Goal: Task Accomplishment & Management: Manage account settings

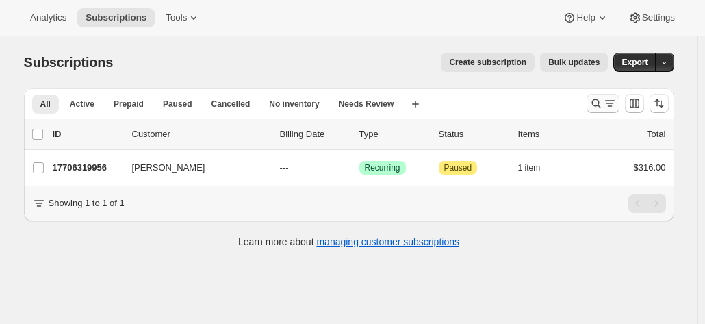
click at [597, 102] on icon "Search and filter results" at bounding box center [596, 103] width 14 height 14
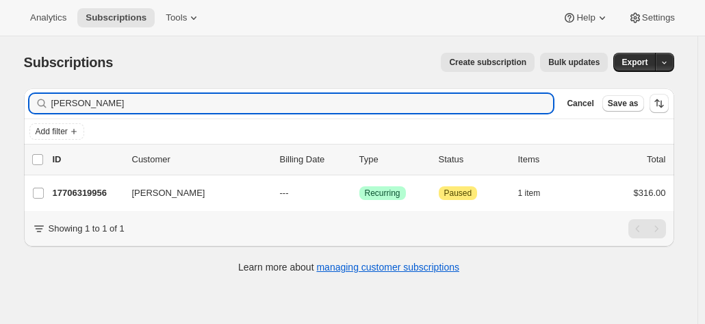
drag, startPoint x: 105, startPoint y: 109, endPoint x: 27, endPoint y: 109, distance: 78.0
click at [27, 109] on div "Filter subscribers [PERSON_NAME] Clear Cancel Save as" at bounding box center [349, 103] width 650 height 30
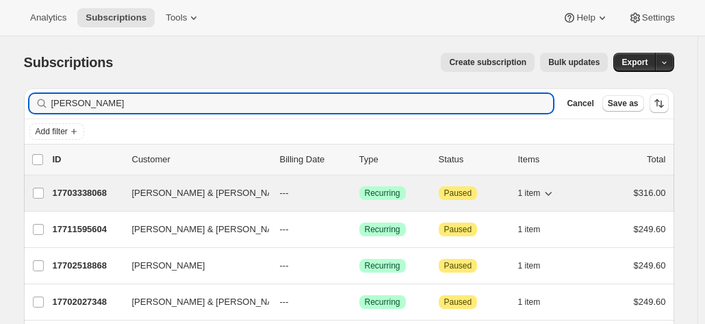
type input "[PERSON_NAME]"
click at [83, 196] on p "17703338068" at bounding box center [87, 193] width 68 height 14
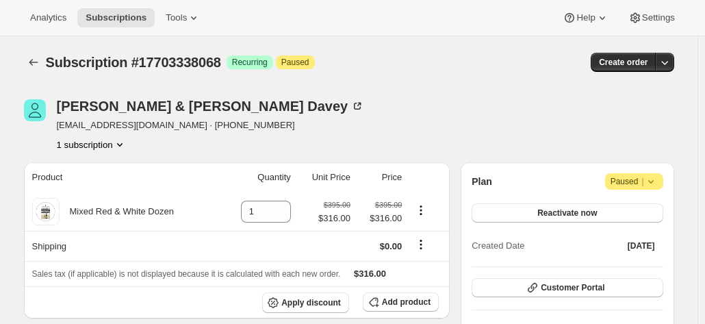
click at [625, 141] on div "[PERSON_NAME] & [PERSON_NAME] [EMAIL_ADDRESS][DOMAIN_NAME] · [PHONE_NUMBER] 1 s…" at bounding box center [349, 125] width 650 height 52
drag, startPoint x: 645, startPoint y: 140, endPoint x: 623, endPoint y: 142, distance: 22.1
click at [645, 140] on div "[PERSON_NAME] & [PERSON_NAME] [EMAIL_ADDRESS][DOMAIN_NAME] · [PHONE_NUMBER] 1 s…" at bounding box center [349, 125] width 650 height 52
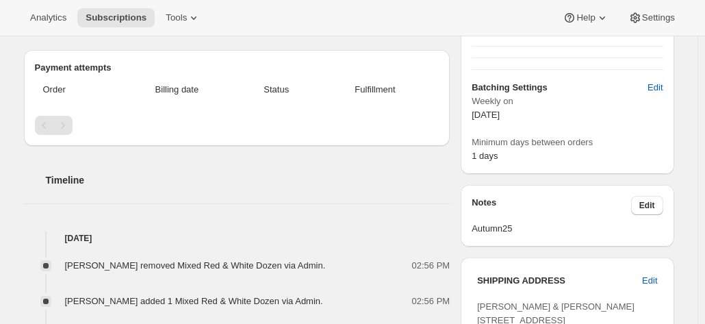
scroll to position [411, 0]
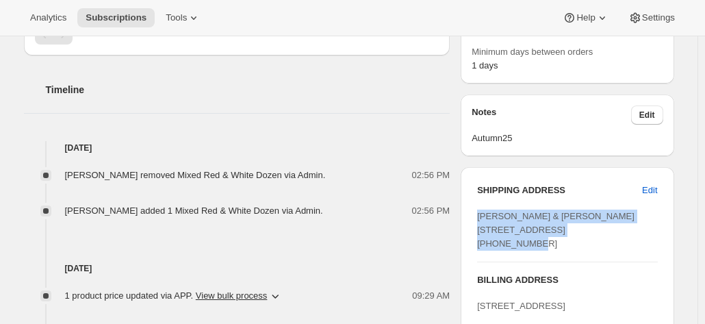
drag, startPoint x: 480, startPoint y: 217, endPoint x: 608, endPoint y: 242, distance: 131.1
click at [608, 242] on div "SHIPPING ADDRESS Edit [PERSON_NAME] & [PERSON_NAME] [STREET_ADDRESS] [PHONE_NUM…" at bounding box center [566, 286] width 213 height 239
copy span "[PERSON_NAME] & [PERSON_NAME] [STREET_ADDRESS]"
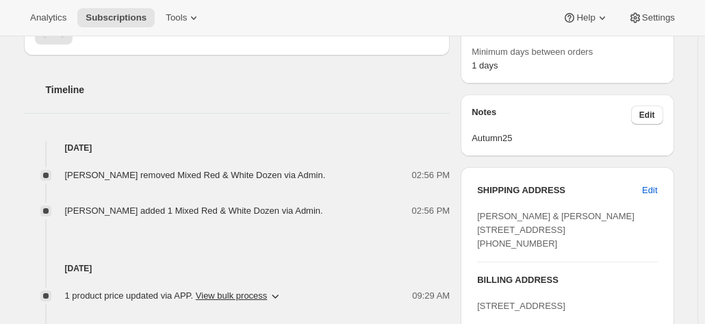
click at [379, 122] on div "Timeline [DATE] [PERSON_NAME] removed Mixed Red & White Dozen via Admin. 02:56 …" at bounding box center [237, 221] width 426 height 332
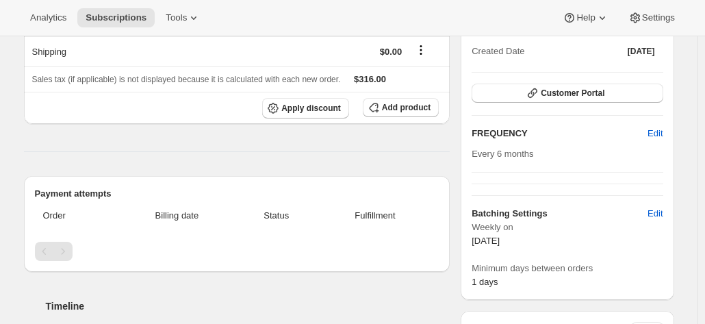
scroll to position [68, 0]
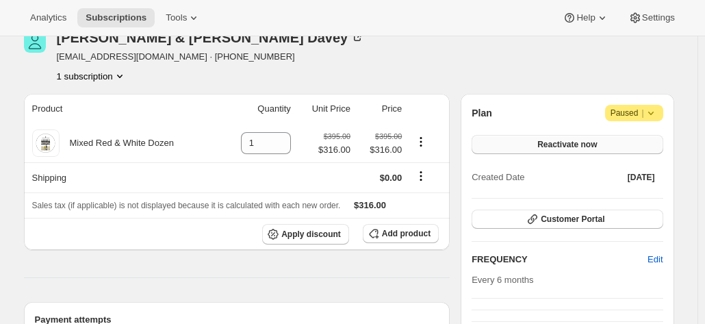
click at [510, 145] on button "Reactivate now" at bounding box center [566, 144] width 191 height 19
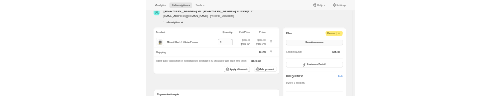
scroll to position [0, 0]
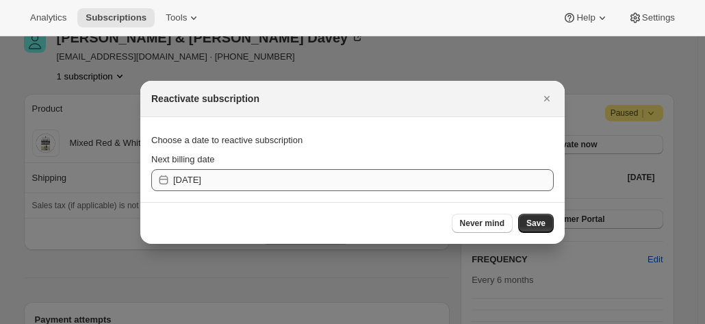
drag, startPoint x: 541, startPoint y: 94, endPoint x: 279, endPoint y: 181, distance: 276.3
click at [295, 177] on div "Reactivate subscription Choose a date to reactive subscription Next billing dat…" at bounding box center [352, 162] width 424 height 163
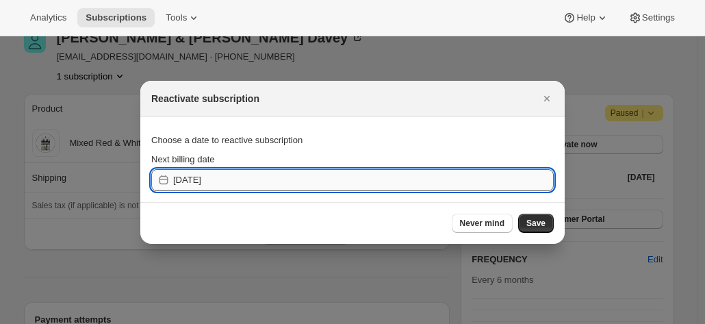
click at [264, 179] on input "[DATE]" at bounding box center [363, 180] width 380 height 22
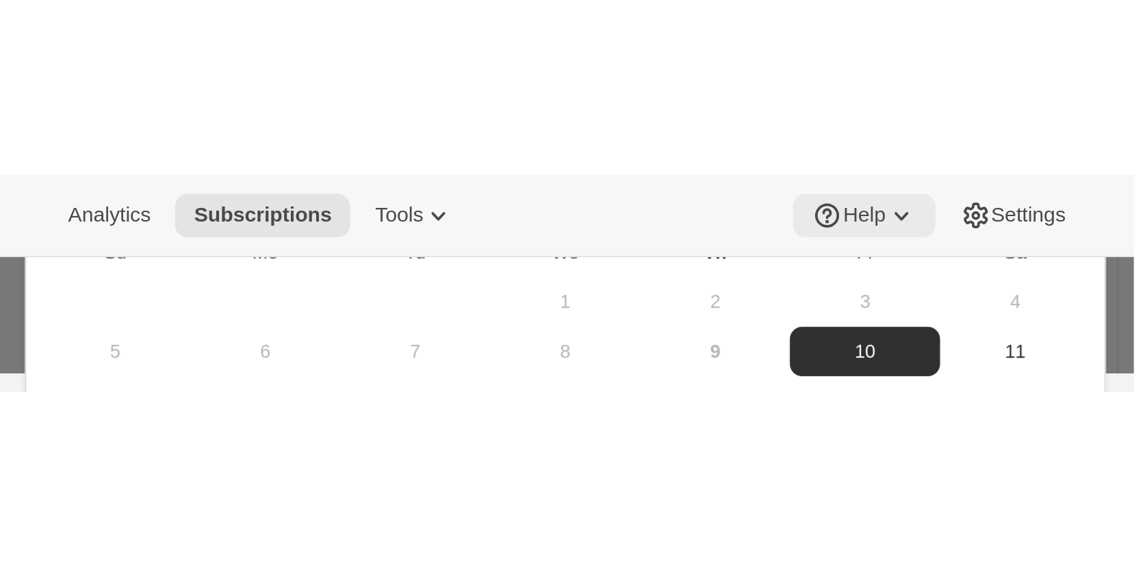
scroll to position [68, 0]
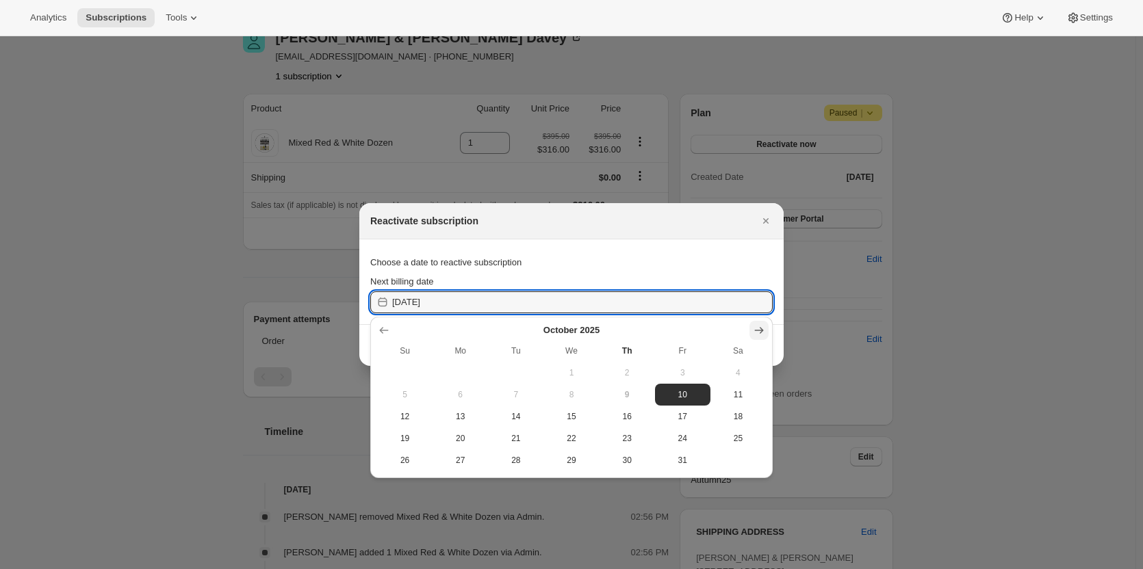
click at [704, 323] on icon "Show next month, November 2025" at bounding box center [759, 331] width 14 height 14
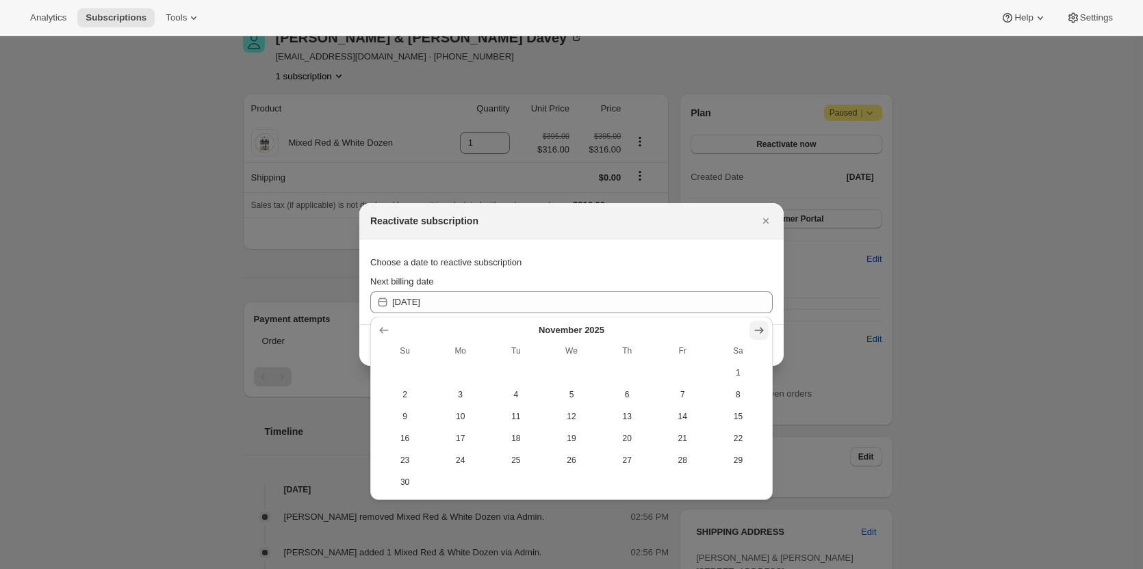
click at [704, 323] on icon "Show next month, December 2025" at bounding box center [759, 331] width 14 height 14
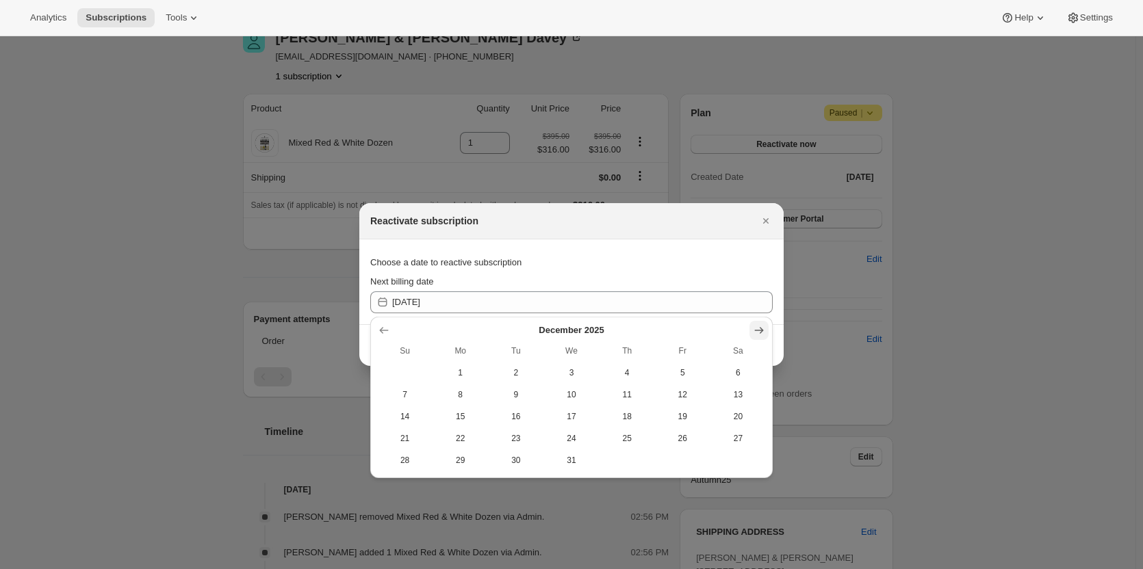
click at [704, 323] on icon "Show next month, January 2026" at bounding box center [759, 331] width 14 height 14
click at [704, 323] on icon "Show next month, February 2026" at bounding box center [759, 331] width 14 height 14
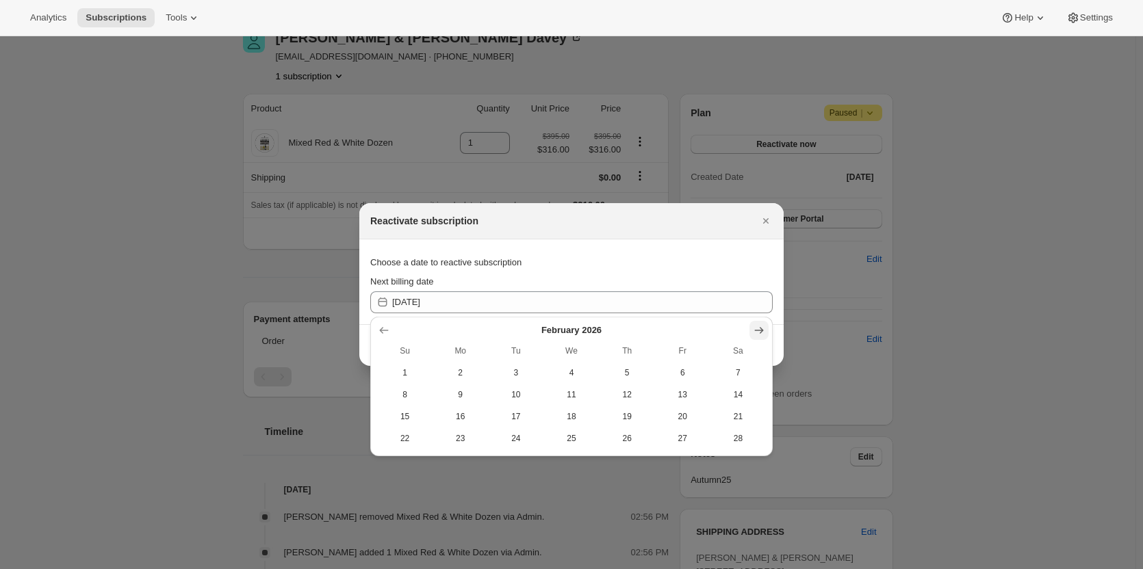
click at [704, 323] on icon "Show next month, March 2026" at bounding box center [759, 331] width 14 height 14
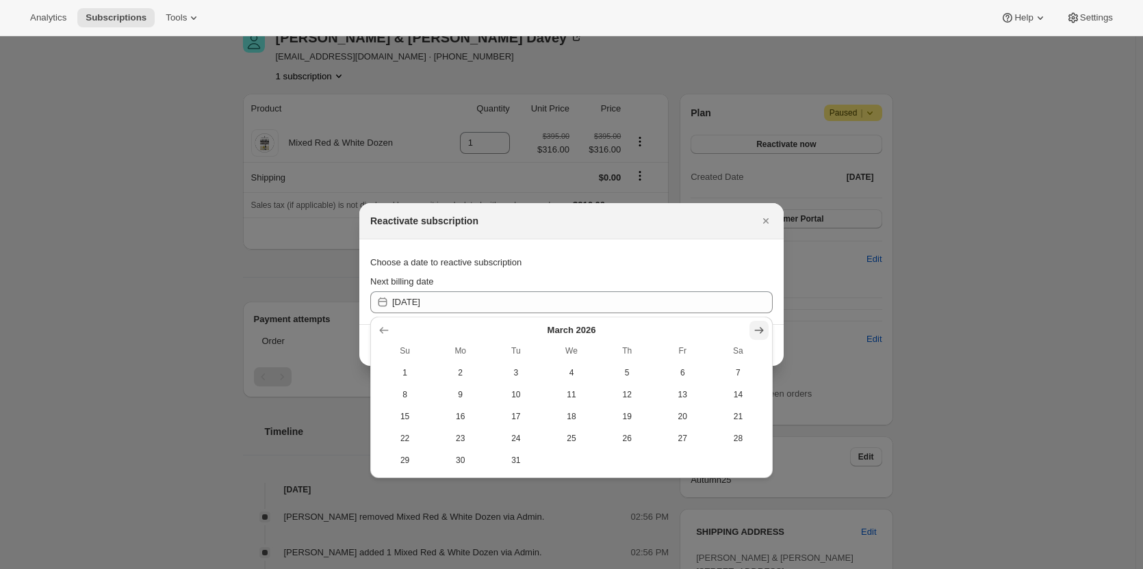
click at [704, 323] on icon "Show next month, April 2026" at bounding box center [759, 331] width 14 height 14
click at [375, 323] on button "Show previous month, March 2026" at bounding box center [383, 330] width 19 height 19
click at [452, 323] on span "2" at bounding box center [460, 372] width 44 height 11
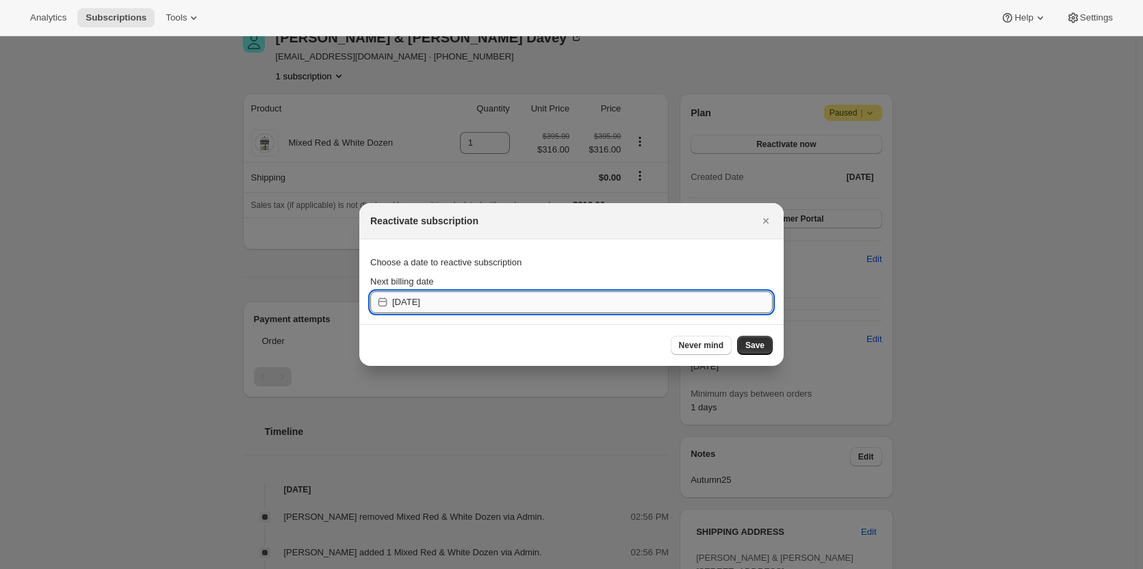
click at [448, 300] on input "[DATE]" at bounding box center [582, 302] width 380 height 22
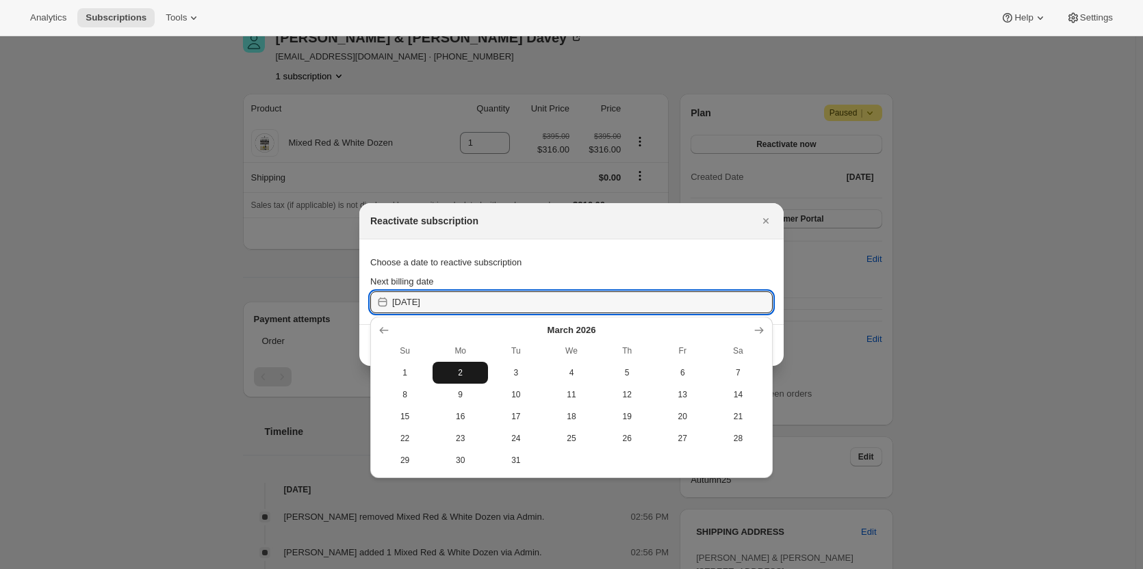
click at [458, 323] on button "2" at bounding box center [459, 373] width 55 height 22
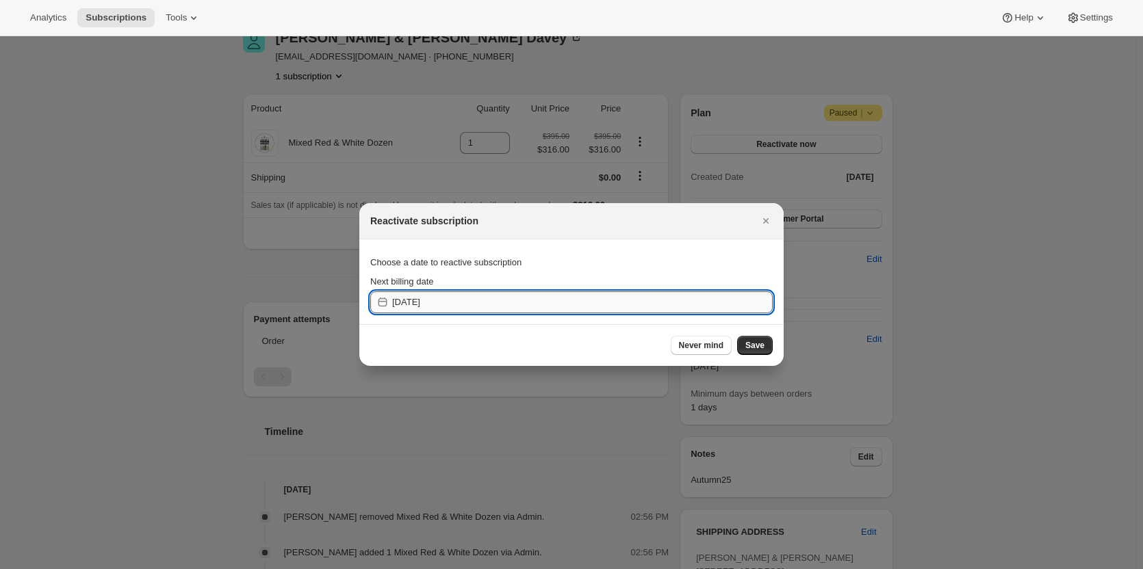
click at [393, 296] on input "[DATE]" at bounding box center [582, 302] width 380 height 22
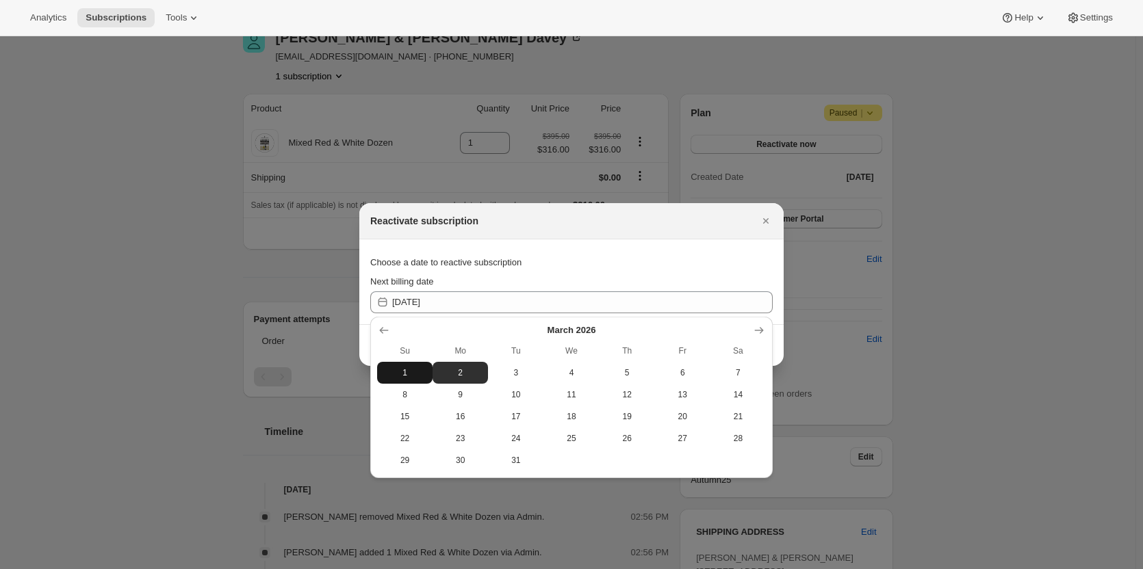
click at [400, 323] on span "1" at bounding box center [404, 372] width 44 height 11
type input "[DATE]"
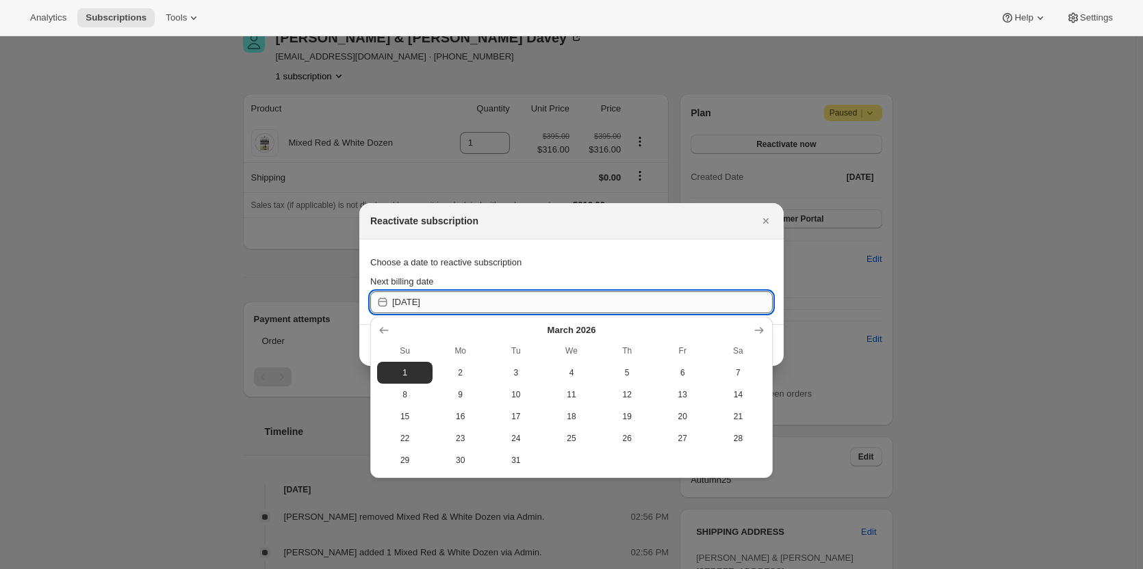
click at [457, 300] on input "[DATE]" at bounding box center [582, 302] width 380 height 22
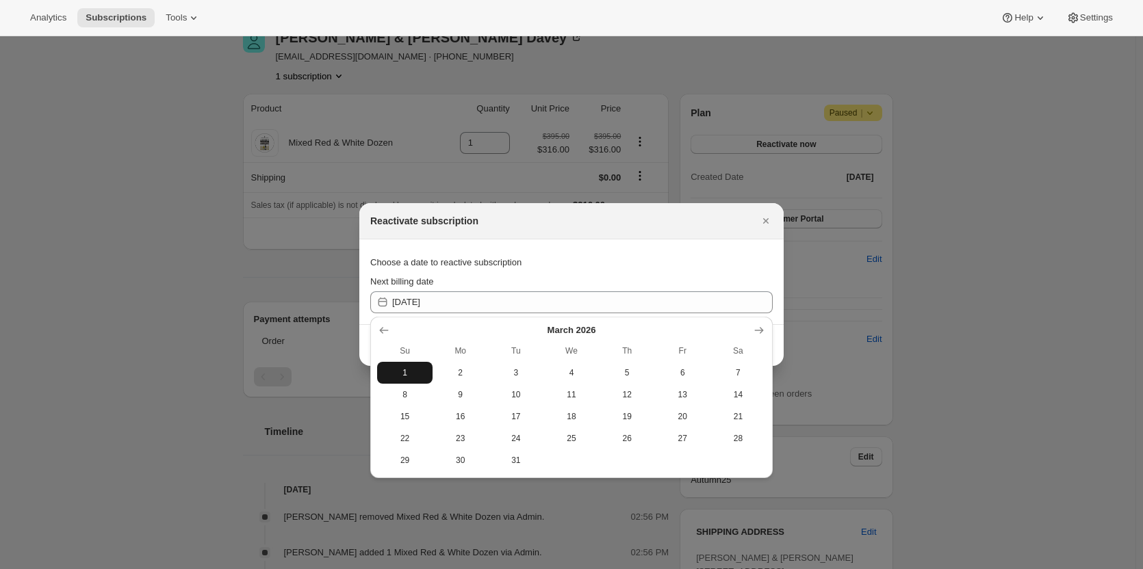
drag, startPoint x: 447, startPoint y: 369, endPoint x: 408, endPoint y: 369, distance: 39.0
click at [408, 323] on tr "1 2 3 4 5 6 7" at bounding box center [571, 373] width 389 height 22
drag, startPoint x: 408, startPoint y: 369, endPoint x: 562, endPoint y: 359, distance: 154.3
click at [407, 323] on span "1" at bounding box center [404, 372] width 44 height 11
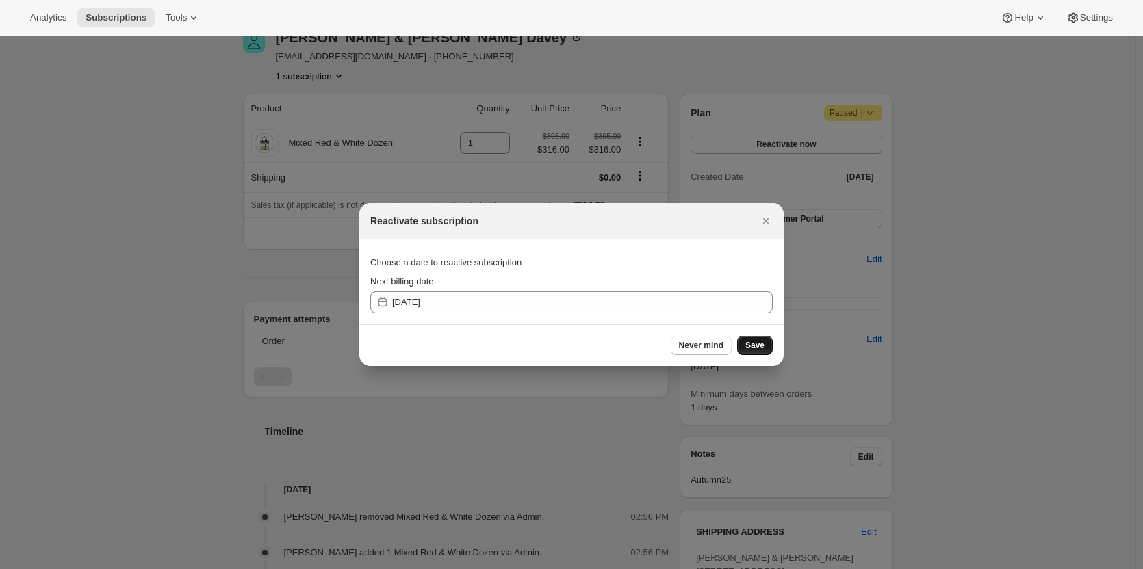
click at [704, 323] on span "Save" at bounding box center [754, 345] width 19 height 11
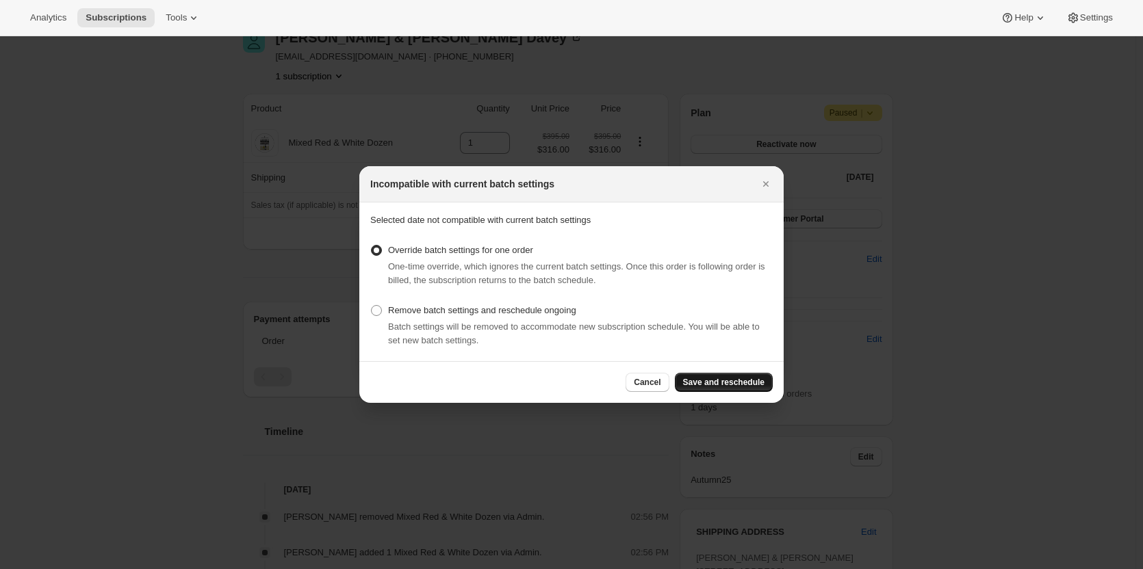
click at [704, 323] on span "Save and reschedule" at bounding box center [723, 382] width 81 height 11
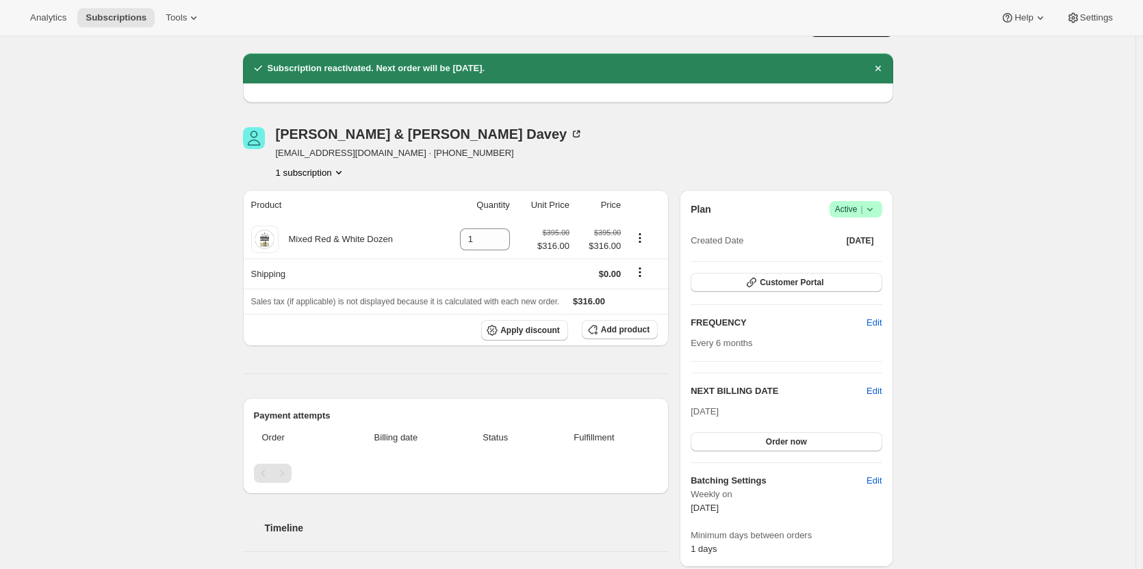
scroll to position [0, 0]
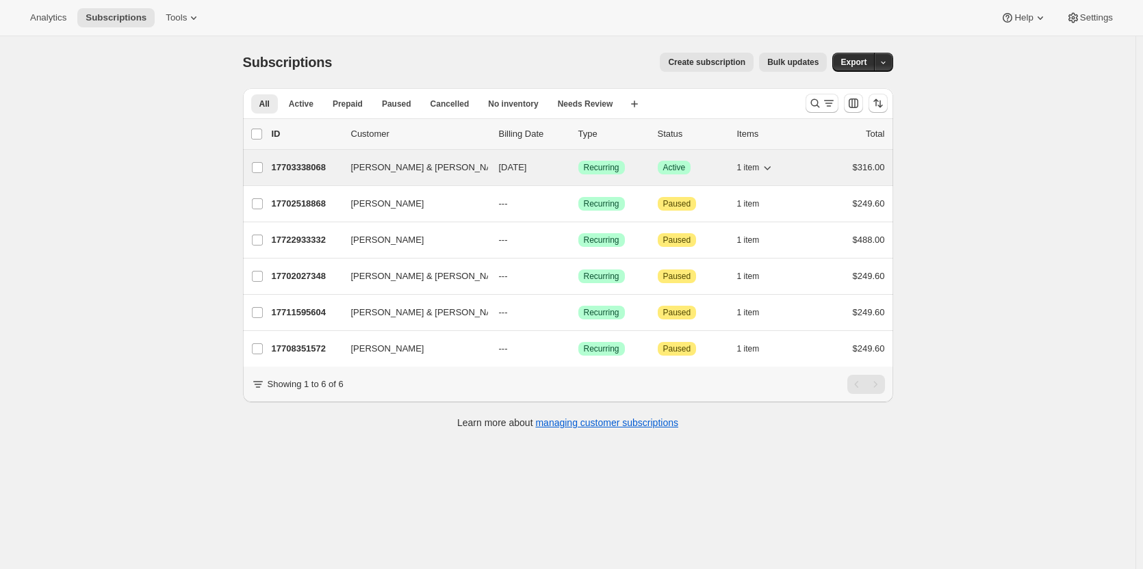
click at [376, 168] on span "[PERSON_NAME] & [PERSON_NAME]" at bounding box center [429, 168] width 157 height 14
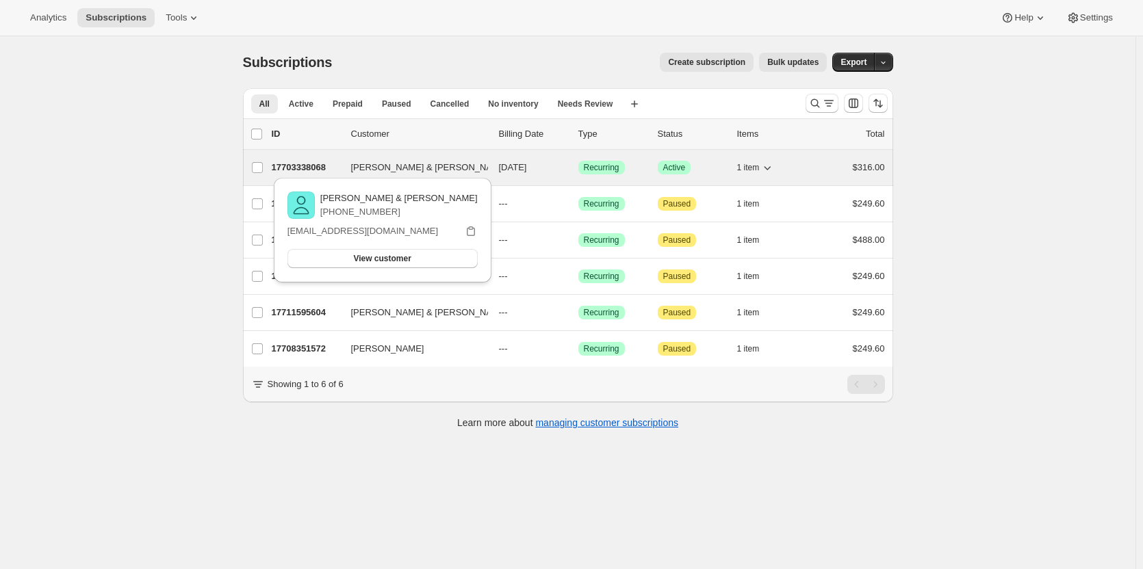
click at [289, 172] on p "17703338068" at bounding box center [306, 168] width 68 height 14
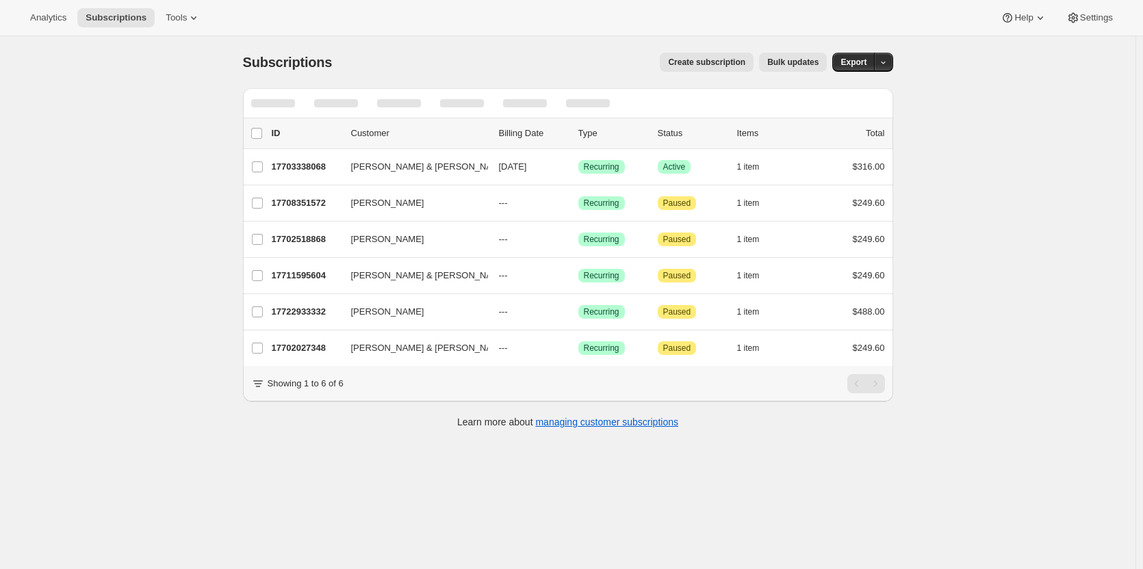
click at [174, 88] on div "Subscriptions. This page is ready Subscriptions Create subscription Bulk update…" at bounding box center [567, 320] width 1135 height 569
click at [805, 107] on div at bounding box center [846, 103] width 93 height 27
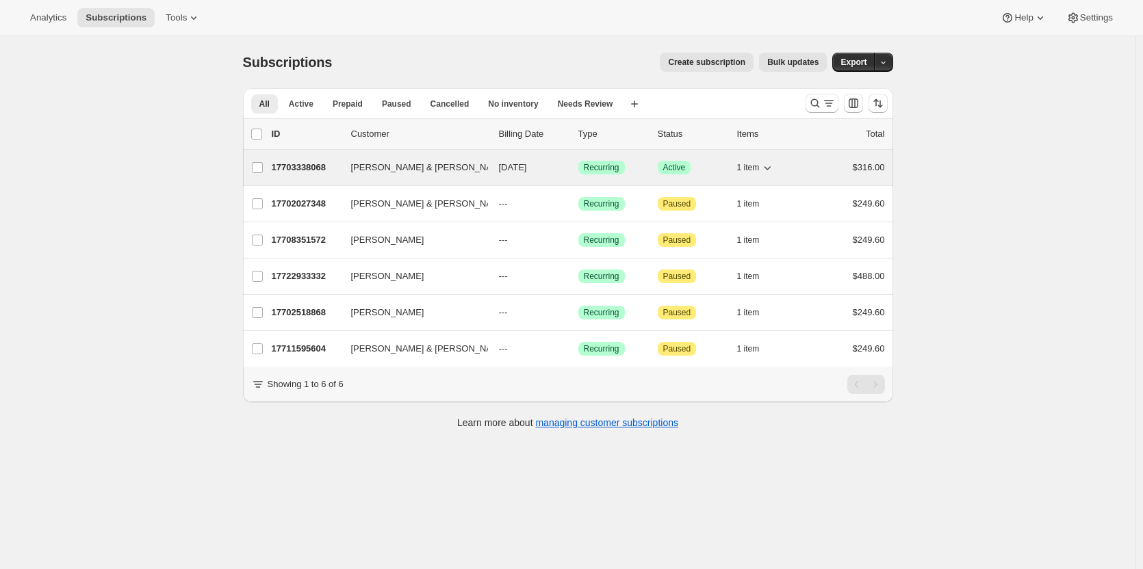
click at [319, 167] on p "17703338068" at bounding box center [306, 168] width 68 height 14
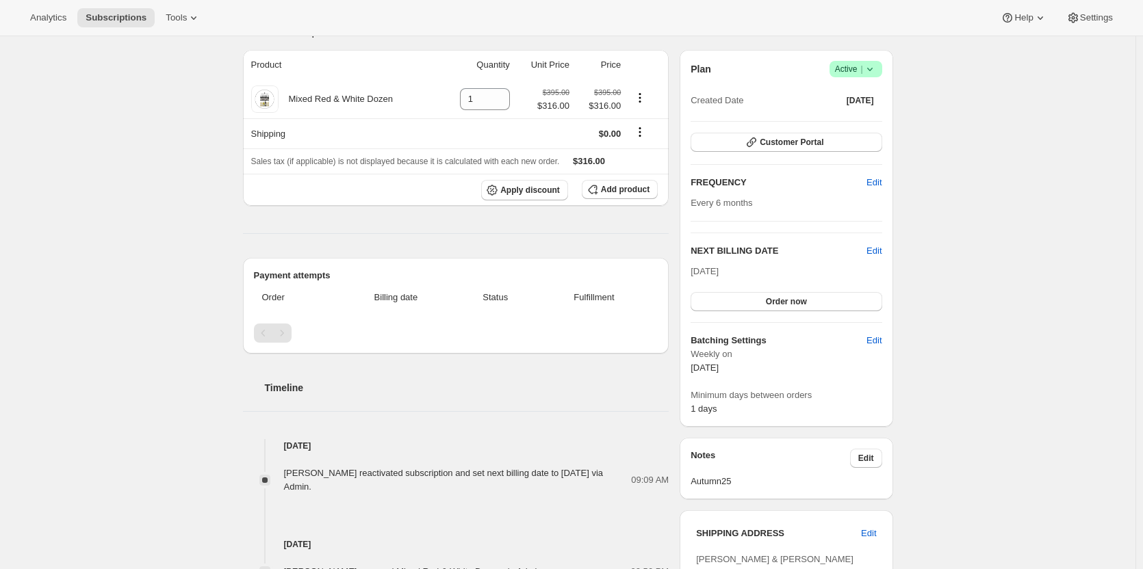
scroll to position [137, 0]
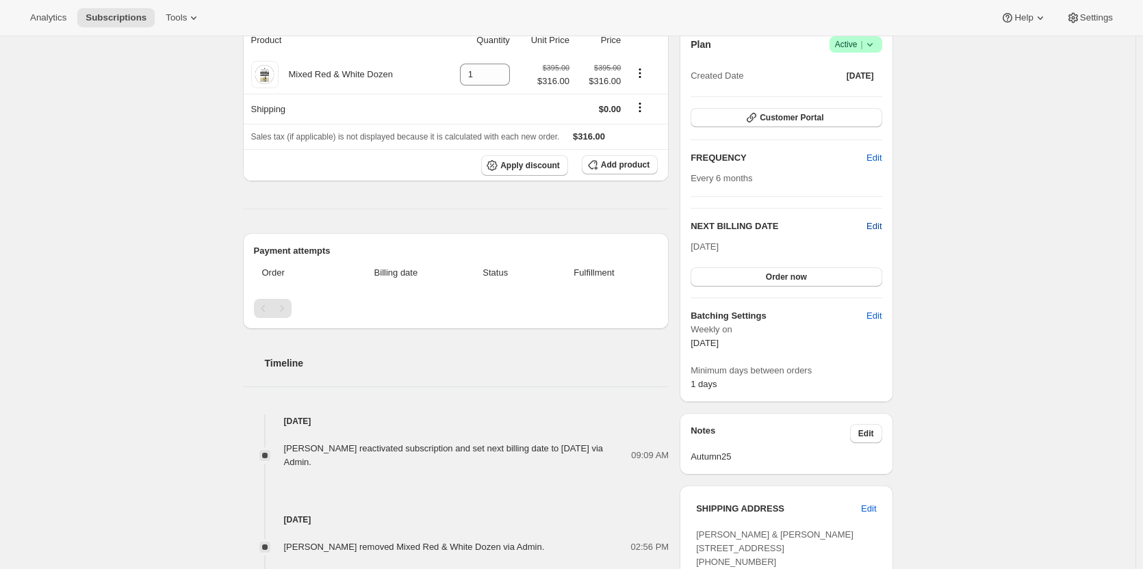
click at [877, 223] on span "Edit" at bounding box center [873, 227] width 15 height 14
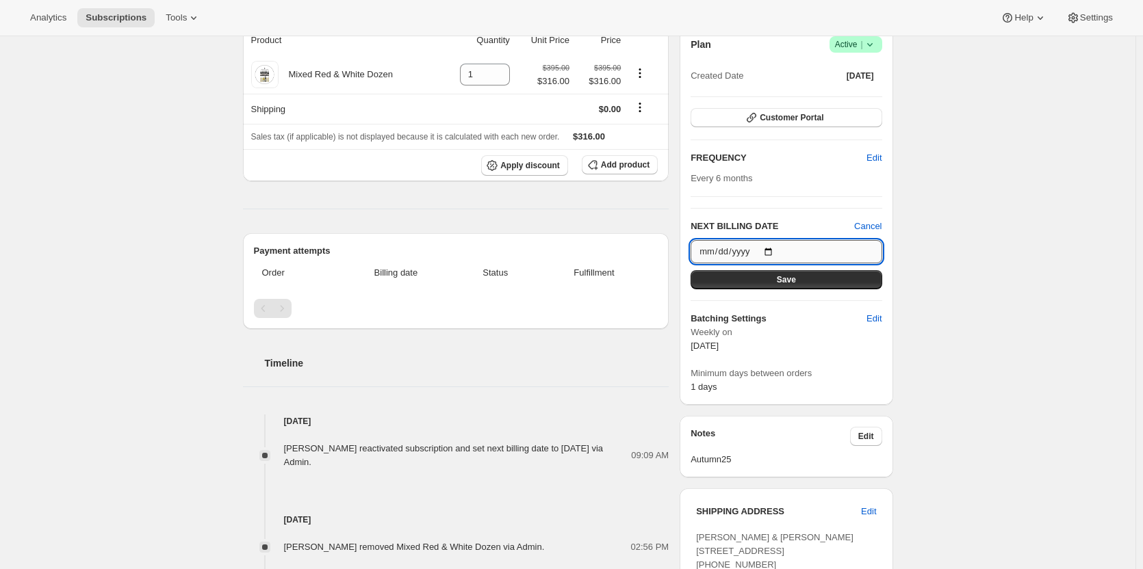
click at [778, 251] on input "[DATE]" at bounding box center [785, 251] width 191 height 23
type input "[DATE]"
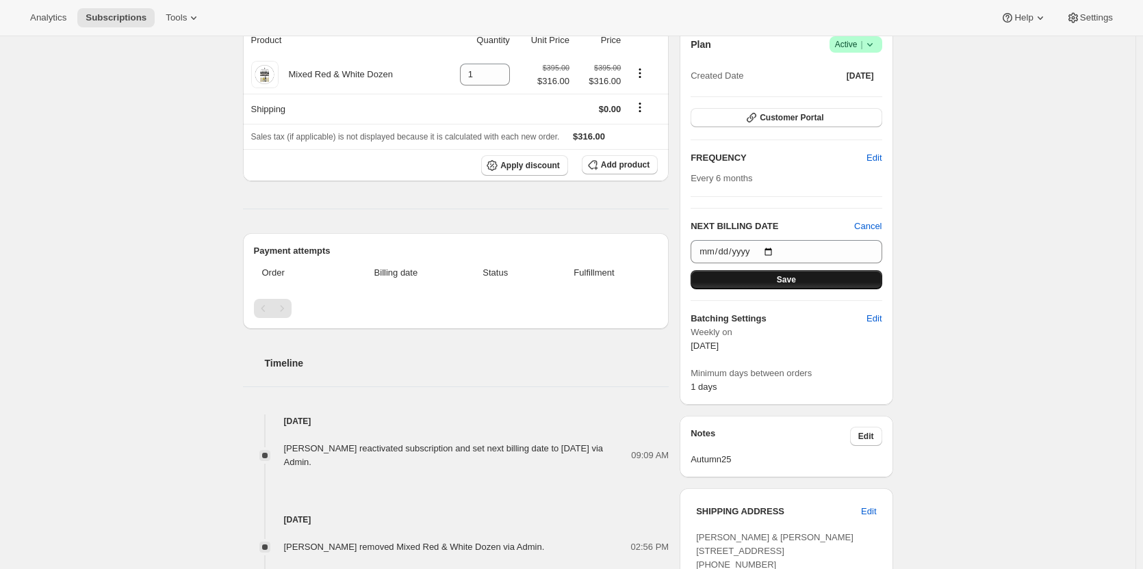
click at [741, 279] on button "Save" at bounding box center [785, 279] width 191 height 19
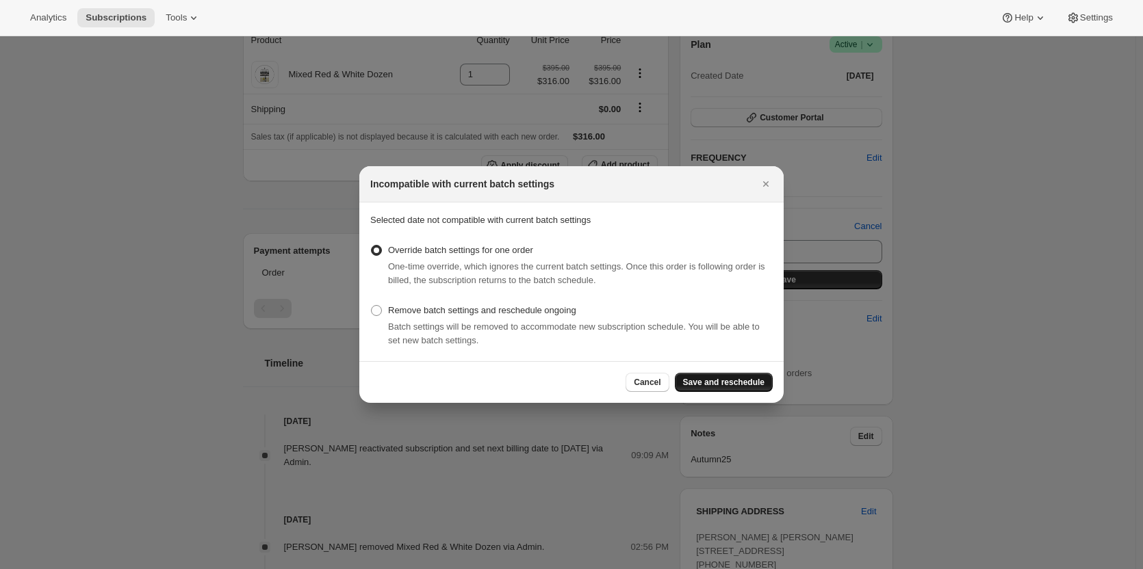
click at [708, 379] on span "Save and reschedule" at bounding box center [723, 382] width 81 height 11
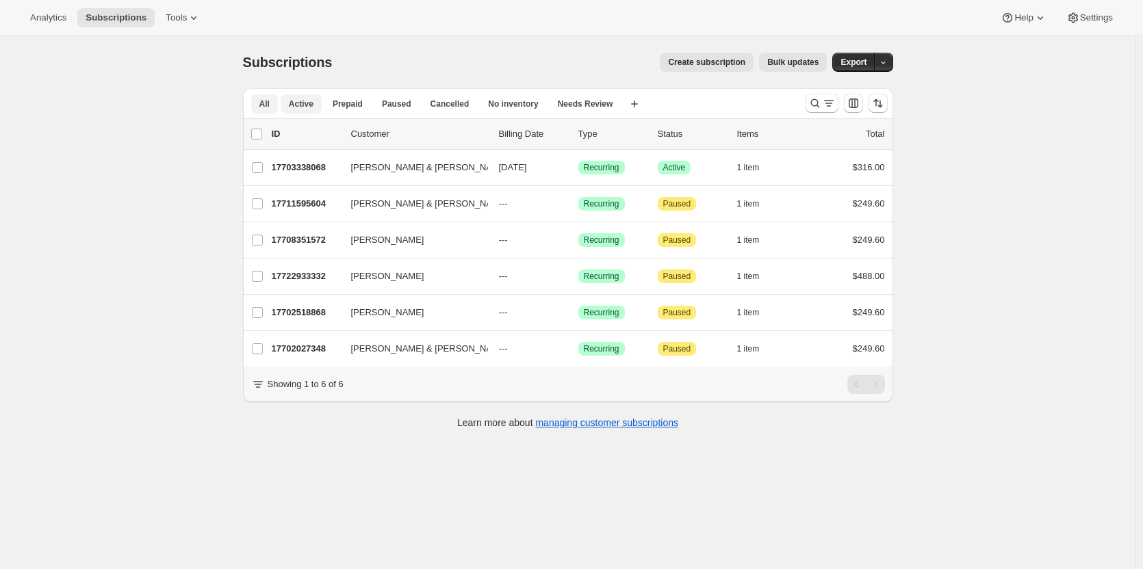
click at [300, 102] on span "Active" at bounding box center [301, 104] width 25 height 11
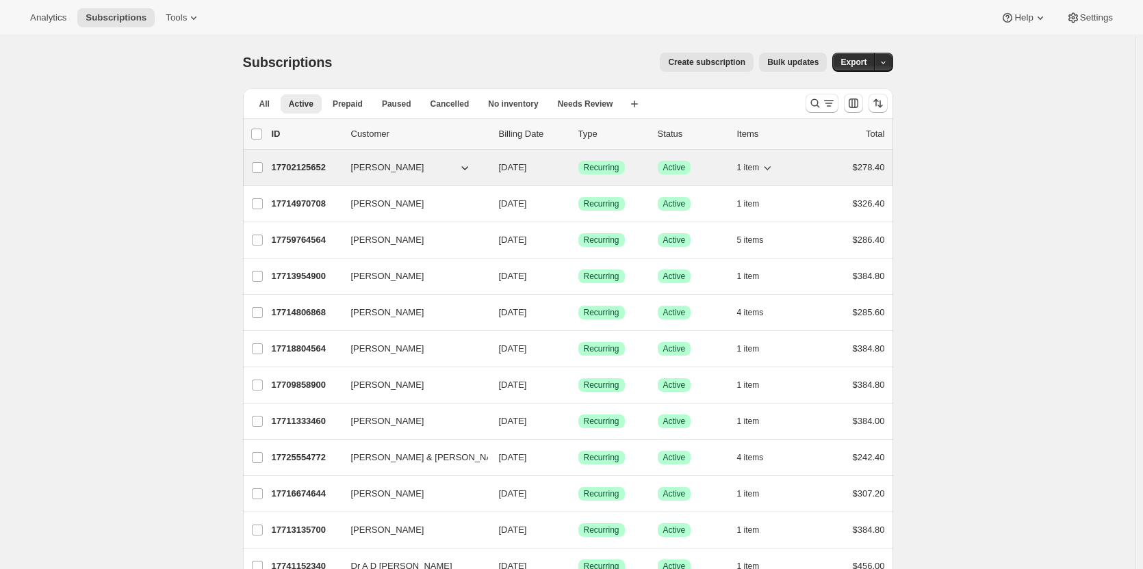
click at [298, 166] on p "17702125652" at bounding box center [306, 168] width 68 height 14
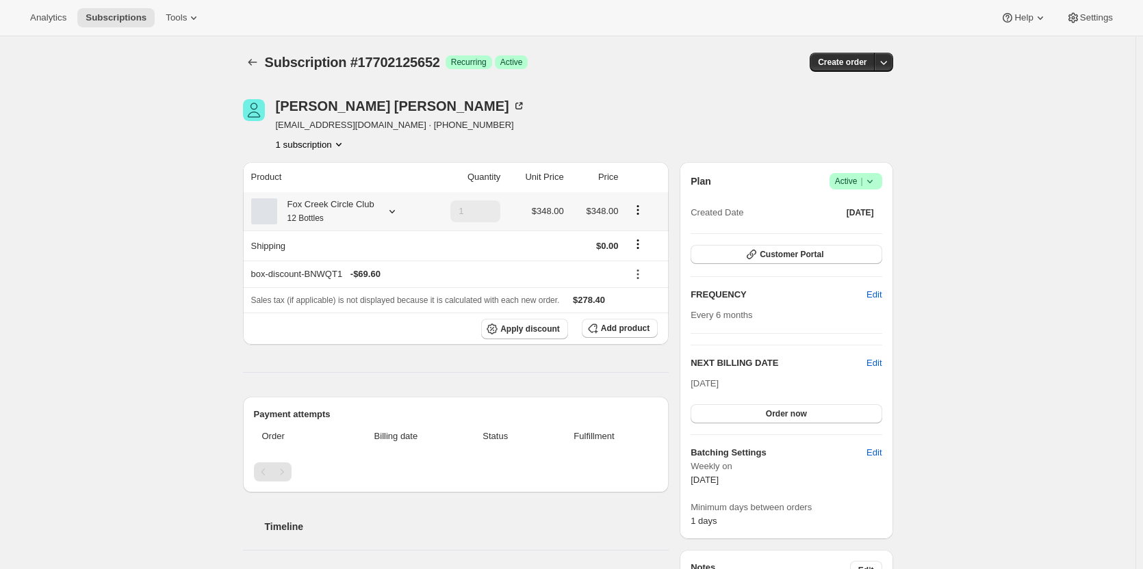
click at [391, 209] on icon at bounding box center [392, 212] width 14 height 14
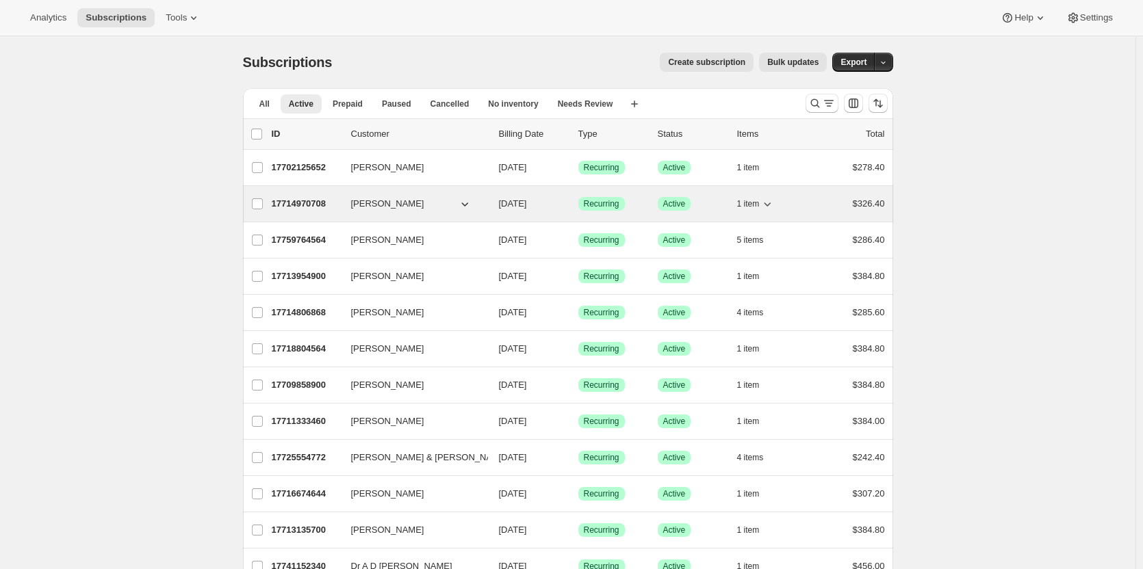
click at [311, 200] on p "17714970708" at bounding box center [306, 204] width 68 height 14
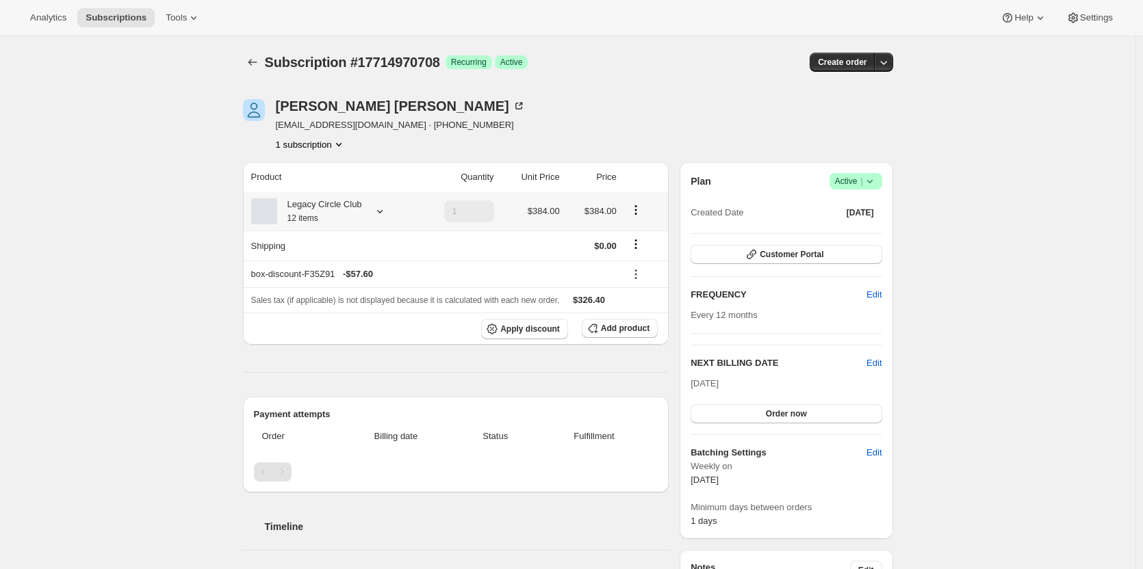
click at [364, 206] on div "Legacy Circle Club 12 items" at bounding box center [331, 211] width 161 height 27
click at [364, 208] on div "Legacy Circle Club 12 items" at bounding box center [331, 211] width 161 height 27
click at [382, 210] on icon at bounding box center [380, 212] width 14 height 14
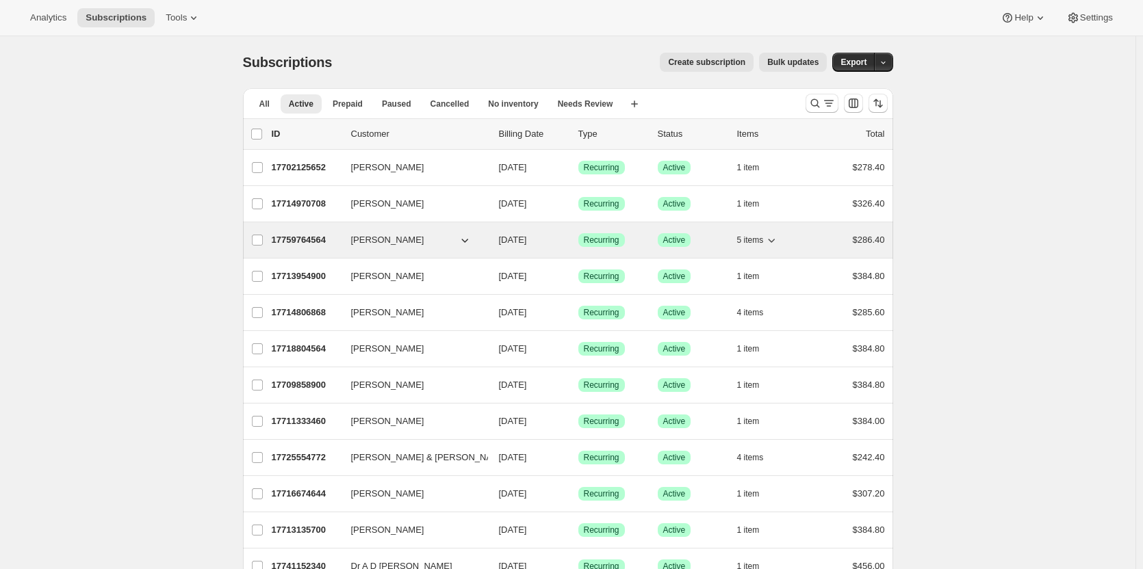
click at [313, 238] on p "17759764564" at bounding box center [306, 240] width 68 height 14
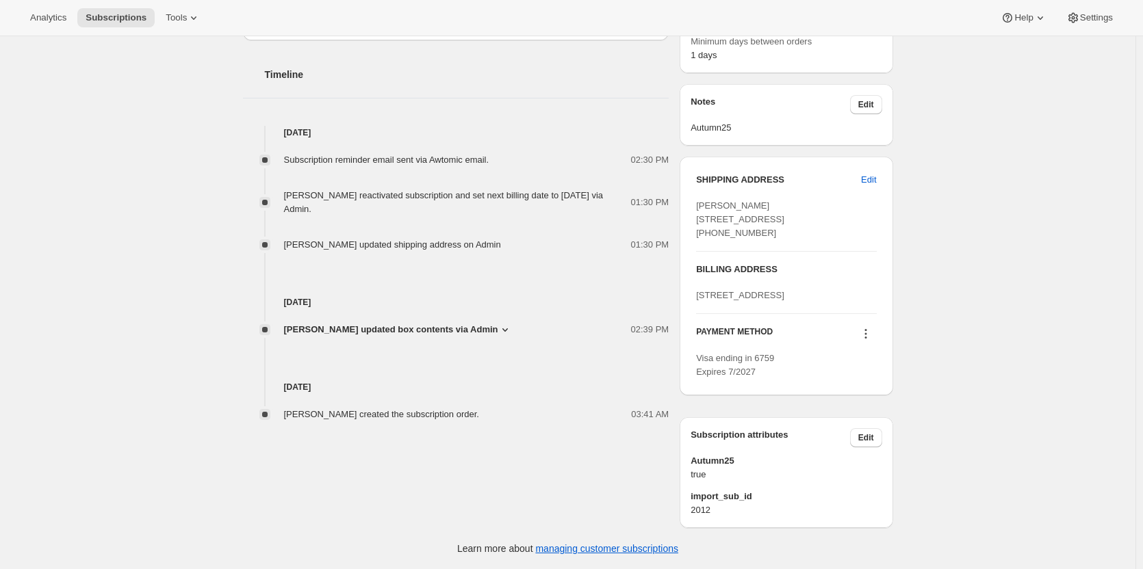
scroll to position [519, 0]
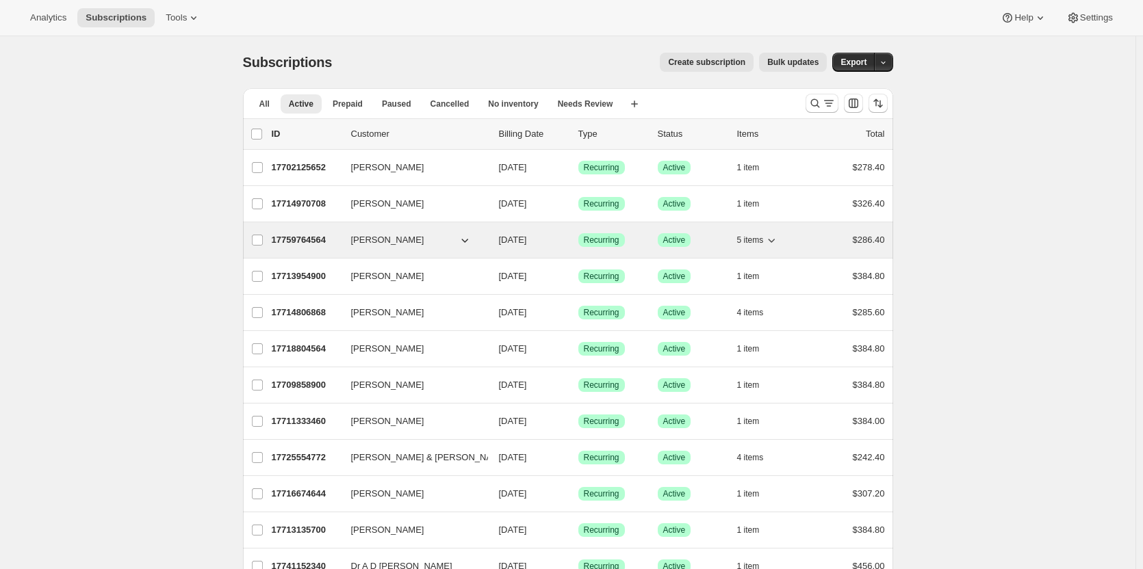
click at [297, 244] on p "17759764564" at bounding box center [306, 240] width 68 height 14
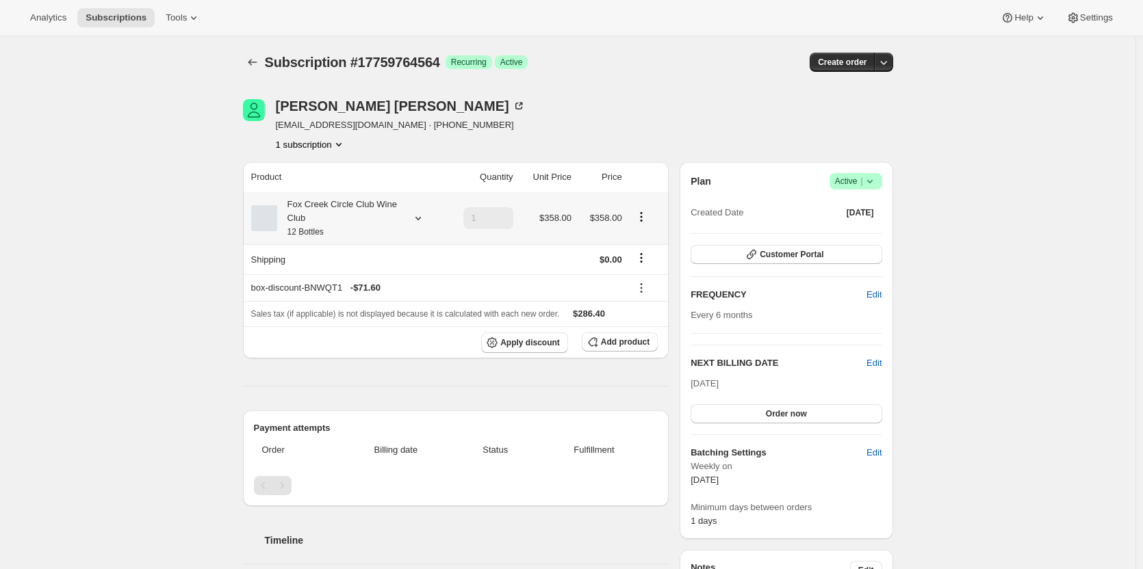
click at [324, 218] on div "Fox Creek Circle Club Wine Club 12 Bottles" at bounding box center [338, 218] width 123 height 41
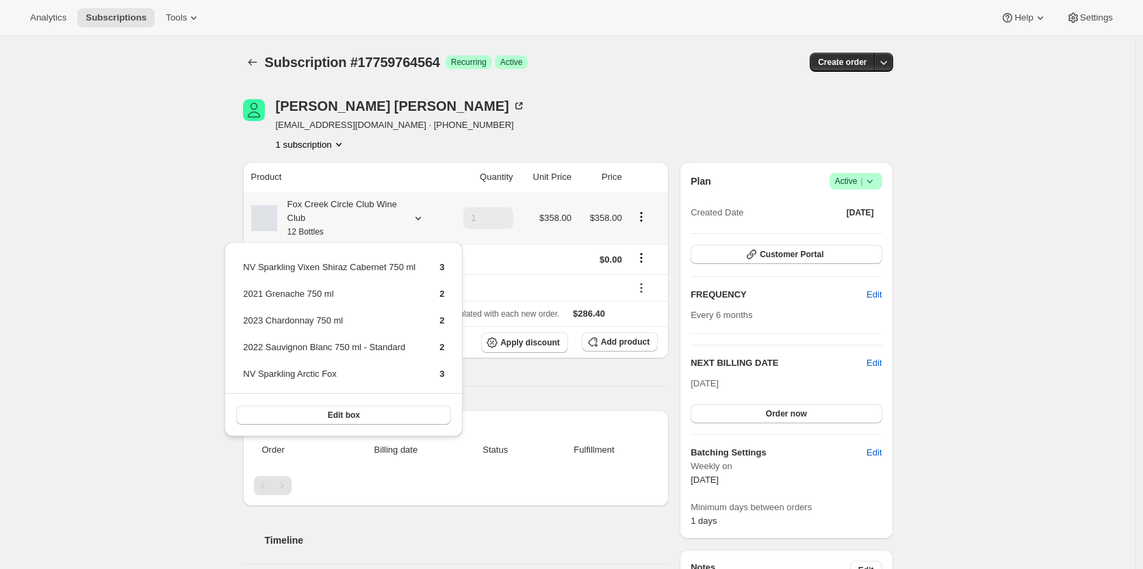
click at [317, 220] on div "Fox Creek Circle Club Wine Club 12 Bottles" at bounding box center [338, 218] width 123 height 41
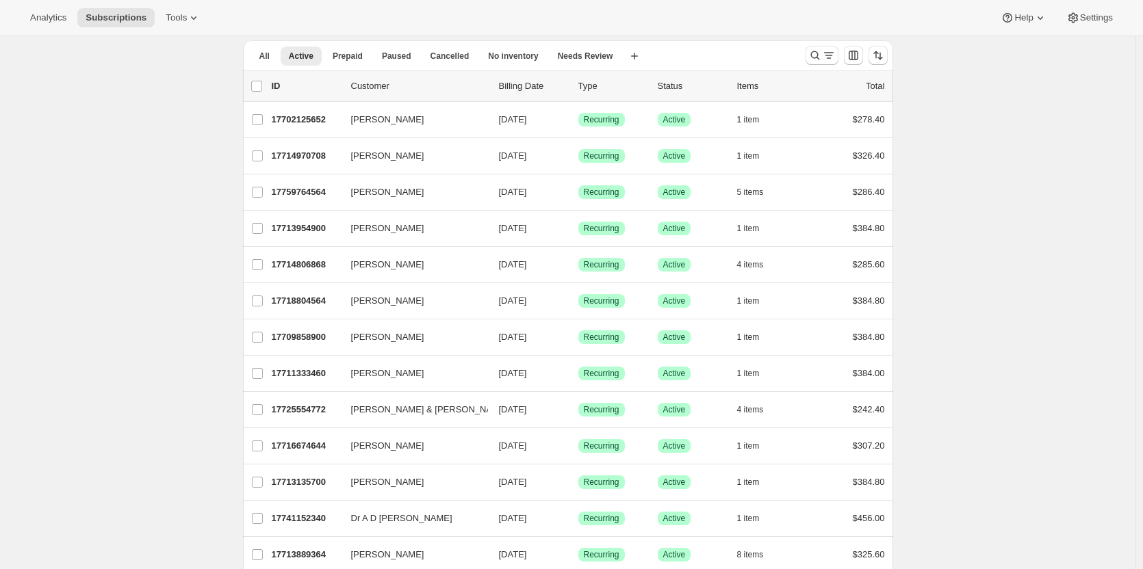
scroll to position [68, 0]
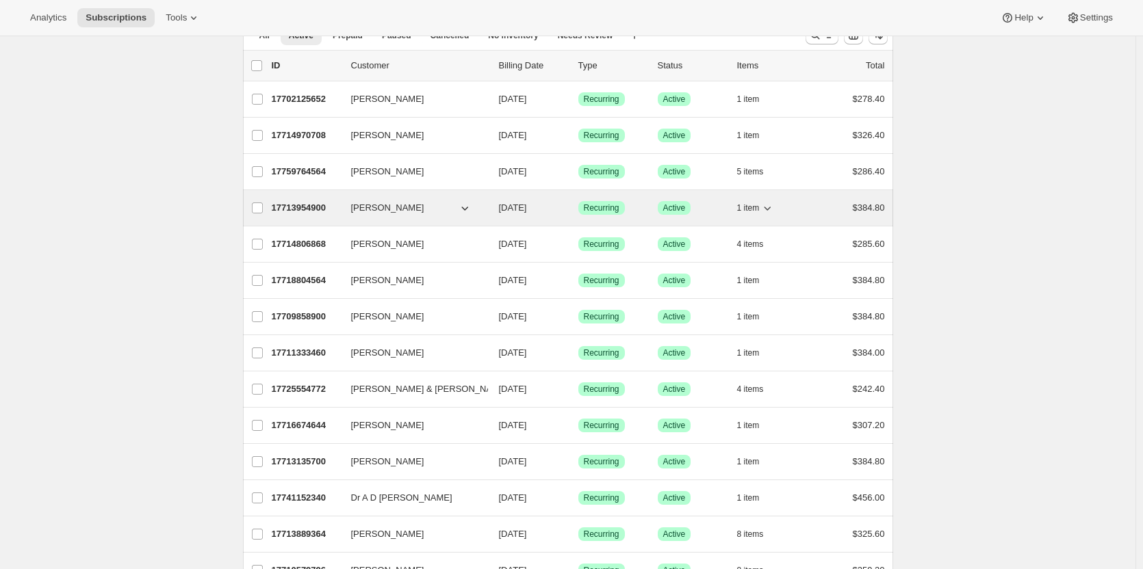
click at [323, 212] on p "17713954900" at bounding box center [306, 208] width 68 height 14
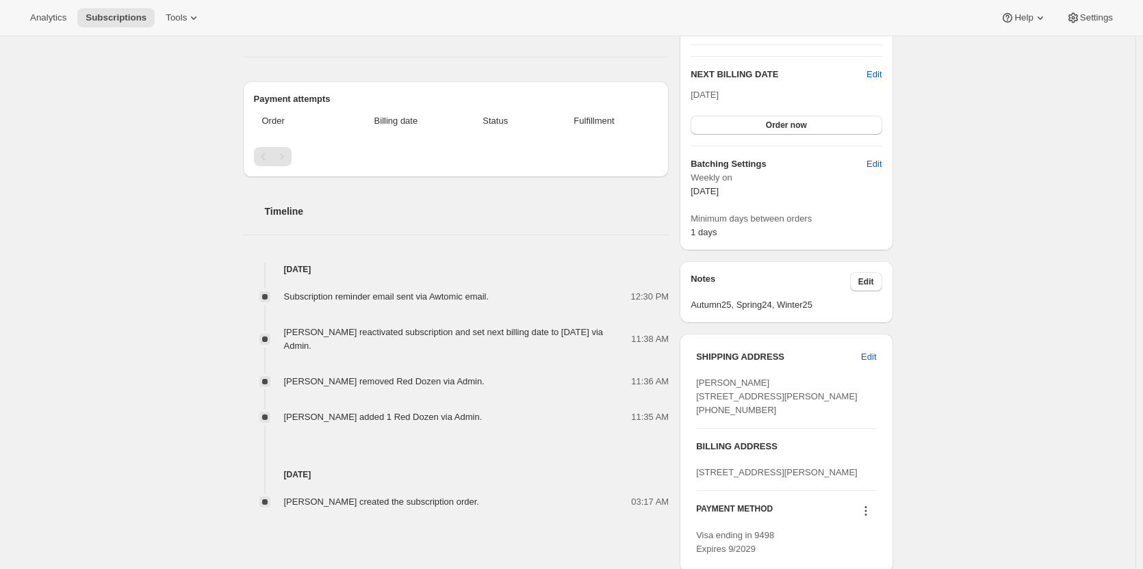
scroll to position [274, 0]
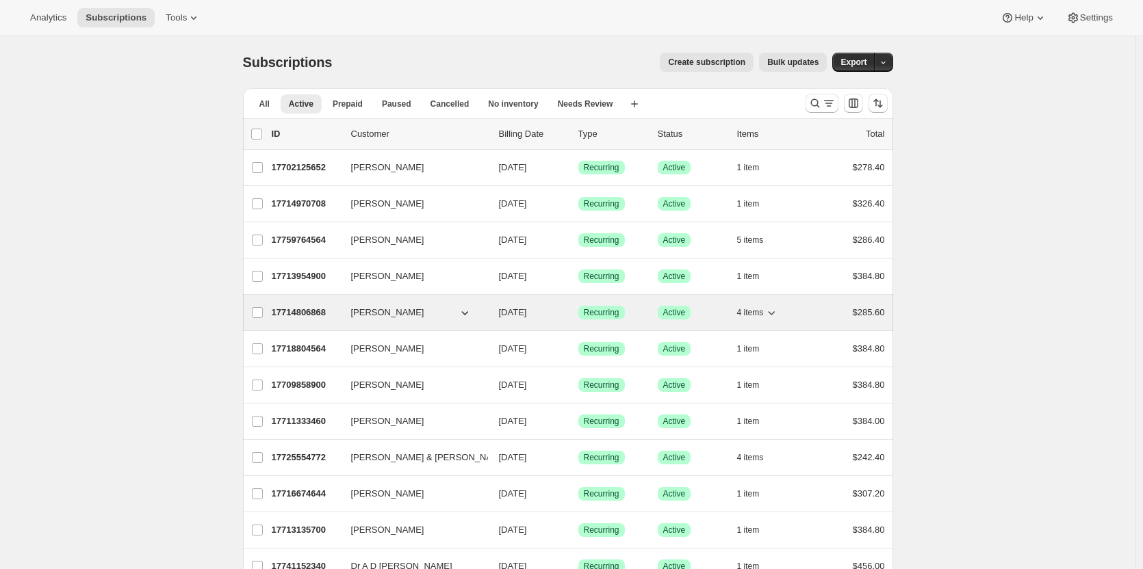
click at [301, 314] on p "17714806868" at bounding box center [306, 313] width 68 height 14
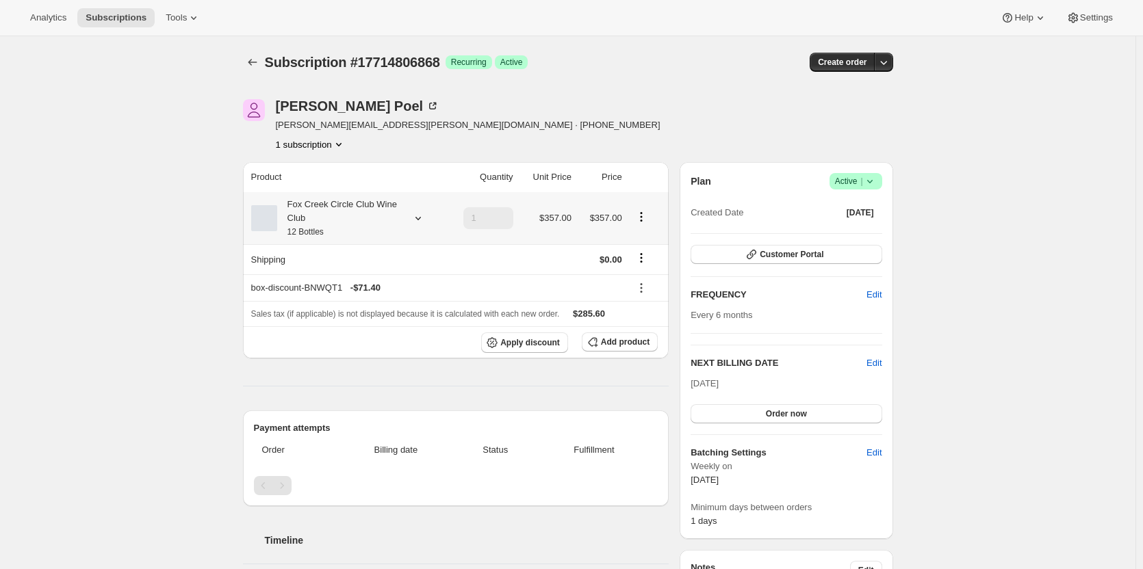
click at [408, 221] on div "Fox Creek Circle Club Wine Club 12 Bottles" at bounding box center [346, 218] width 190 height 41
click at [419, 219] on icon at bounding box center [418, 218] width 14 height 14
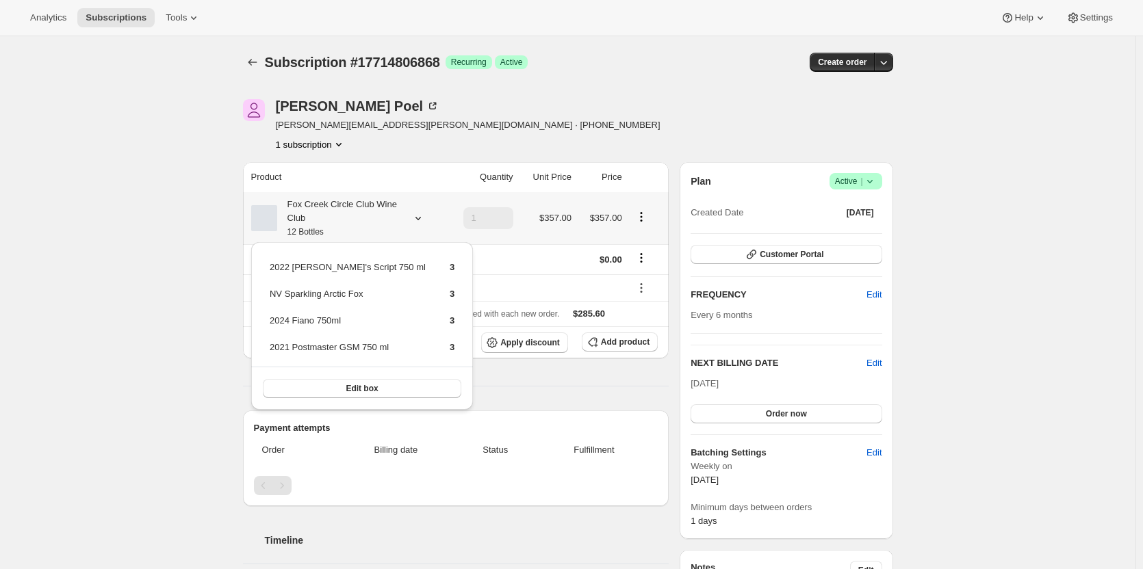
click at [419, 219] on icon at bounding box center [418, 218] width 14 height 14
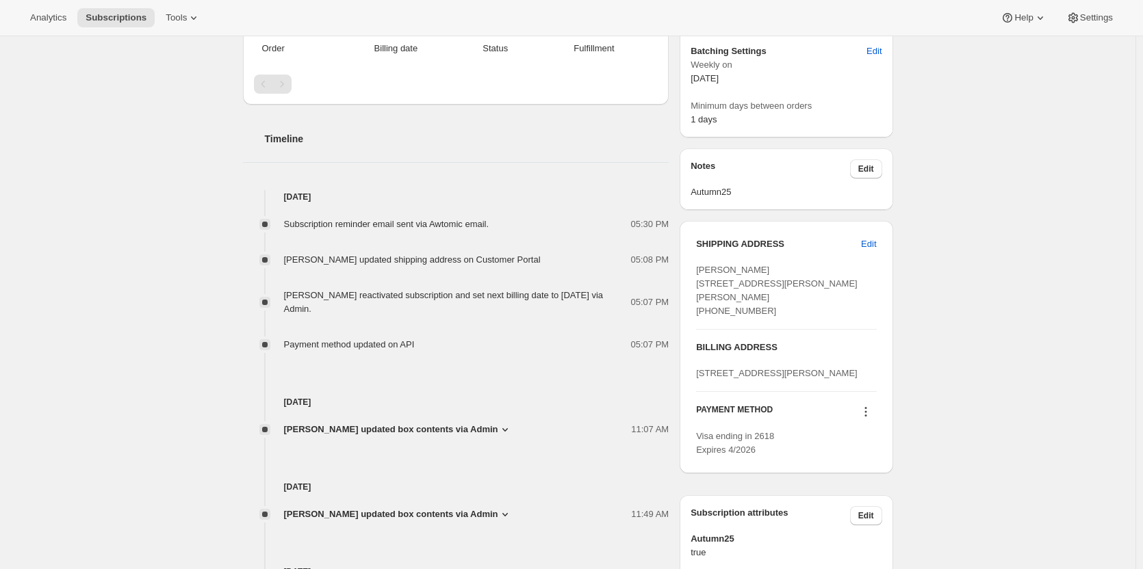
scroll to position [479, 0]
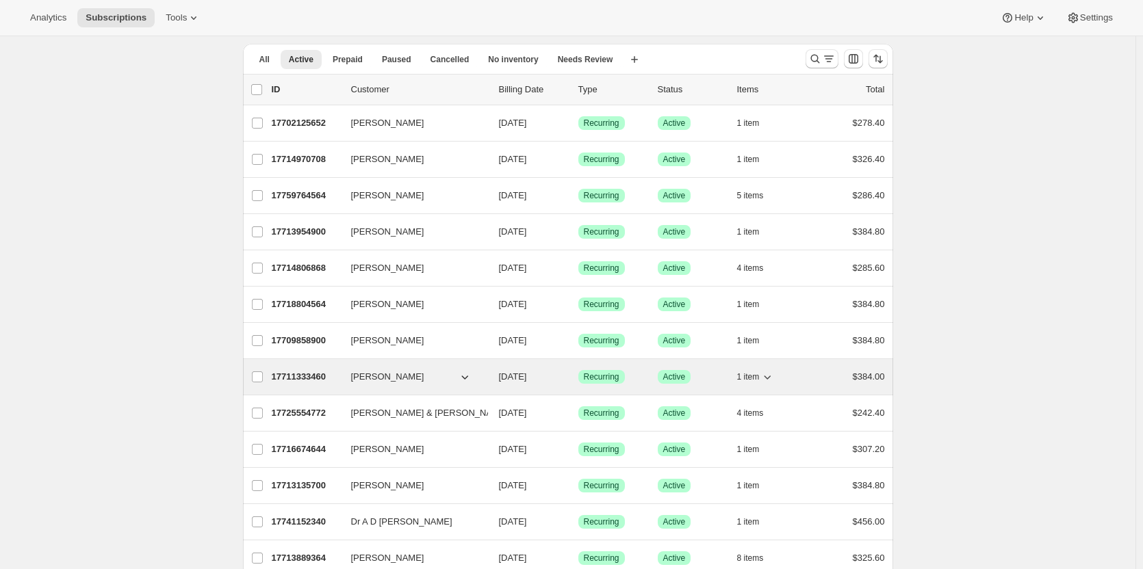
scroll to position [68, 0]
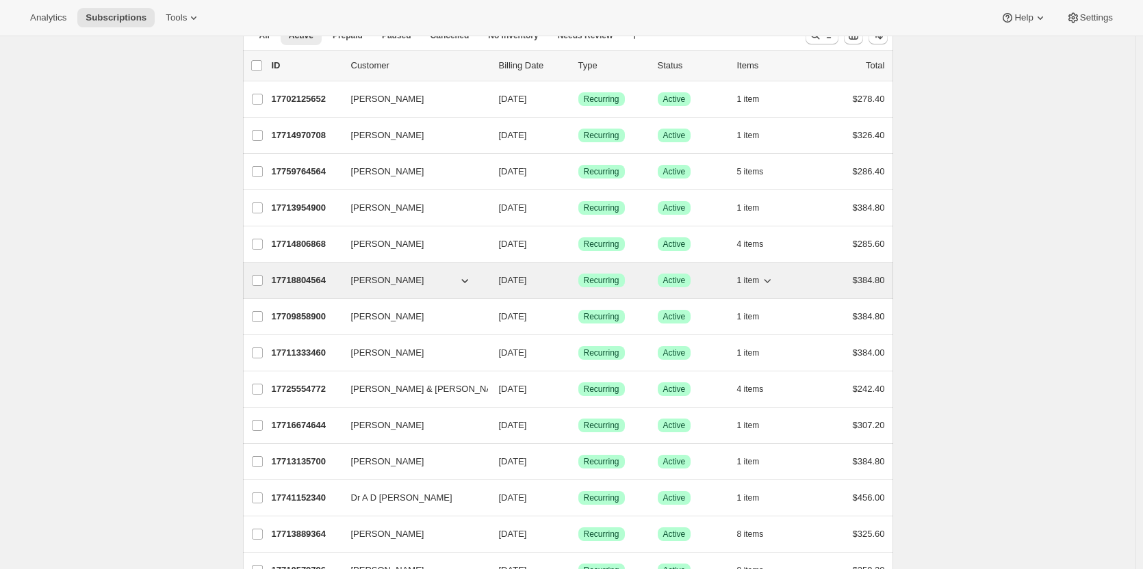
click at [311, 284] on p "17718804564" at bounding box center [306, 281] width 68 height 14
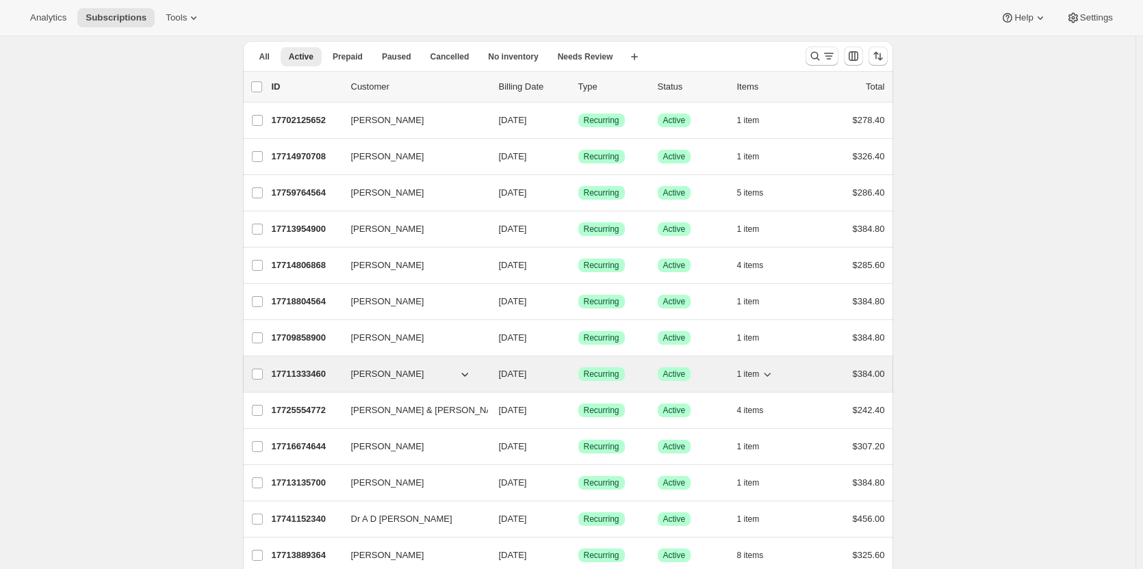
scroll to position [68, 0]
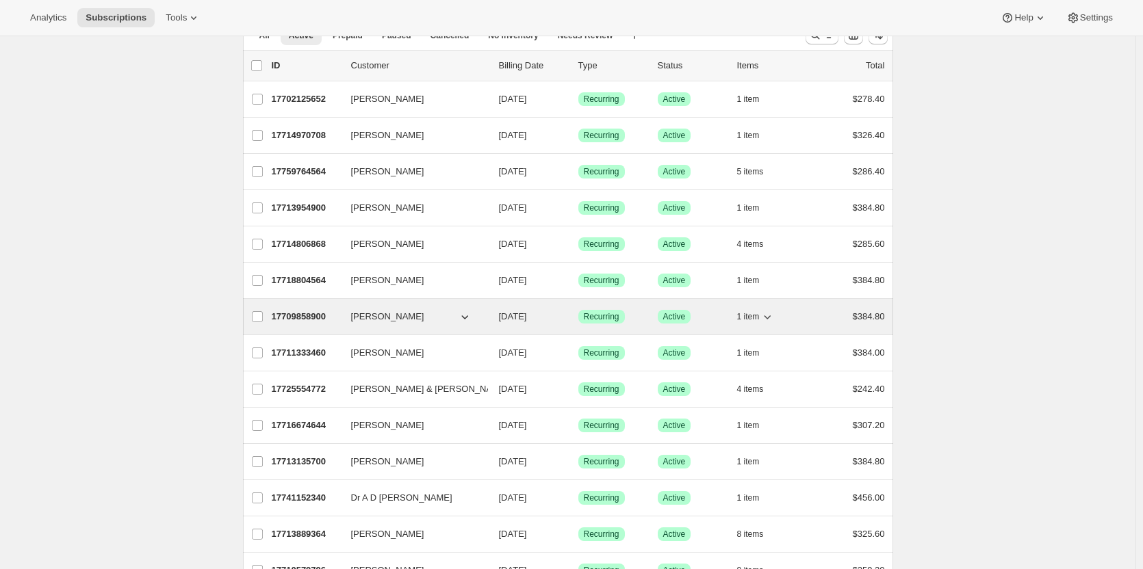
click at [316, 320] on p "17709858900" at bounding box center [306, 317] width 68 height 14
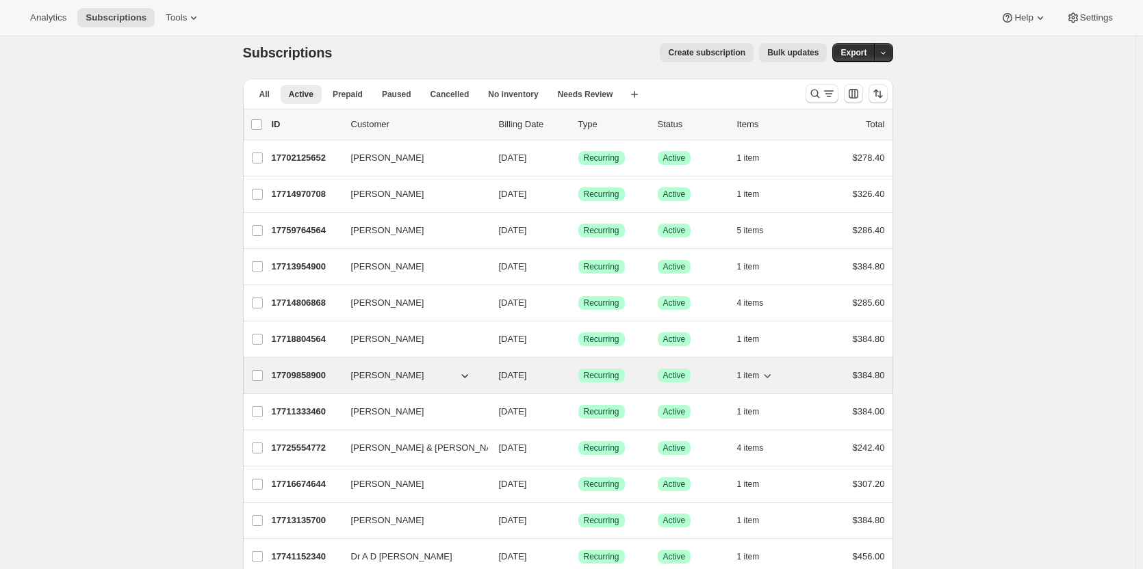
scroll to position [68, 0]
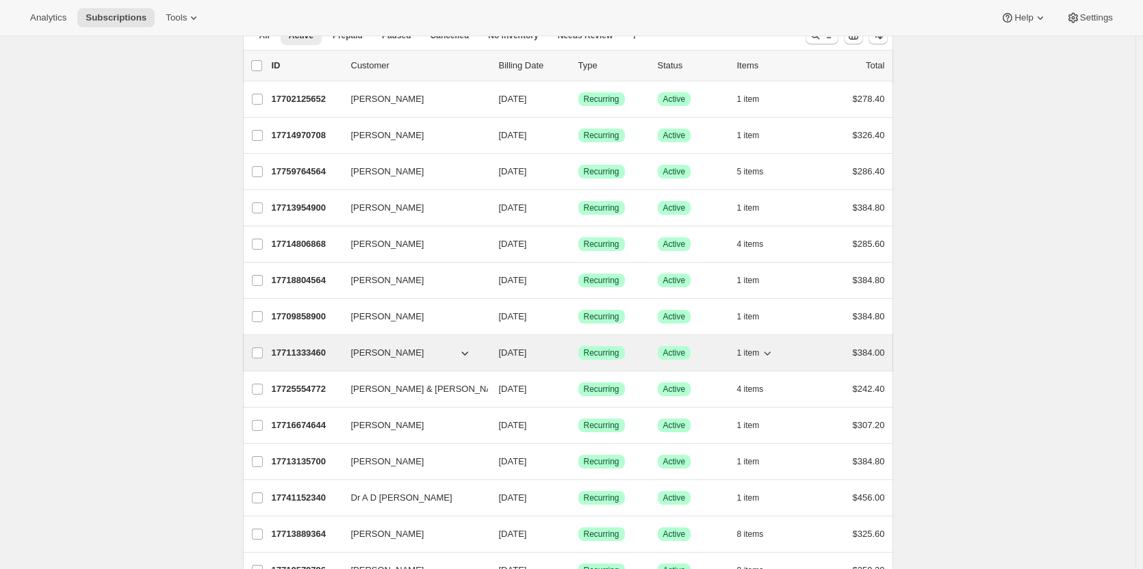
click at [309, 356] on p "17711333460" at bounding box center [306, 353] width 68 height 14
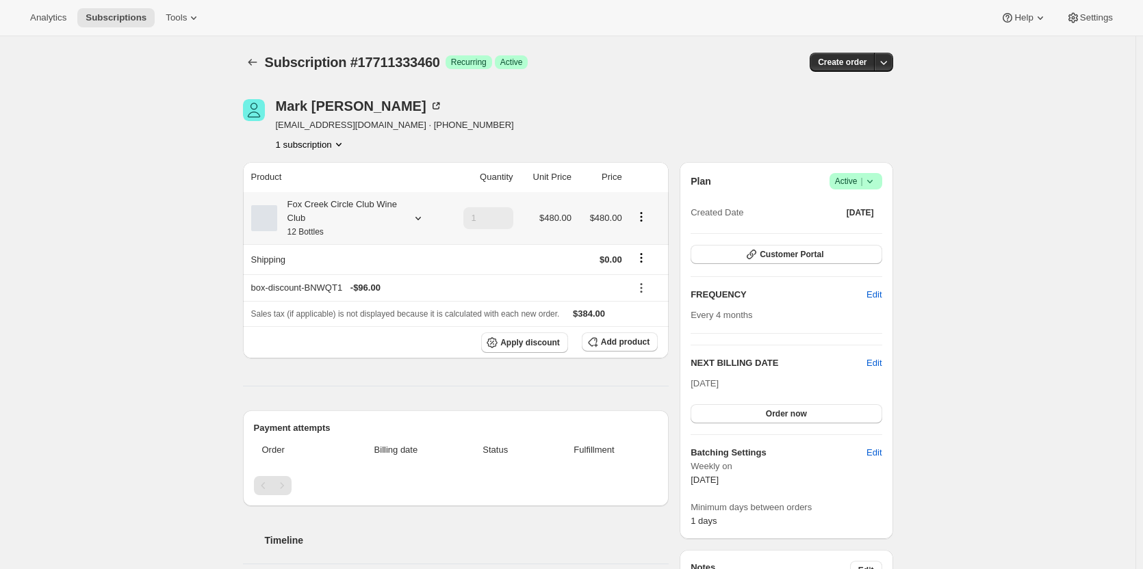
click at [420, 214] on icon at bounding box center [418, 218] width 14 height 14
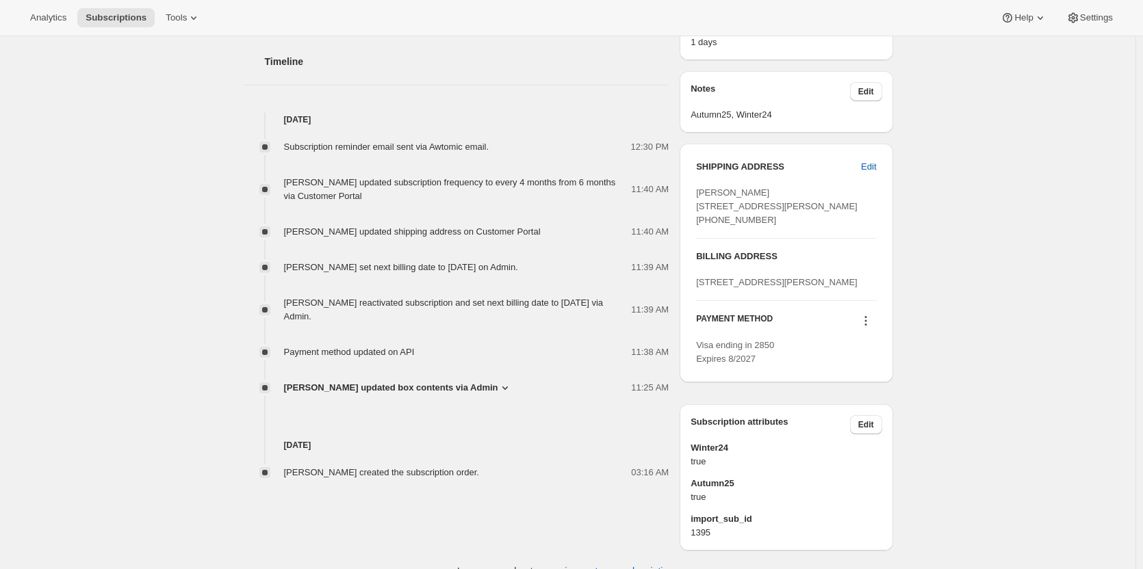
scroll to position [547, 0]
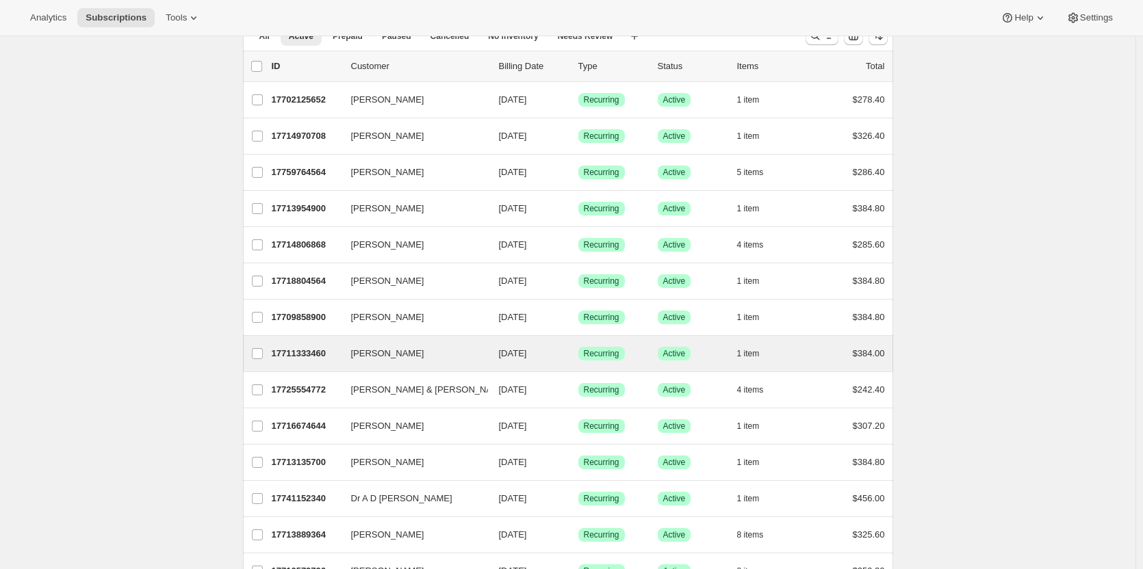
scroll to position [68, 0]
click at [314, 351] on p "17711333460" at bounding box center [306, 353] width 68 height 14
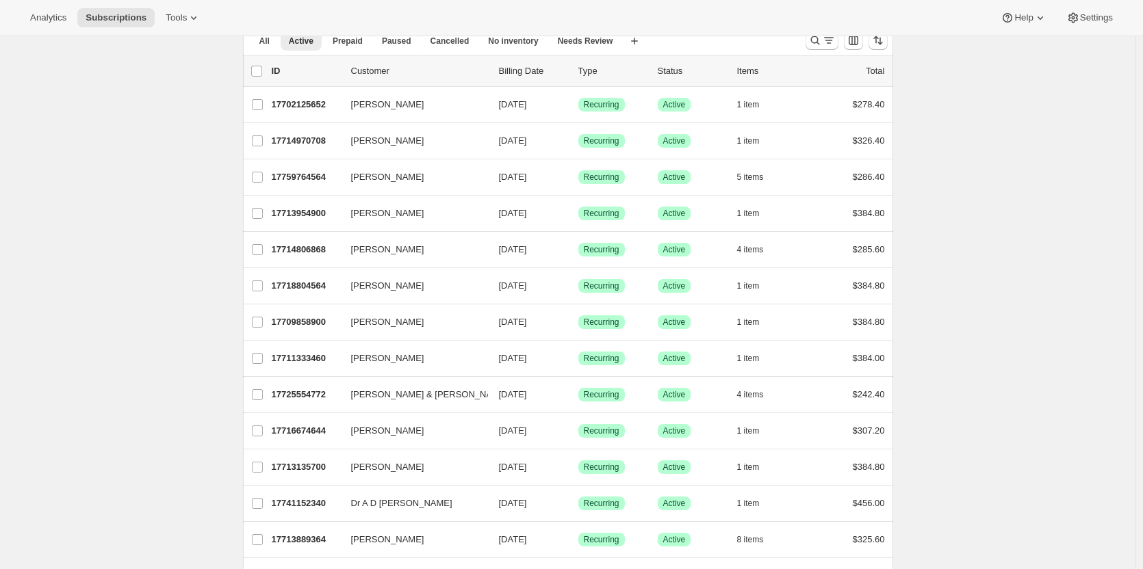
scroll to position [137, 0]
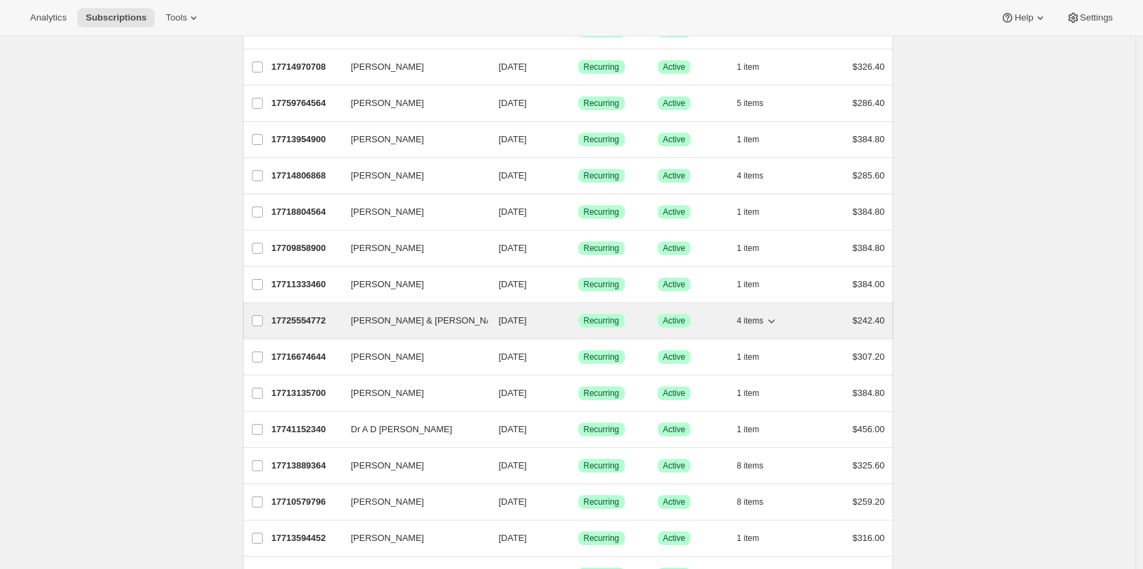
click at [298, 322] on p "17725554772" at bounding box center [306, 321] width 68 height 14
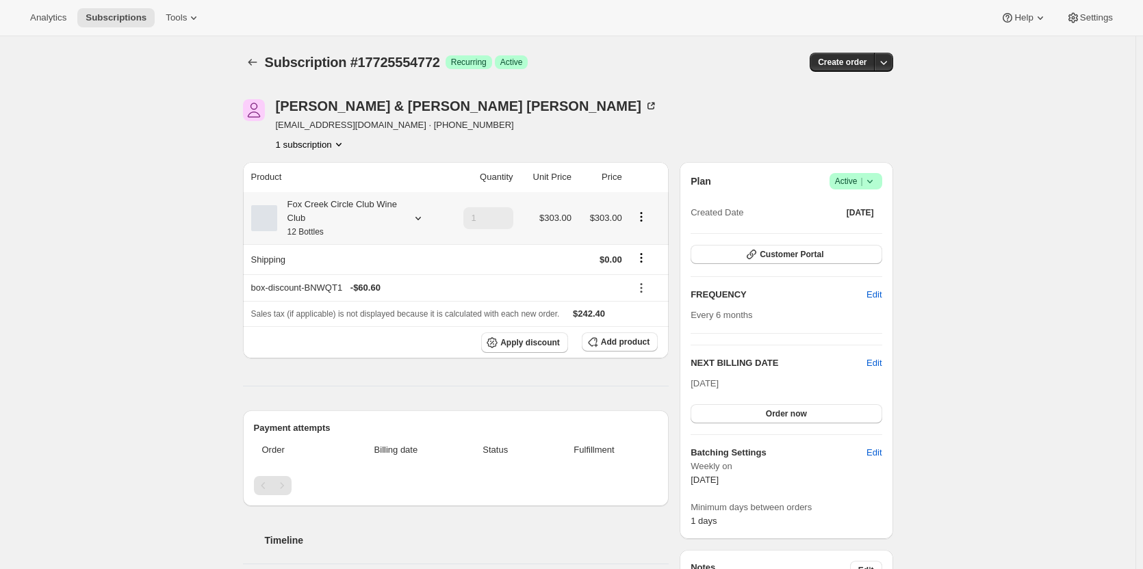
click at [385, 211] on div "Fox Creek Circle Club Wine Club 12 Bottles" at bounding box center [338, 218] width 123 height 41
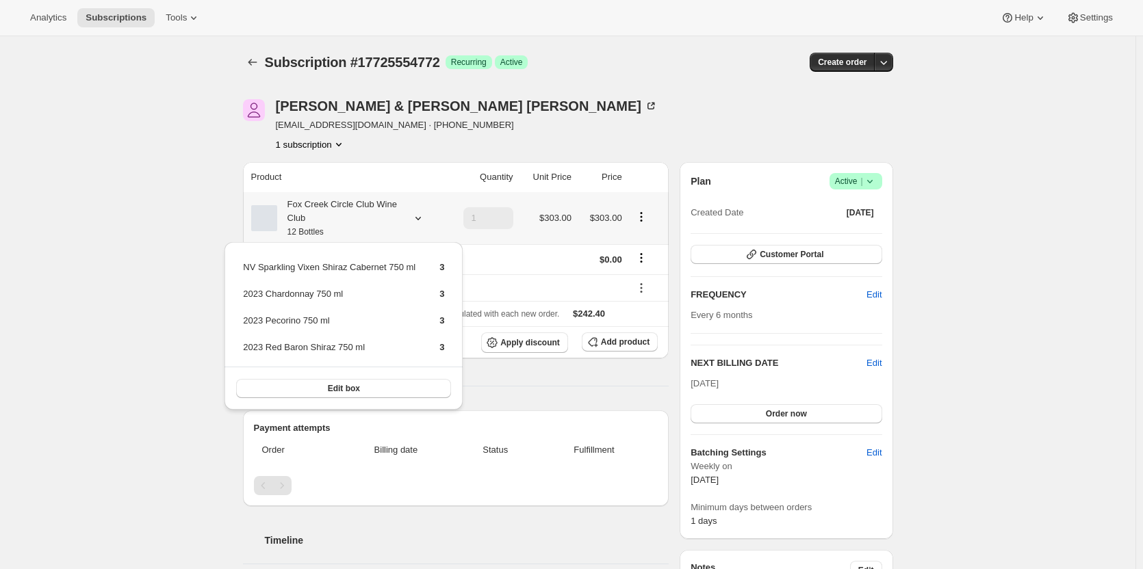
click at [385, 211] on div "Fox Creek Circle Club Wine Club 12 Bottles" at bounding box center [338, 218] width 123 height 41
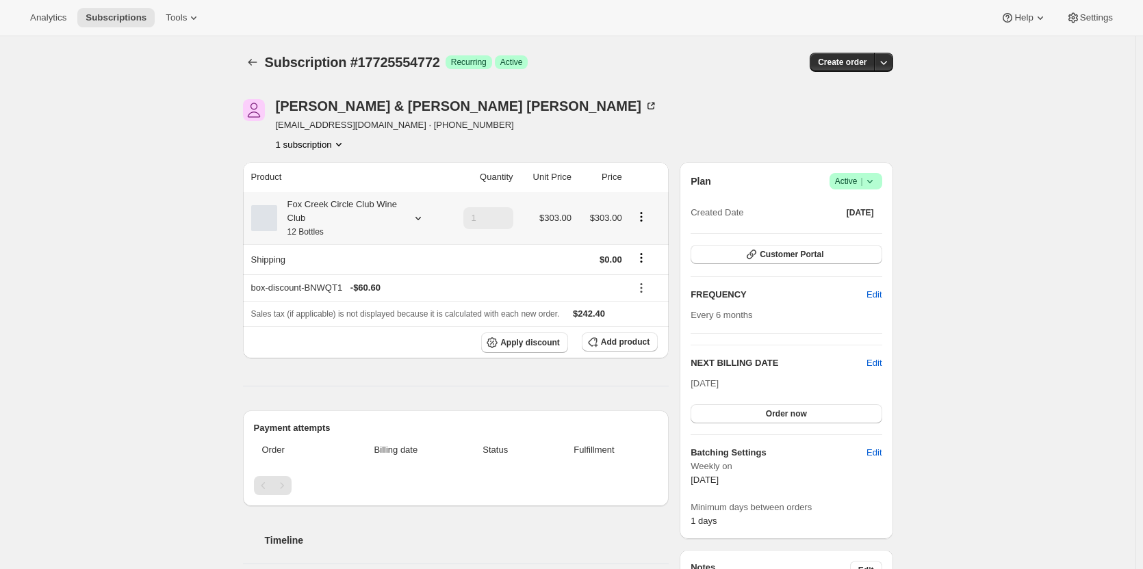
click at [421, 212] on icon at bounding box center [418, 218] width 14 height 14
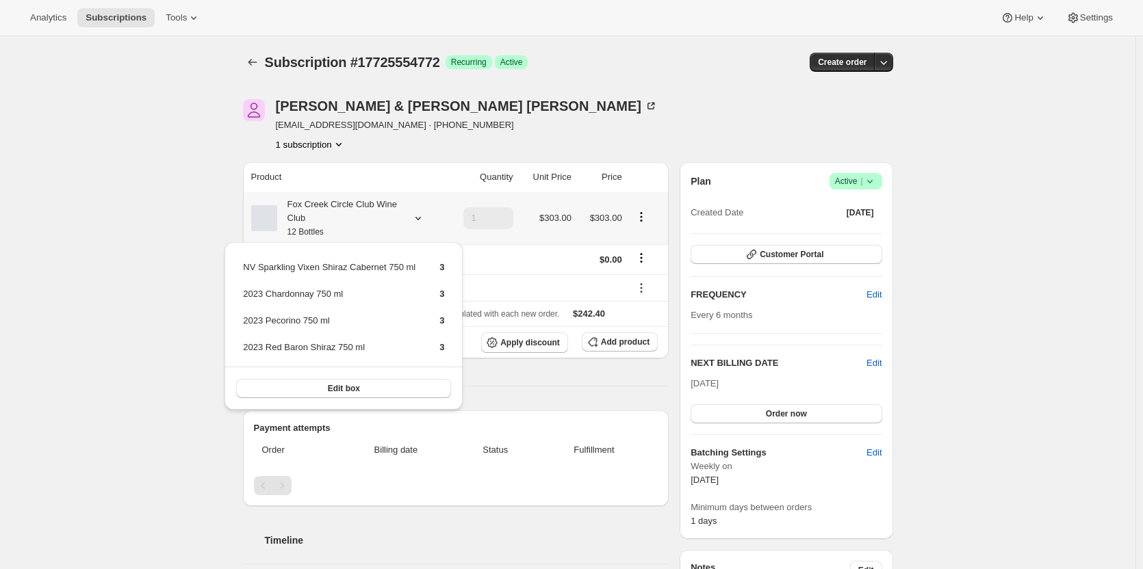
click at [421, 212] on icon at bounding box center [418, 218] width 14 height 14
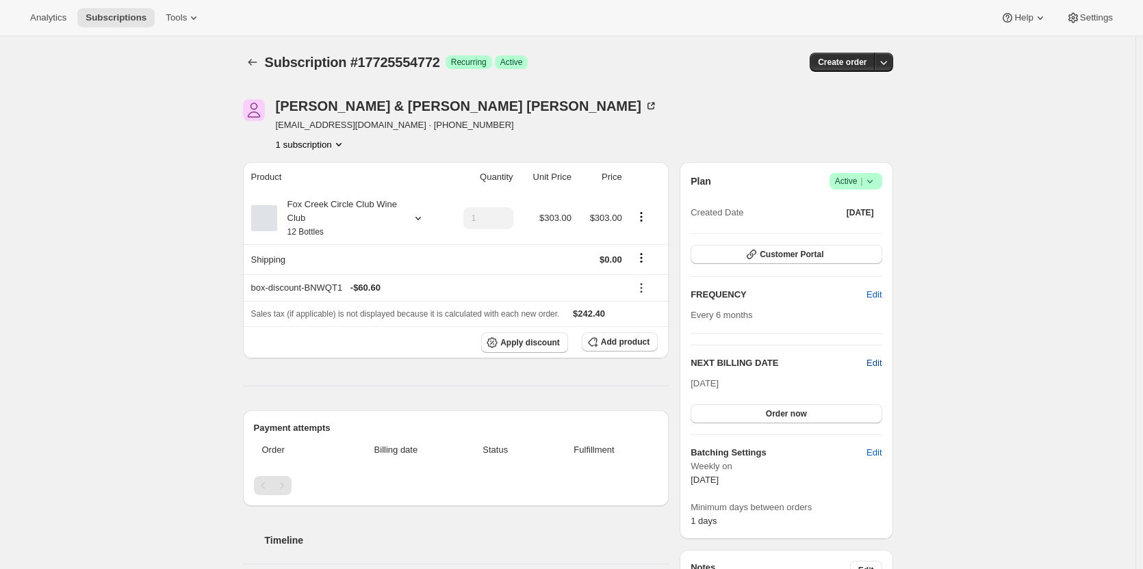
click at [874, 362] on span "Edit" at bounding box center [873, 363] width 15 height 14
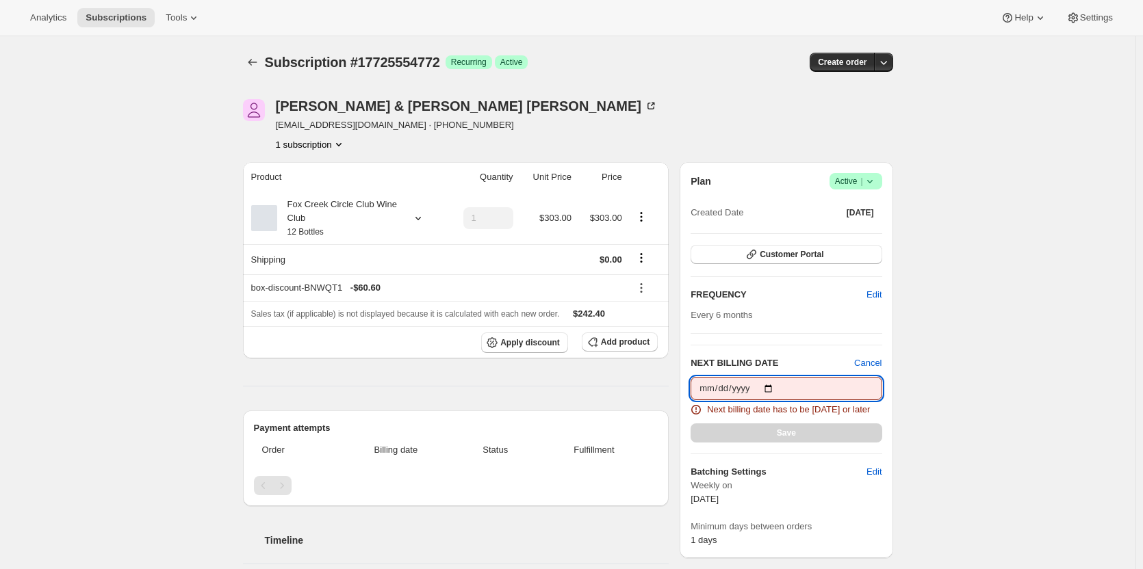
click at [770, 387] on input "[DATE]" at bounding box center [785, 388] width 191 height 23
type input "2025-10-10"
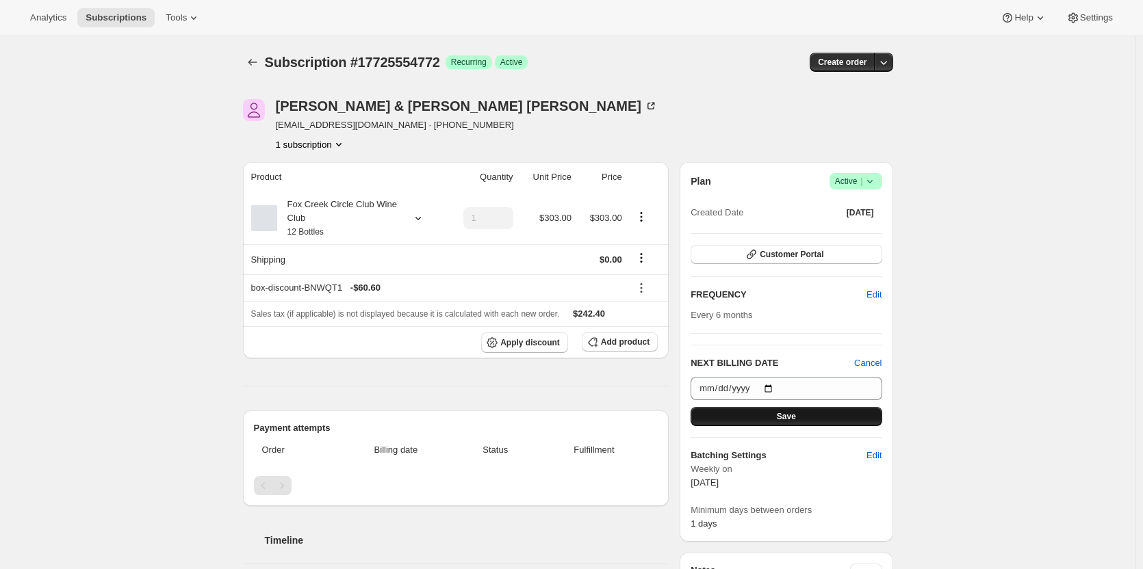
click at [770, 415] on button "Save" at bounding box center [785, 416] width 191 height 19
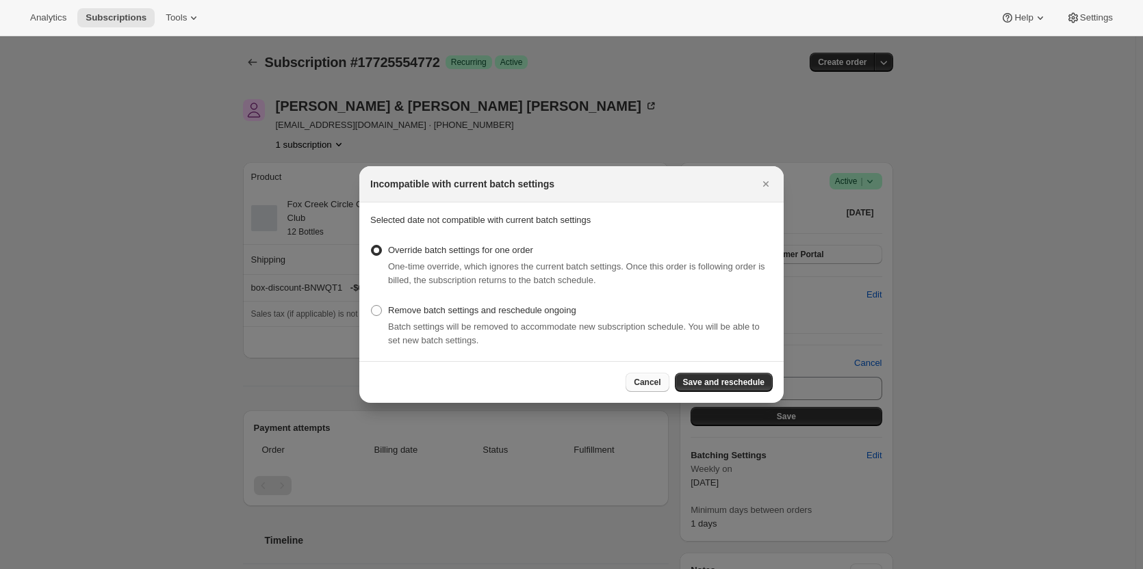
drag, startPoint x: 738, startPoint y: 382, endPoint x: 662, endPoint y: 386, distance: 75.4
click at [662, 386] on div "Cancel Save and reschedule" at bounding box center [698, 382] width 147 height 19
click at [658, 380] on span "Cancel" at bounding box center [647, 382] width 27 height 11
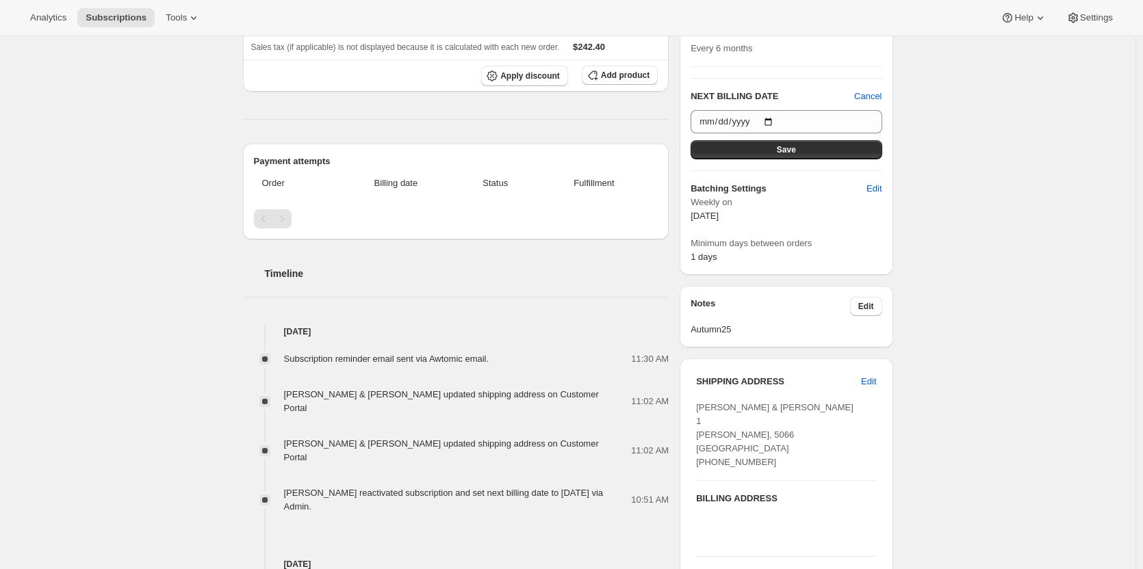
scroll to position [342, 0]
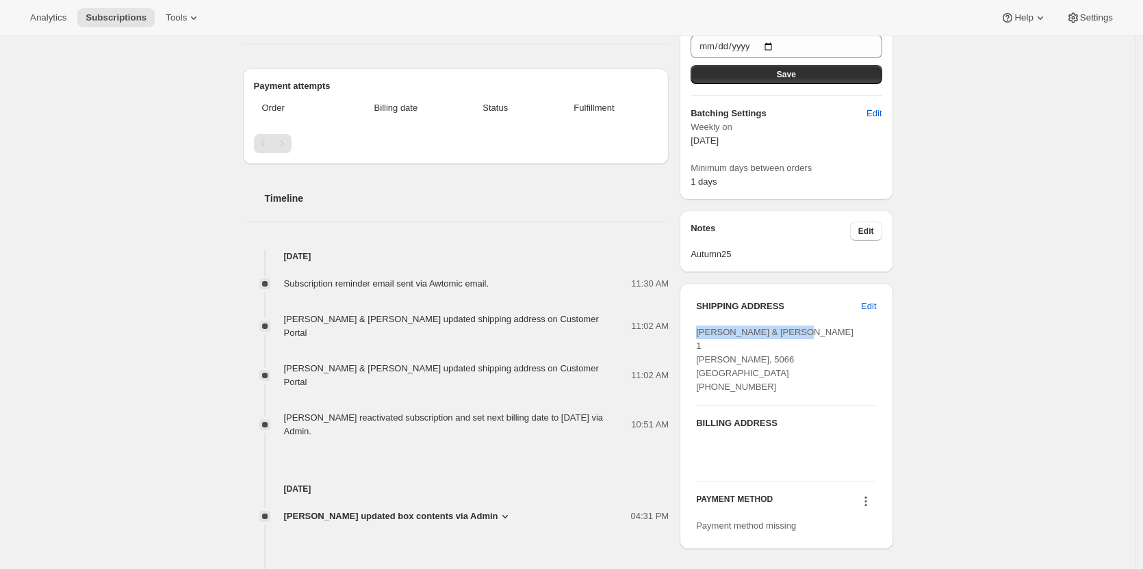
drag, startPoint x: 797, startPoint y: 330, endPoint x: 701, endPoint y: 335, distance: 95.9
click at [701, 335] on div "Kerry & Ivan Williams 1 beamont SA, 5066 Australia +61417841449" at bounding box center [786, 360] width 180 height 68
copy span "Kerry & Ivan Williams"
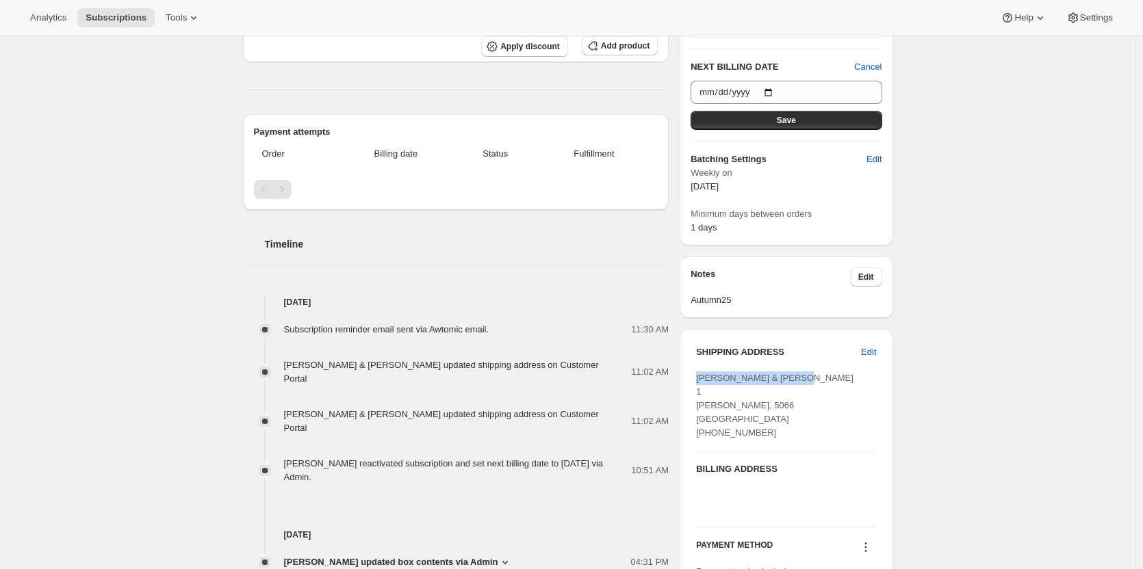
scroll to position [274, 0]
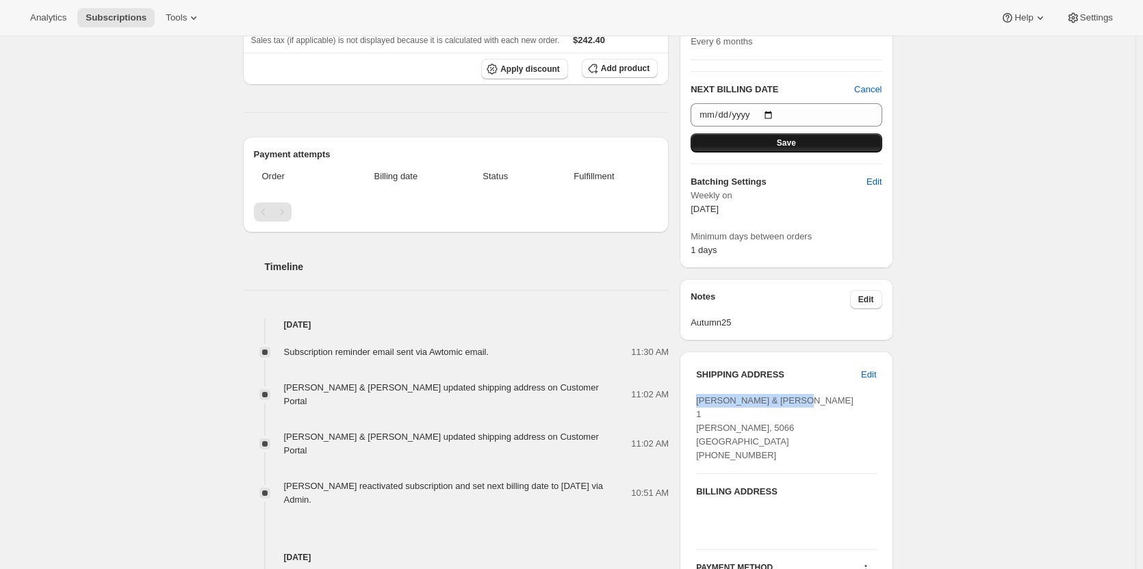
click at [766, 144] on button "Save" at bounding box center [785, 142] width 191 height 19
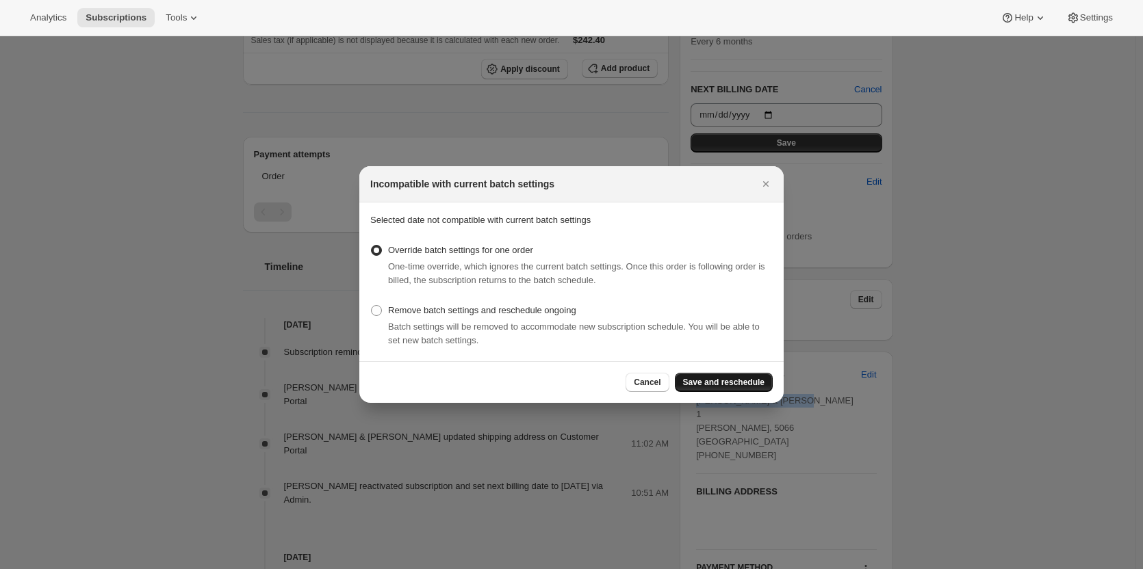
click at [716, 381] on span "Save and reschedule" at bounding box center [723, 382] width 81 height 11
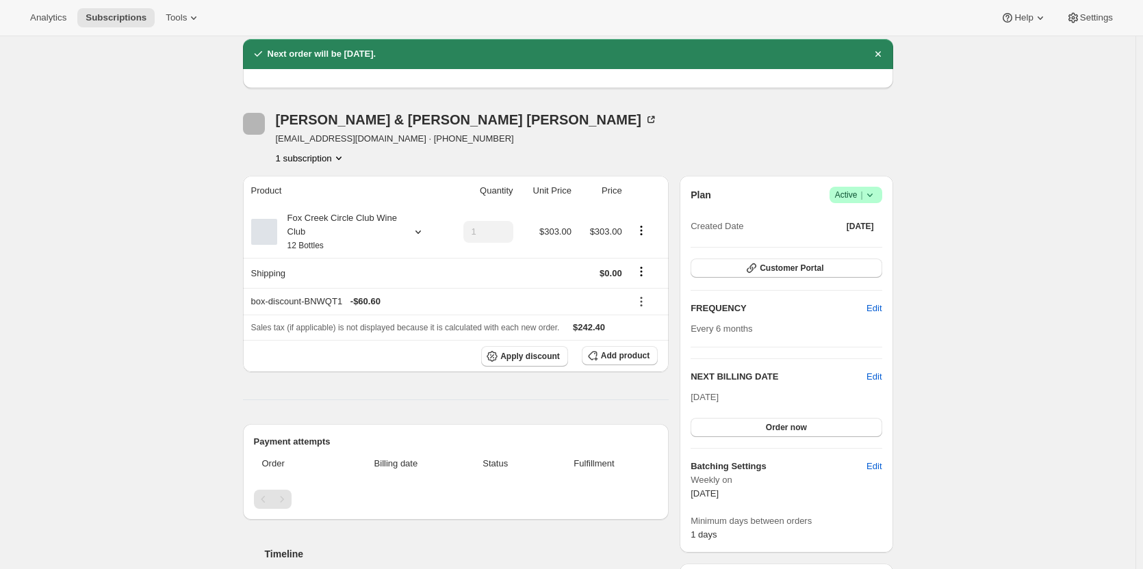
scroll to position [274, 0]
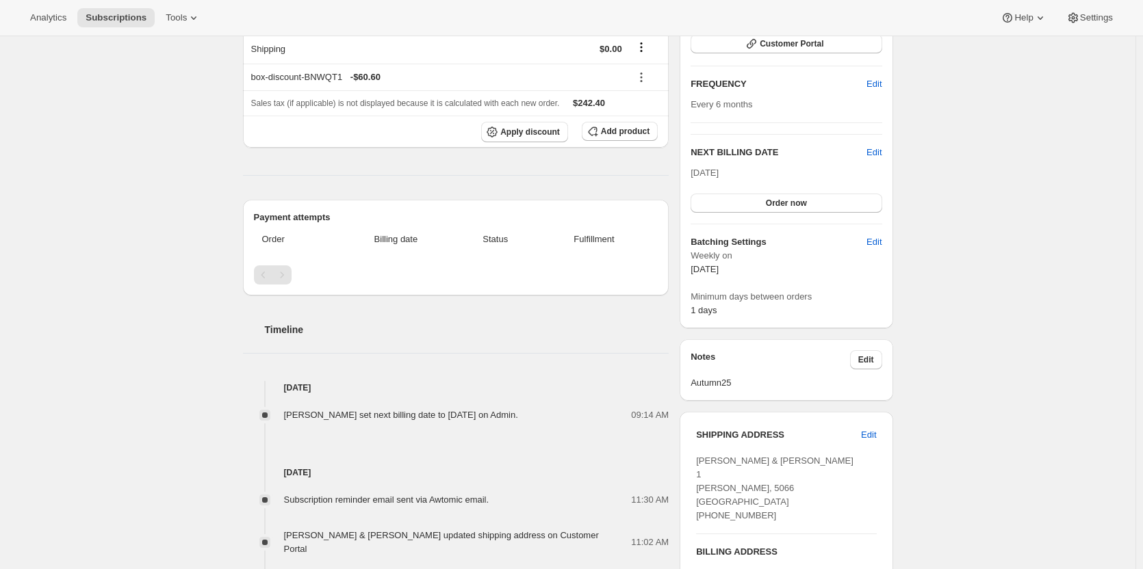
click at [926, 442] on div "Subscription #17725554772. This page is ready Subscription #17725554772 Success…" at bounding box center [567, 314] width 1135 height 1103
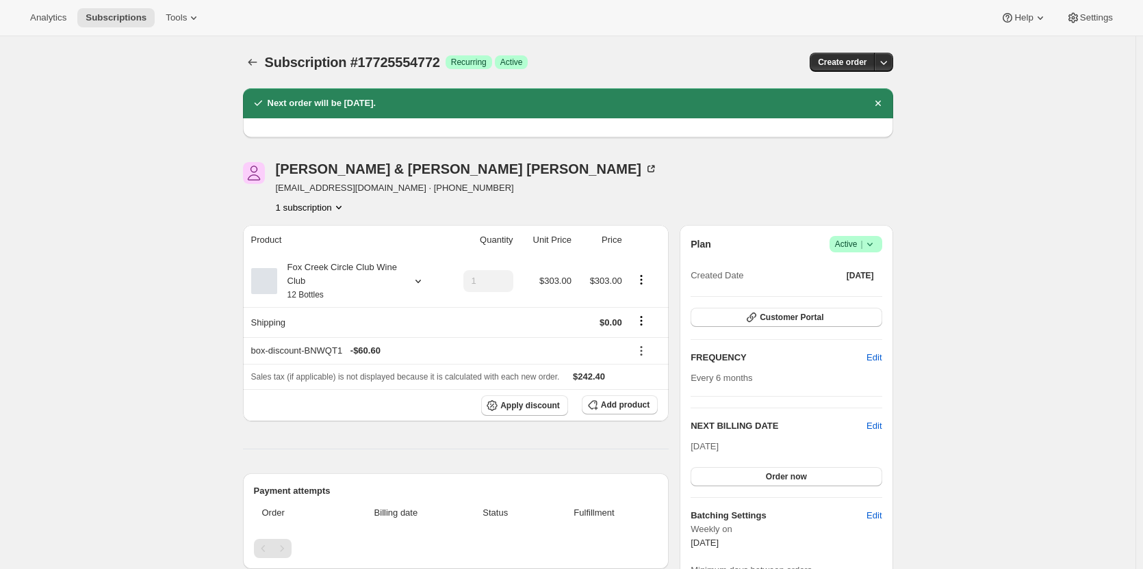
click at [644, 168] on icon at bounding box center [651, 169] width 14 height 14
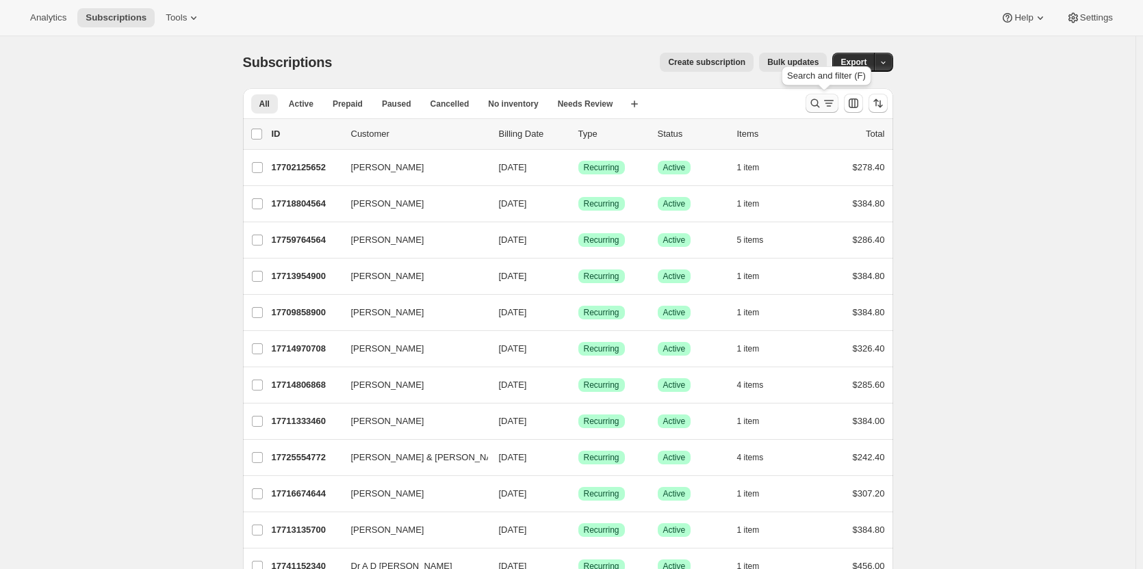
click at [813, 99] on icon "Search and filter results" at bounding box center [815, 103] width 14 height 14
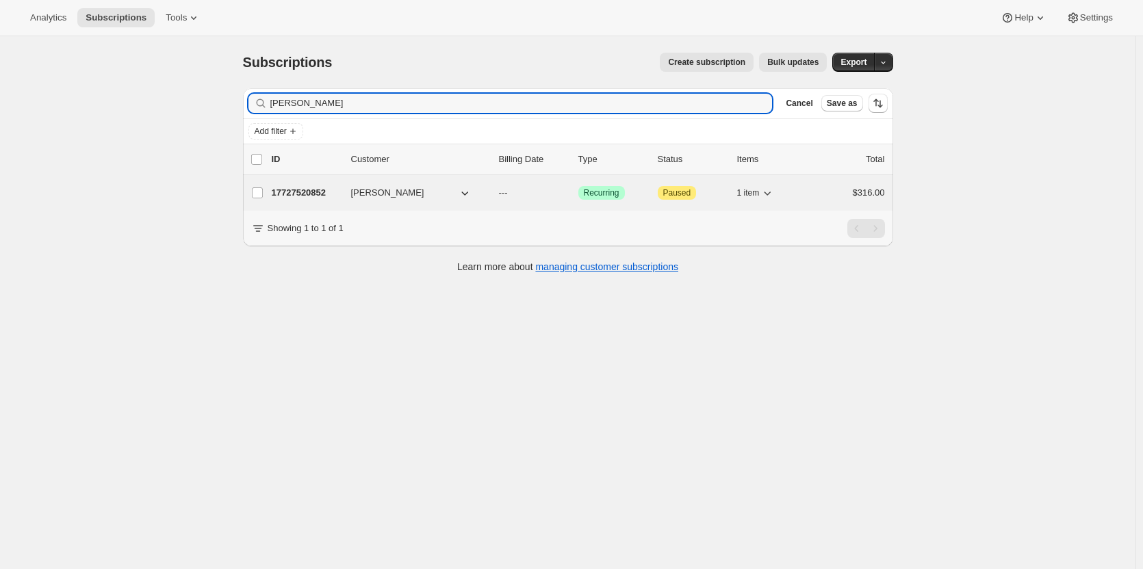
type input "john anning"
click at [309, 192] on p "17727520852" at bounding box center [306, 193] width 68 height 14
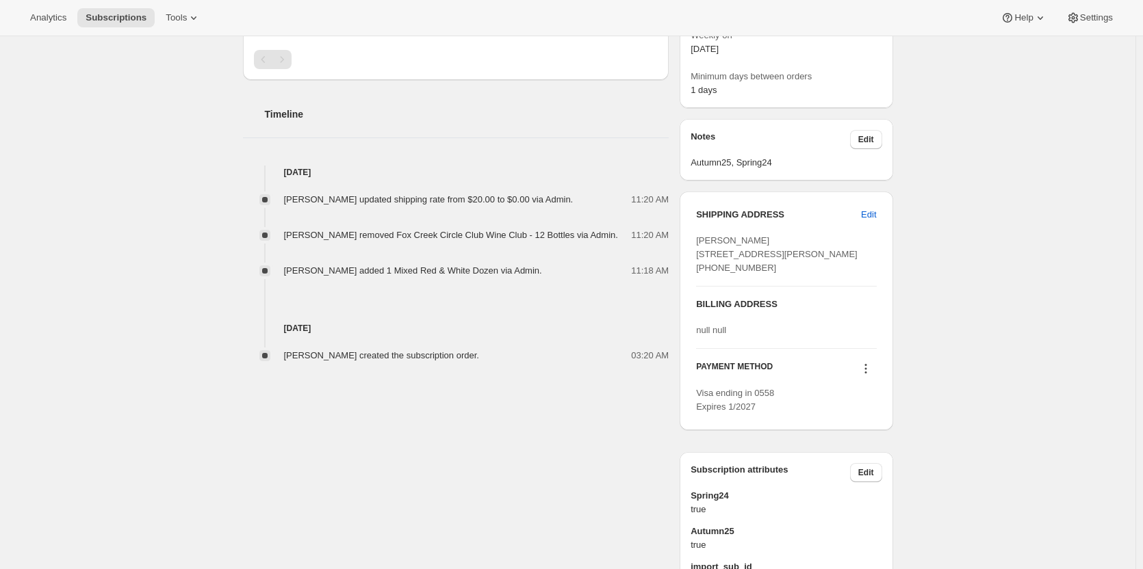
scroll to position [411, 0]
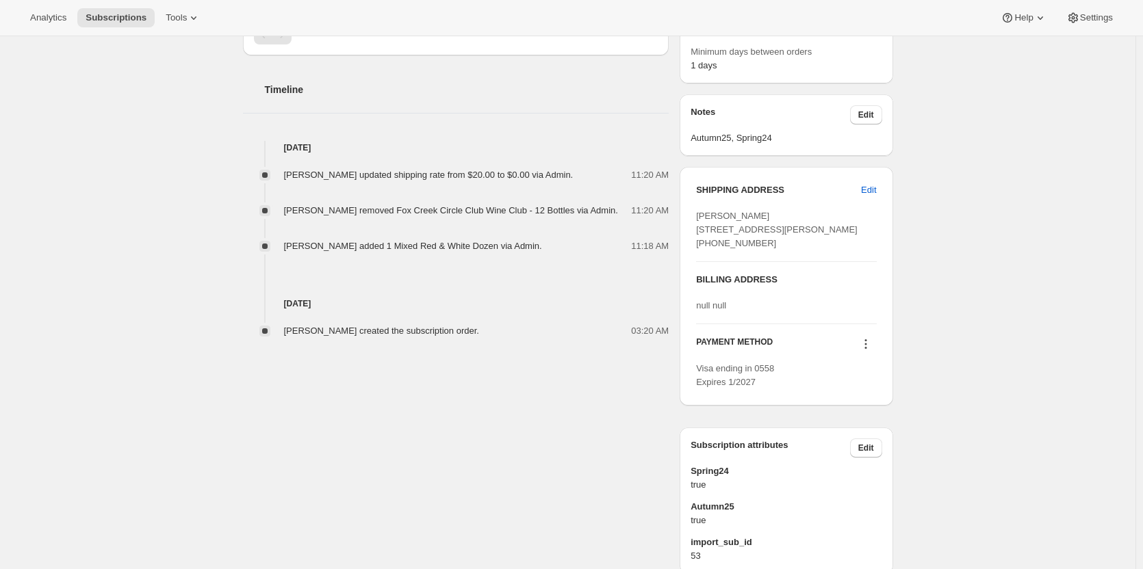
drag, startPoint x: 775, startPoint y: 269, endPoint x: 699, endPoint y: 216, distance: 92.4
click at [699, 216] on div "John Anning 35 Herbert Street Dulwich Hill NSW, 2203 Australia +61438161621" at bounding box center [786, 229] width 180 height 41
copy span "John Anning 35 Herbert Street Dulwich Hill NSW, 2203 Australia +61438161621"
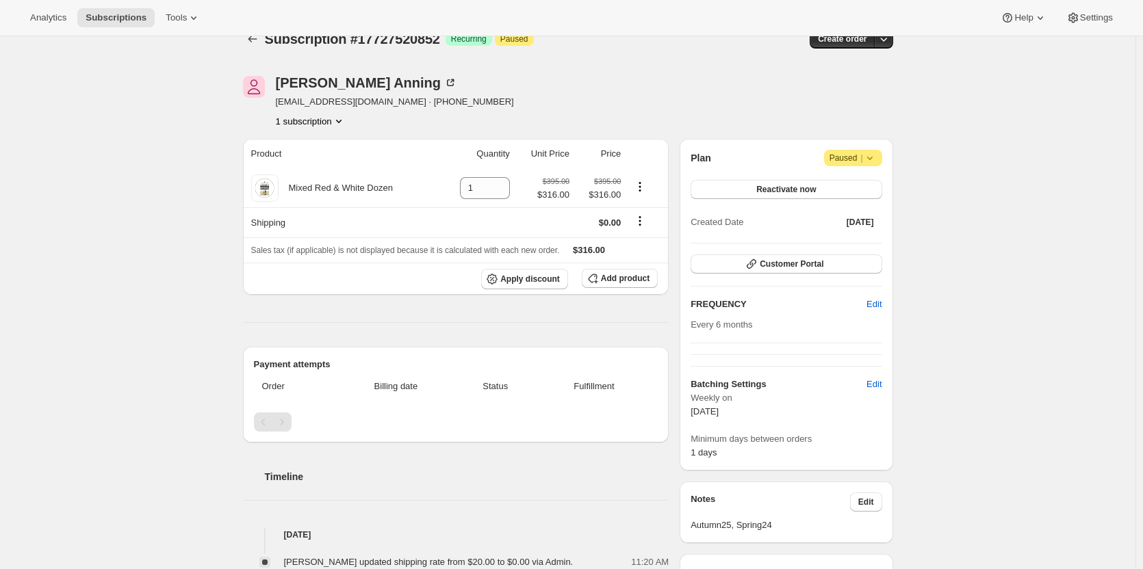
scroll to position [0, 0]
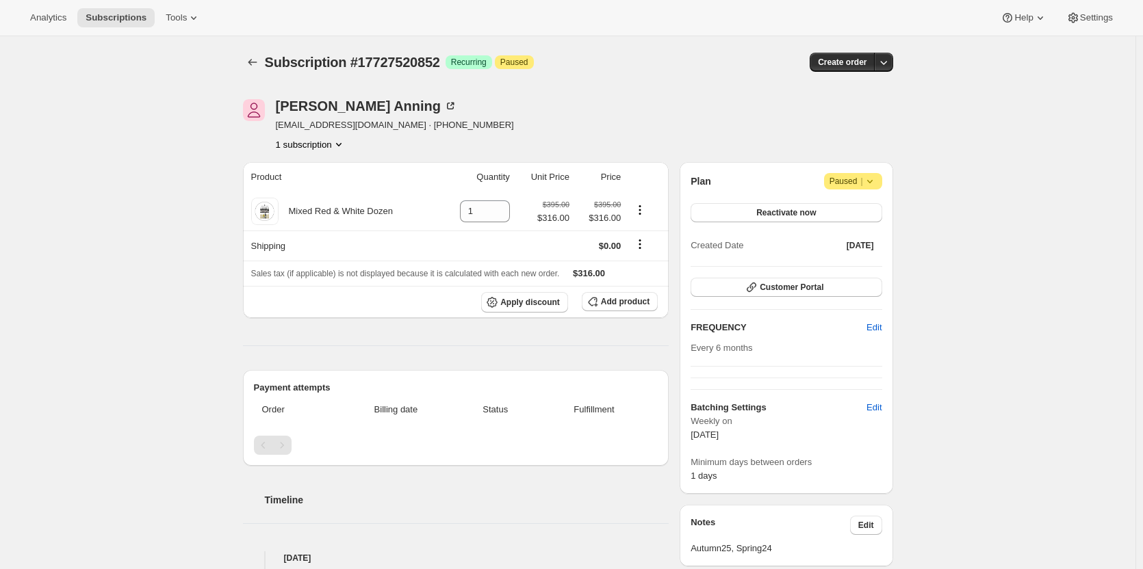
drag, startPoint x: 1013, startPoint y: 218, endPoint x: 1005, endPoint y: 221, distance: 8.3
click at [1013, 218] on div "Subscription #17727520852. This page is ready Subscription #17727520852 Success…" at bounding box center [567, 530] width 1135 height 989
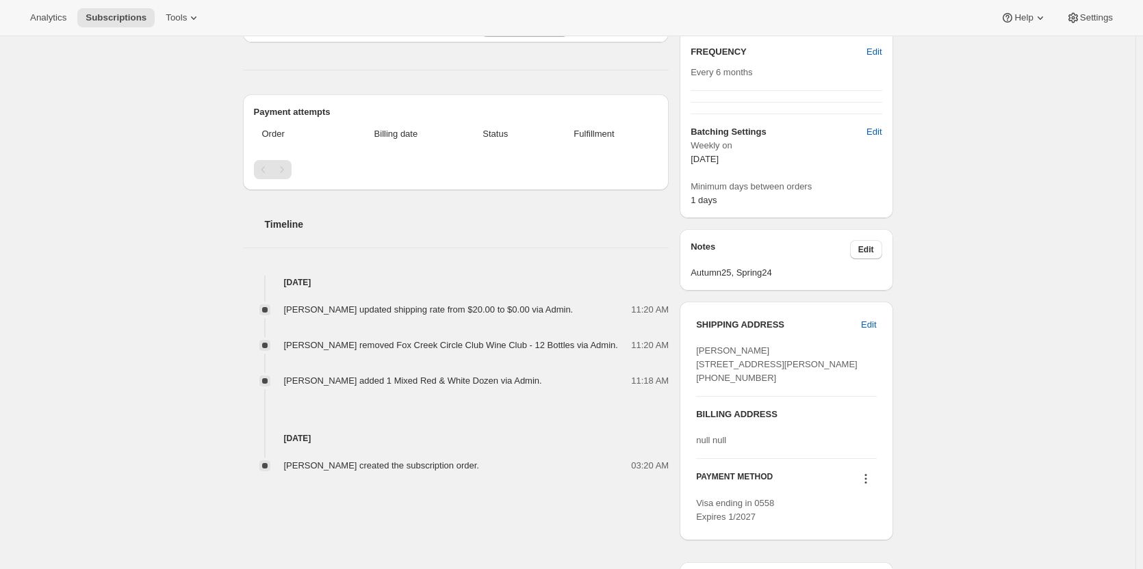
scroll to position [342, 0]
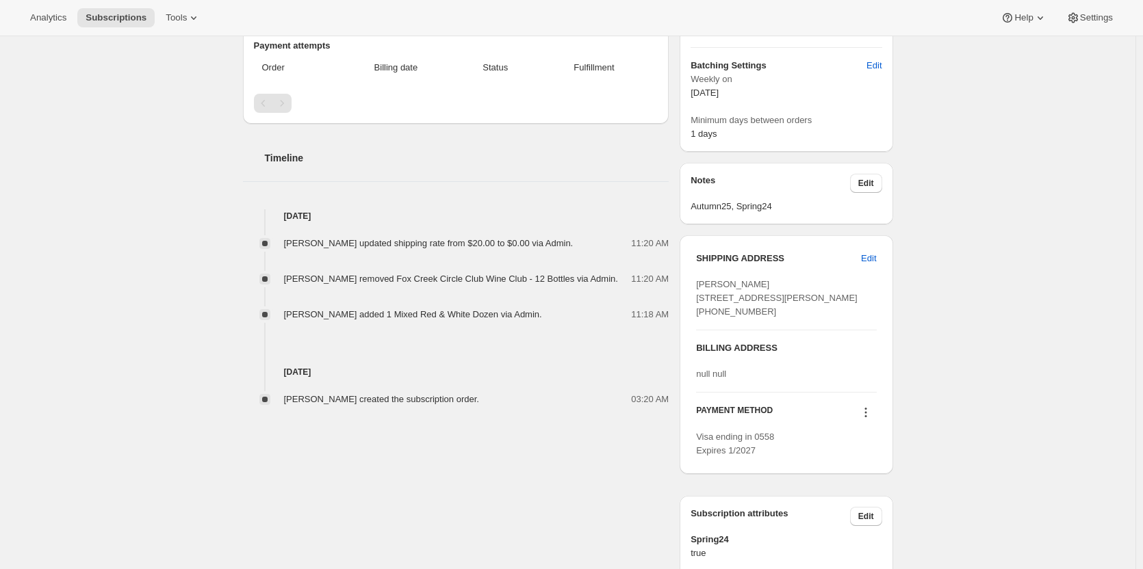
drag, startPoint x: 779, startPoint y: 343, endPoint x: 680, endPoint y: 288, distance: 113.3
click at [680, 288] on div "John Anning anningjohn71@gmail.com · +61438161621 1 subscription Product Quanti…" at bounding box center [562, 188] width 661 height 907
copy span "John Anning 35 Herbert Street Dulwich Hill NSW, 2203 Australia +61438161621"
click at [865, 319] on div "John Anning 35 Herbert Street Dulwich Hill NSW, 2203 Australia +61438161621" at bounding box center [786, 298] width 180 height 41
click at [869, 419] on icon at bounding box center [866, 413] width 14 height 14
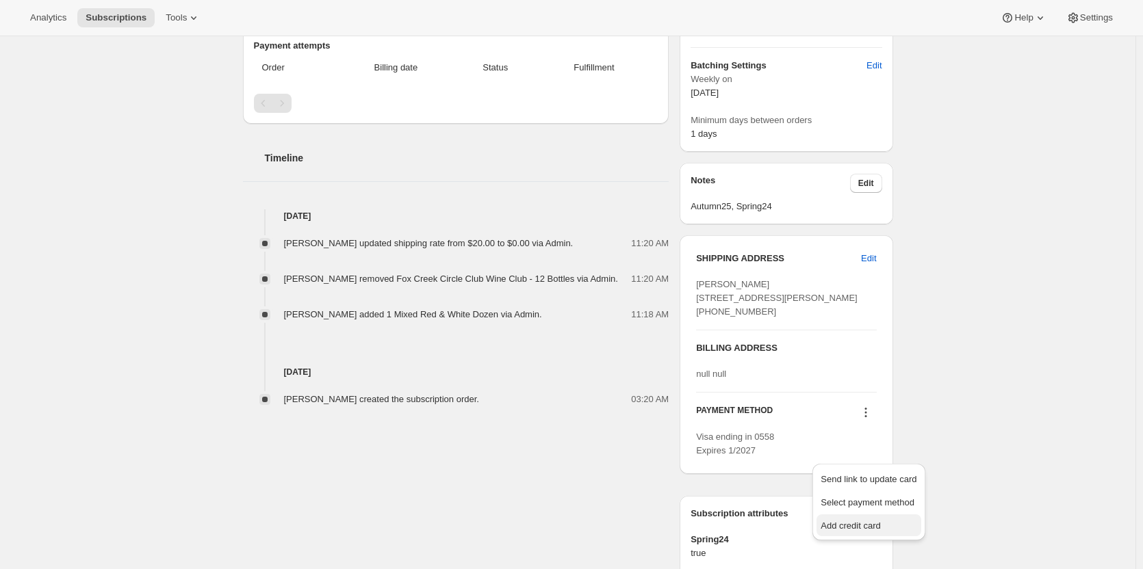
click at [853, 530] on span "Add credit card" at bounding box center [850, 526] width 60 height 10
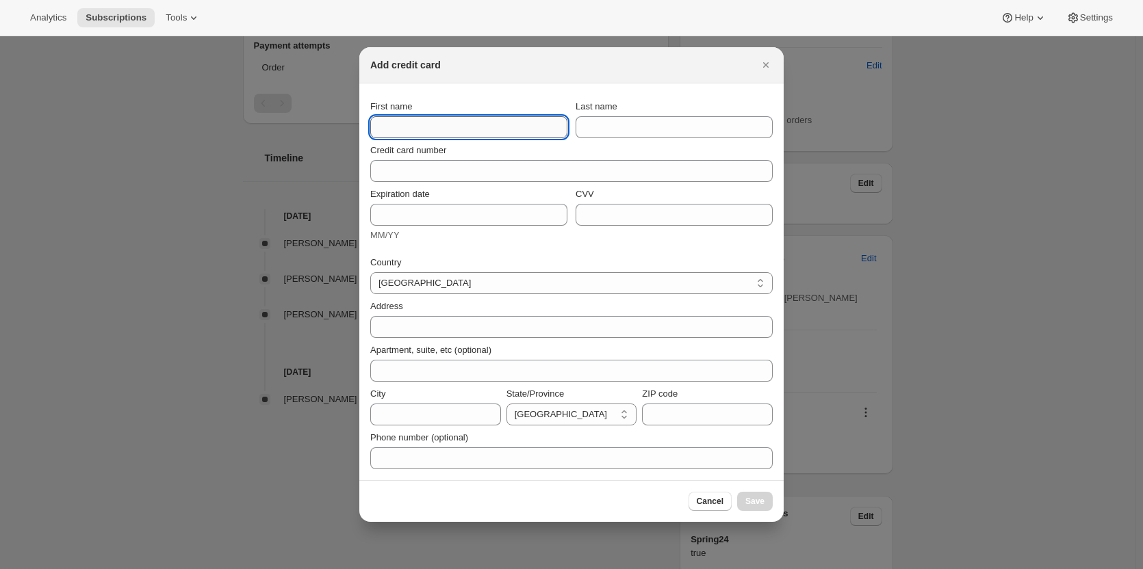
click at [398, 122] on input "First name" at bounding box center [468, 127] width 197 height 22
paste input "John Anning 35 Herbert Street Dulwich Hill NSW, 2203 Australia +61438161621"
drag, startPoint x: 441, startPoint y: 129, endPoint x: 233, endPoint y: 109, distance: 208.9
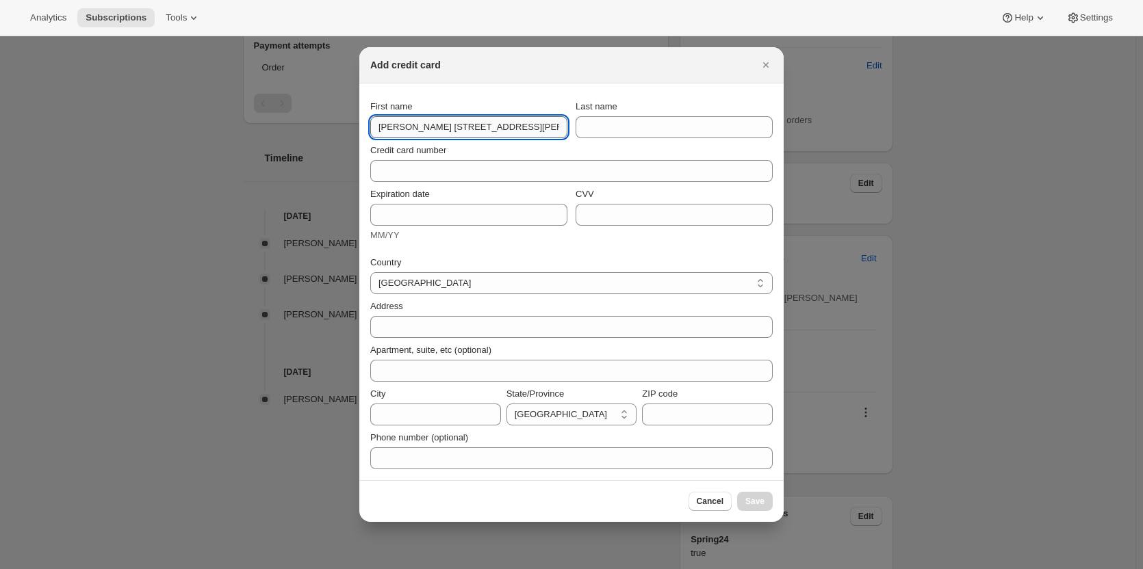
click at [459, 131] on input "John Anning 35 Herbert Street Dulwich Hill NSW, 2203 Australia +61438161621" at bounding box center [468, 127] width 197 height 22
click at [400, 122] on input "John Anning 35 Herbert Street Dulwich Hill NSW, 2203 Australia +61438161621" at bounding box center [468, 127] width 197 height 22
drag, startPoint x: 400, startPoint y: 125, endPoint x: 620, endPoint y: 135, distance: 219.8
click at [620, 135] on div "First name John Anning 35 Herbert Street Dulwich Hill NSW, 2203 Australia +6143…" at bounding box center [571, 119] width 402 height 38
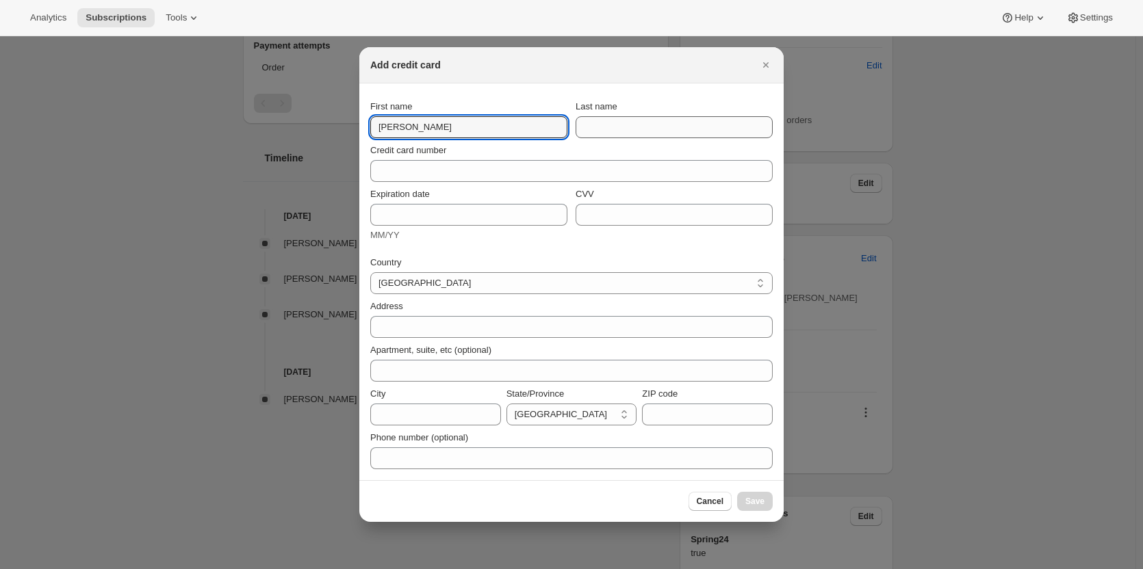
scroll to position [0, 0]
type input "John"
click at [604, 125] on input "Last name" at bounding box center [673, 127] width 197 height 22
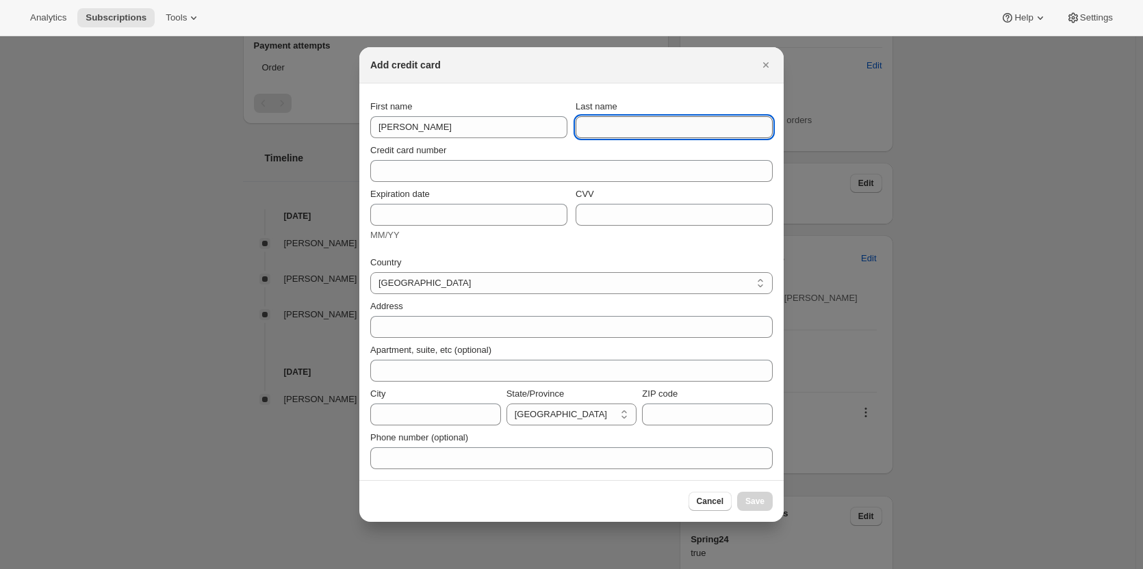
click at [605, 127] on input "Last name" at bounding box center [673, 127] width 197 height 22
paste input "Anning 35 Herbert Street Dulwich Hill NSW, 2203 Australia +61438161621"
drag, startPoint x: 602, startPoint y: 128, endPoint x: 526, endPoint y: 119, distance: 76.5
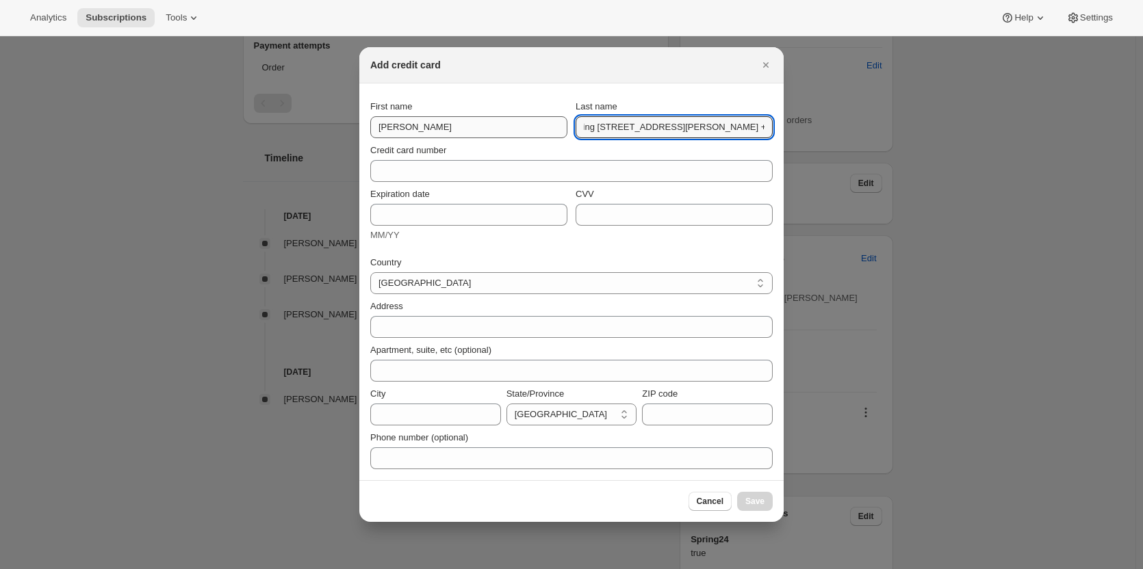
click at [526, 119] on div "First name John Last name Anning 35 Herbert Street DulwicAnning 35 Herbert Stre…" at bounding box center [571, 119] width 402 height 38
drag, startPoint x: 590, startPoint y: 127, endPoint x: 410, endPoint y: 105, distance: 181.3
click at [410, 105] on div "First name John Last name Anning 35 Herbert Street DulwicAnning 35 Herbert Stre…" at bounding box center [571, 119] width 402 height 38
click at [635, 127] on input "Anning 35 Herbert Street DulwicAnning 35 Herbert Street Dulwich Hill NSW, 2203 …" at bounding box center [673, 127] width 197 height 22
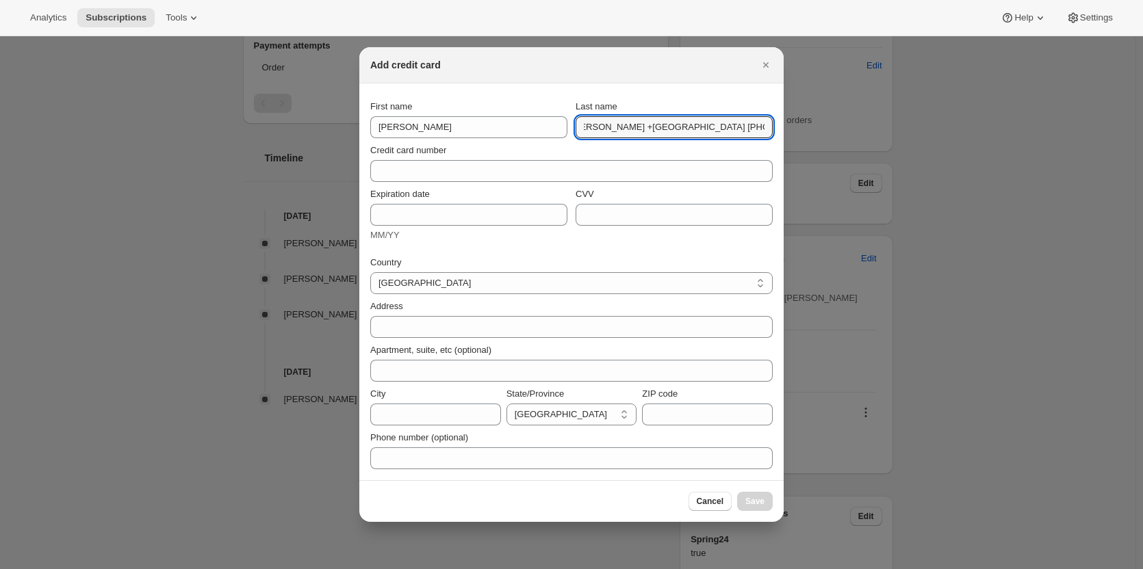
scroll to position [0, 400]
drag, startPoint x: 612, startPoint y: 129, endPoint x: 851, endPoint y: 145, distance: 239.4
type input "Anning"
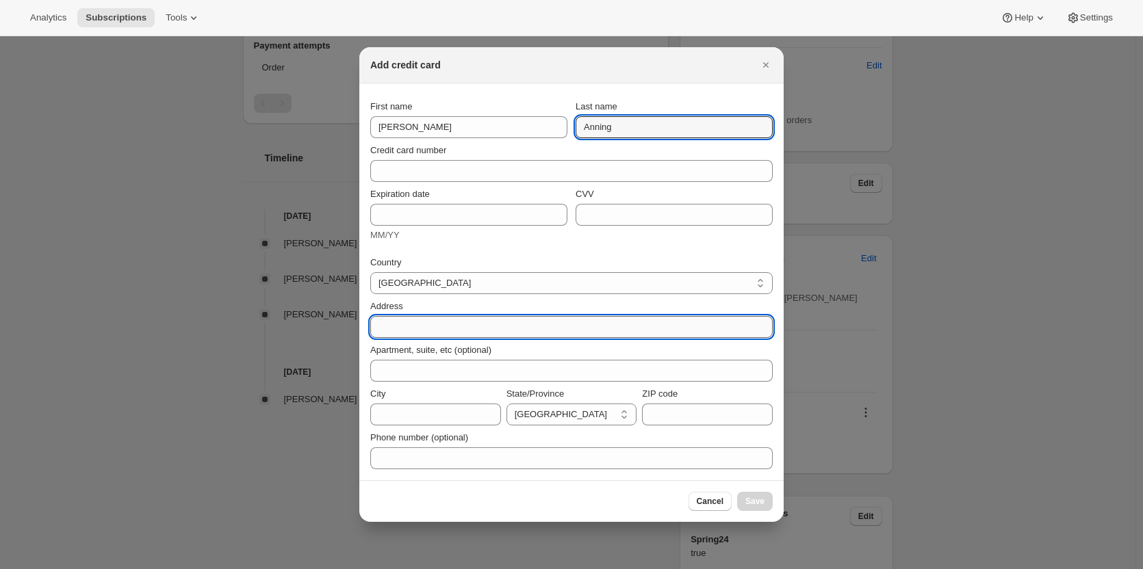
click at [398, 326] on input "Address" at bounding box center [571, 327] width 402 height 22
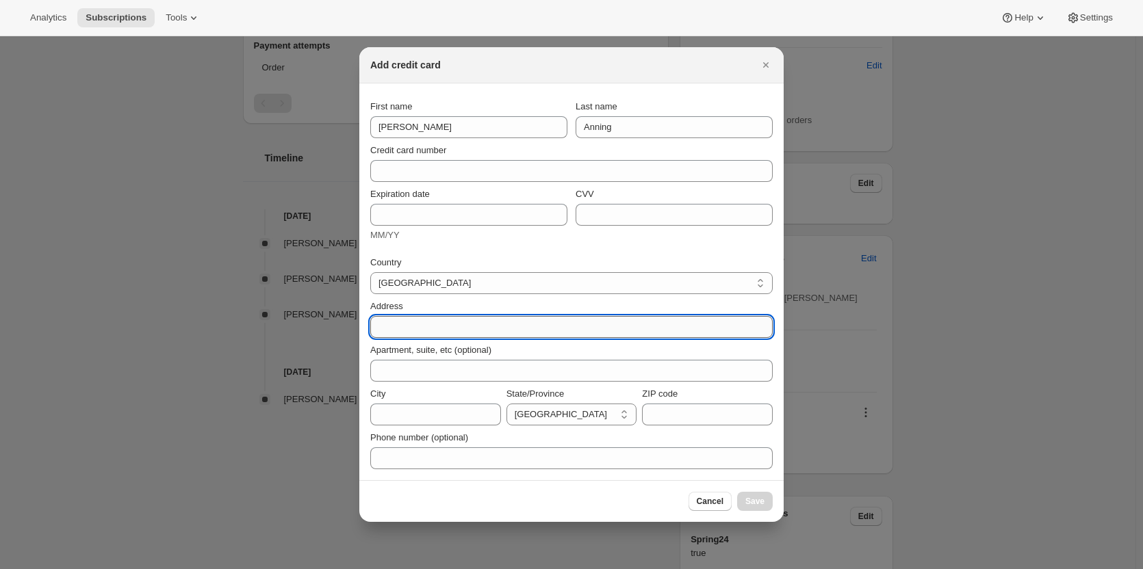
paste input "35 Herbert Street DulwicAnning 35 Herbert Street Dulwich Hill NSW, 2203 Austral…"
drag, startPoint x: 423, startPoint y: 326, endPoint x: 261, endPoint y: 304, distance: 163.7
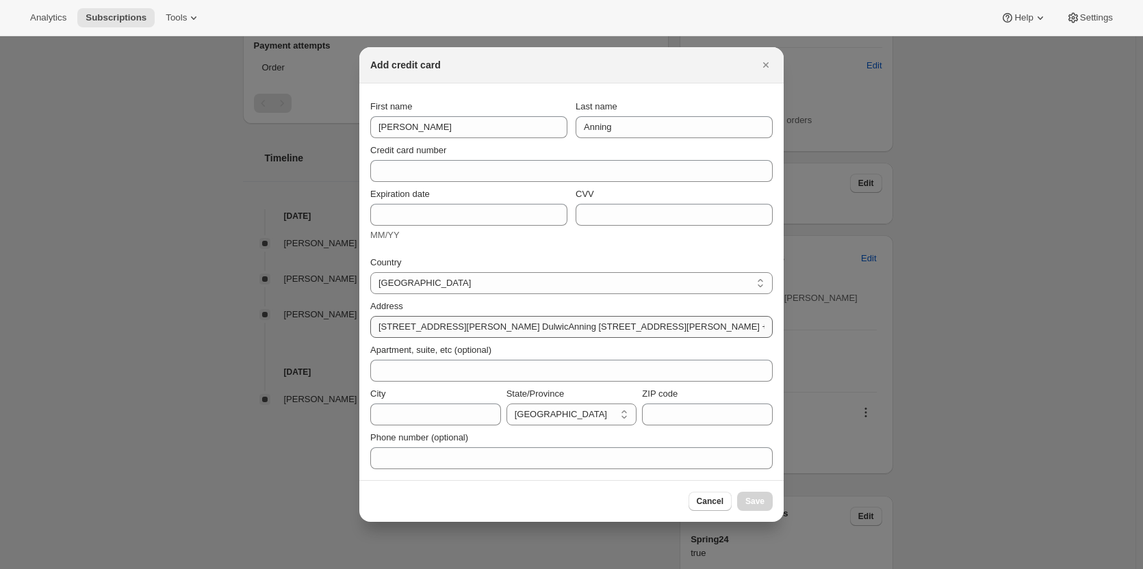
drag, startPoint x: 365, startPoint y: 306, endPoint x: 427, endPoint y: 317, distance: 63.2
click at [364, 306] on section "First name John Last name Anning Credit card number Expiration date MM/YY CVV C…" at bounding box center [571, 281] width 424 height 397
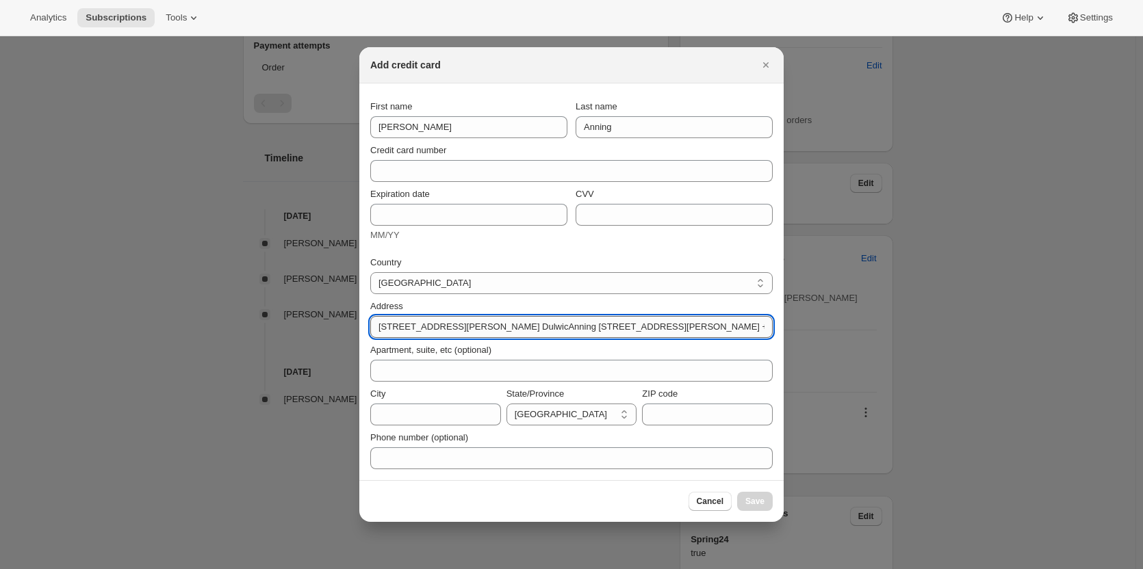
click at [441, 320] on input "35 Herbert Street DulwicAnning 35 Herbert Street Dulwich Hill NSW, 2203 Austral…" at bounding box center [571, 327] width 402 height 22
click at [446, 326] on input "35 Herbert Street DulwicAnning 35 Herbert Street Dulwich Hill NSW, 2203 Austral…" at bounding box center [571, 327] width 402 height 22
drag, startPoint x: 451, startPoint y: 326, endPoint x: 576, endPoint y: 338, distance: 125.8
click at [576, 338] on div "Country Australia Austria Belgium Canada Czech Republic Denmark Finland France …" at bounding box center [571, 359] width 402 height 222
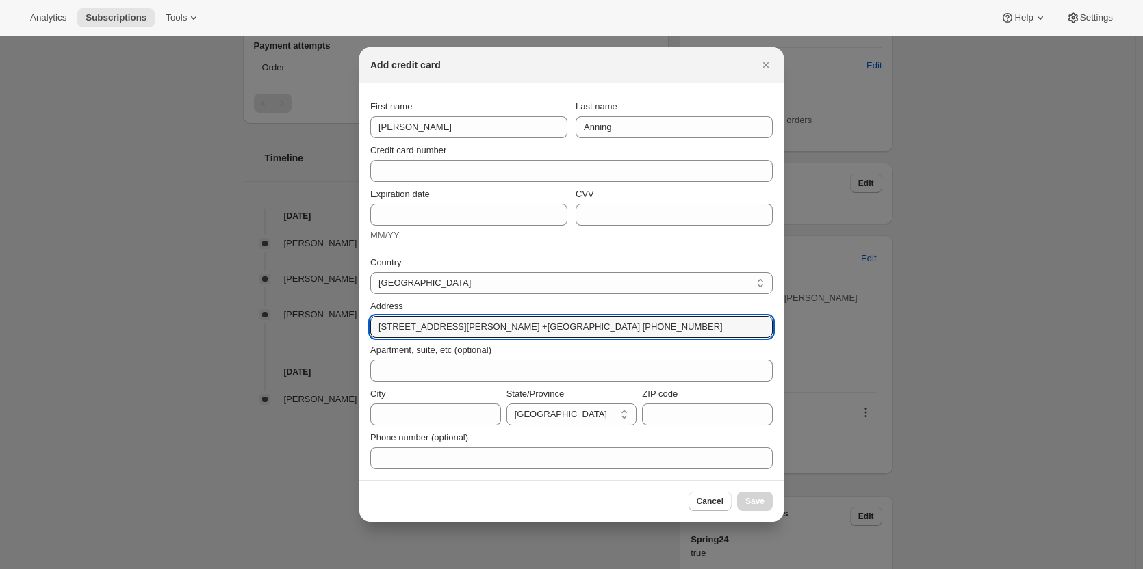
drag, startPoint x: 450, startPoint y: 327, endPoint x: 883, endPoint y: 333, distance: 433.8
type input "35 Herbert Street"
click at [406, 420] on input "City" at bounding box center [435, 415] width 131 height 22
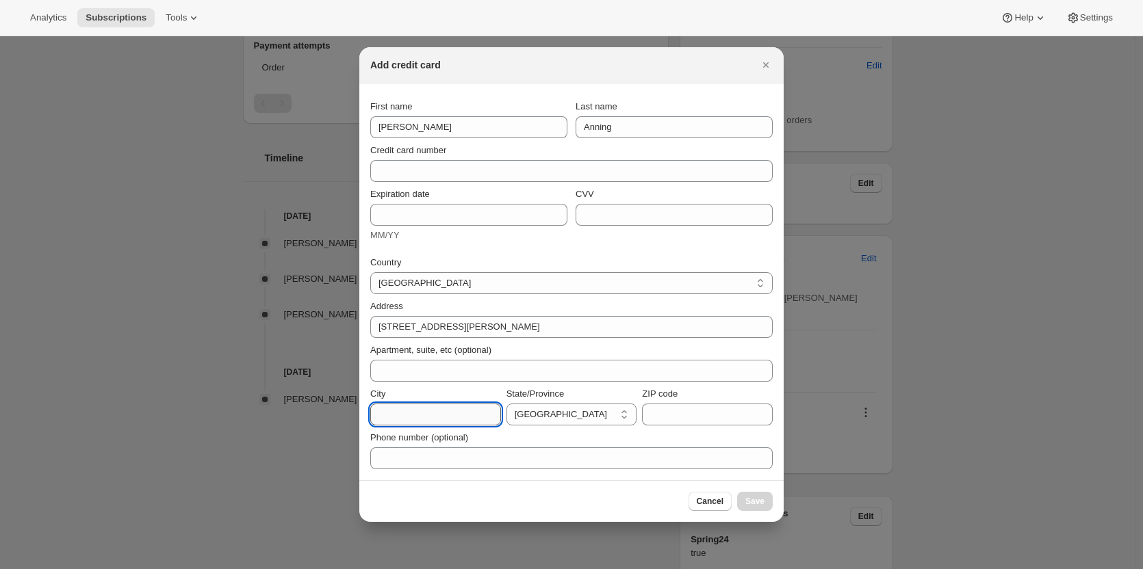
paste input "Dulwich Hill NSW, 2203 Australia +61438161621h Hill NSW, 2203 Australia +614381…"
drag, startPoint x: 400, startPoint y: 415, endPoint x: 204, endPoint y: 391, distance: 197.2
click at [443, 417] on input "Dulwich Hill NSW, 2203 Australia +61438161621h Hill NSW, 2203 Australia +614381…" at bounding box center [435, 415] width 131 height 22
click at [430, 416] on input "Dulwich Hill NSW, 2203 Australia +61438161621h Hill NSW, 2203 Australia +614381…" at bounding box center [435, 415] width 131 height 22
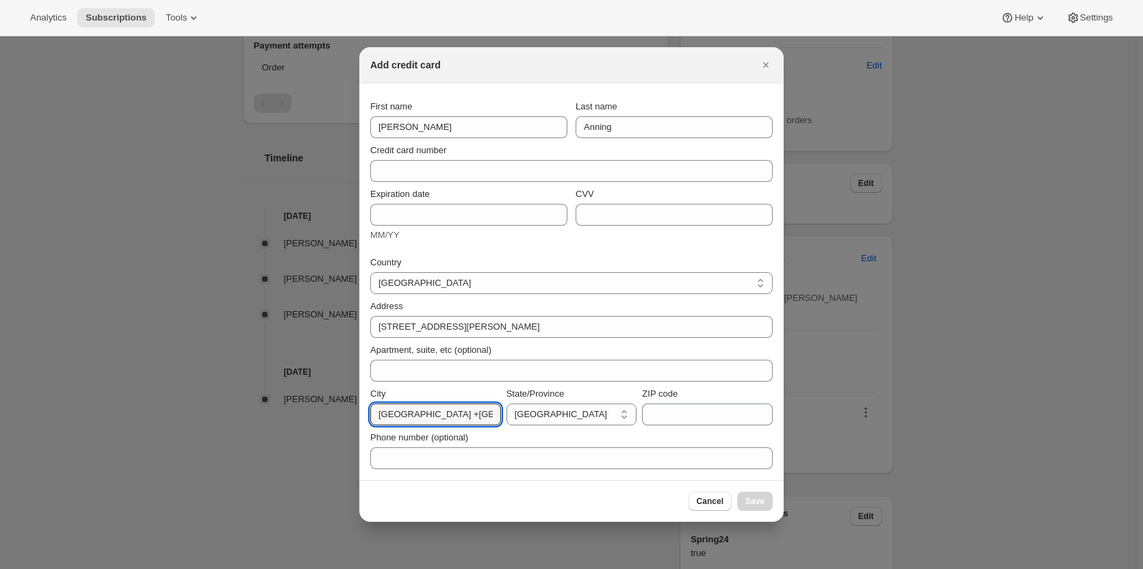
scroll to position [0, 239]
drag, startPoint x: 427, startPoint y: 415, endPoint x: 623, endPoint y: 430, distance: 197.0
click at [623, 430] on div "Country Australia Austria Belgium Canada Czech Republic Denmark Finland France …" at bounding box center [571, 359] width 402 height 222
type input "Dulwich Hill"
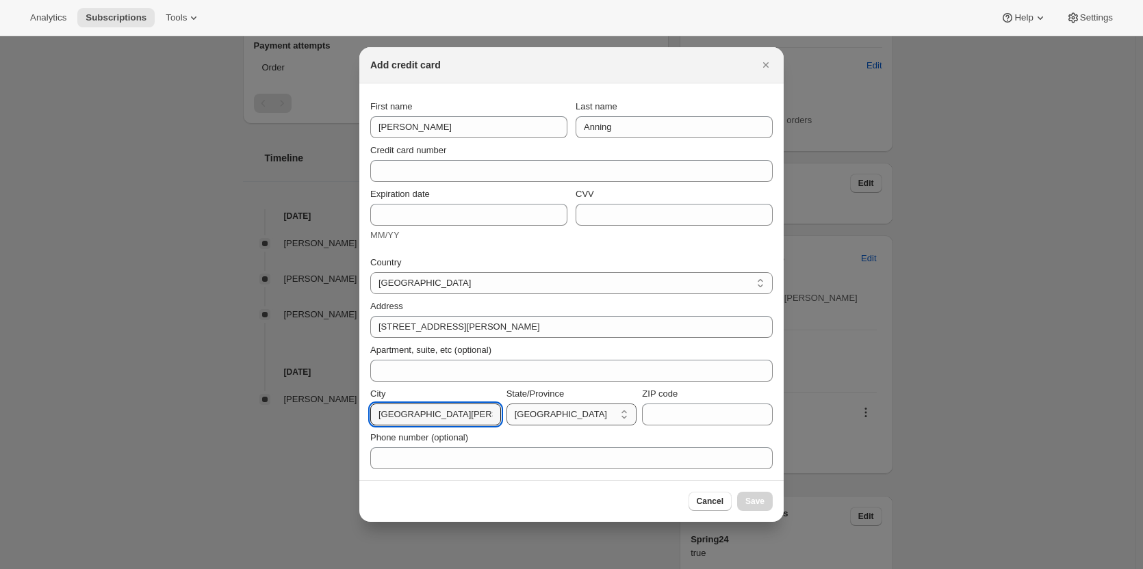
click at [566, 410] on select "Australian Capital Territory New South Wales Northern Territory Queensland Sout…" at bounding box center [571, 415] width 131 height 22
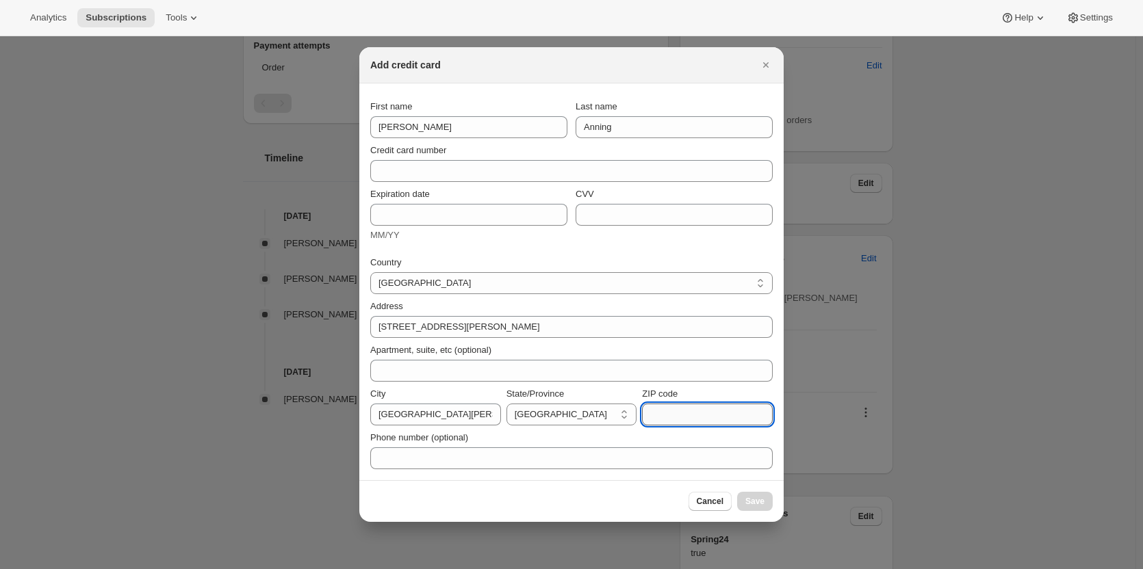
click at [690, 417] on input "ZIP code" at bounding box center [707, 415] width 131 height 22
paste input "NSW, 2203 Australia +61438161621h Hill NSW, 2203 Australia +61438161621"
drag, startPoint x: 685, startPoint y: 415, endPoint x: 509, endPoint y: 400, distance: 176.5
click at [509, 400] on div "City Dulwich Hill State/Province Australian Capital Territory New South Wales N…" at bounding box center [571, 406] width 402 height 38
click at [710, 415] on input "NSW, 2203 Australia +61438161621h Hill NSW, 2203 Australia +61438161621" at bounding box center [707, 415] width 131 height 22
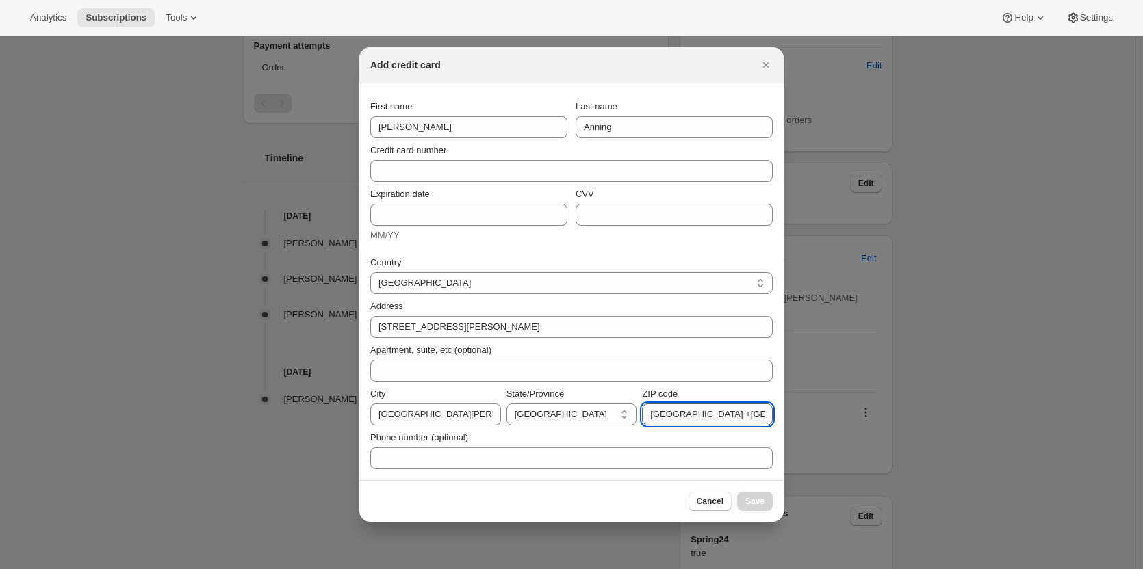
drag, startPoint x: 670, startPoint y: 415, endPoint x: 658, endPoint y: 417, distance: 11.8
click at [658, 417] on input "NSW, 2203 Australia +61438161621h Hill NSW, 2203 Australia +61438161621" at bounding box center [707, 415] width 131 height 22
drag, startPoint x: 675, startPoint y: 418, endPoint x: 479, endPoint y: 410, distance: 195.9
click at [480, 410] on div "City Dulwich Hill State/Province Australian Capital Territory New South Wales N…" at bounding box center [571, 406] width 402 height 38
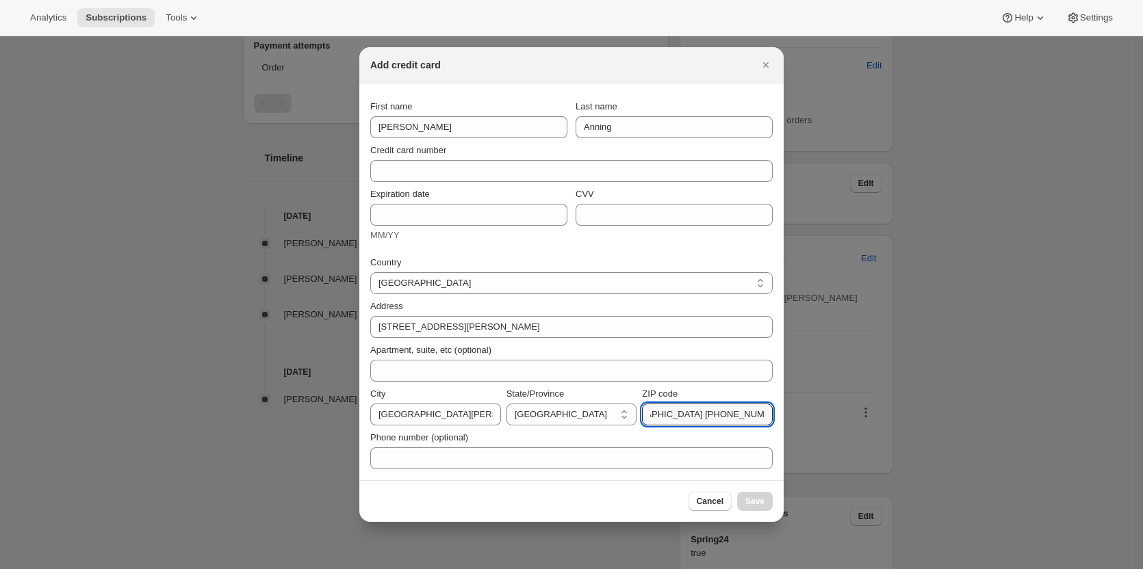
drag, startPoint x: 673, startPoint y: 417, endPoint x: 880, endPoint y: 419, distance: 206.6
type input "2203"
click at [555, 413] on select "Australian Capital Territory New South Wales Northern Territory Queensland Sout…" at bounding box center [571, 415] width 131 height 22
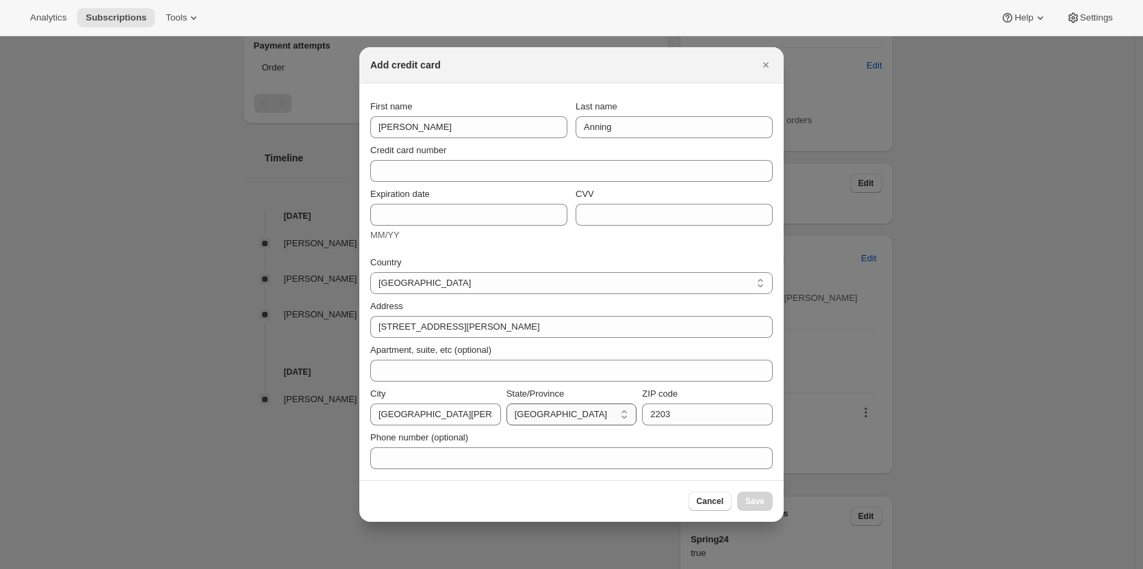
select select "NSW"
click at [506, 404] on select "Australian Capital Territory New South Wales Northern Territory Queensland Sout…" at bounding box center [571, 415] width 131 height 22
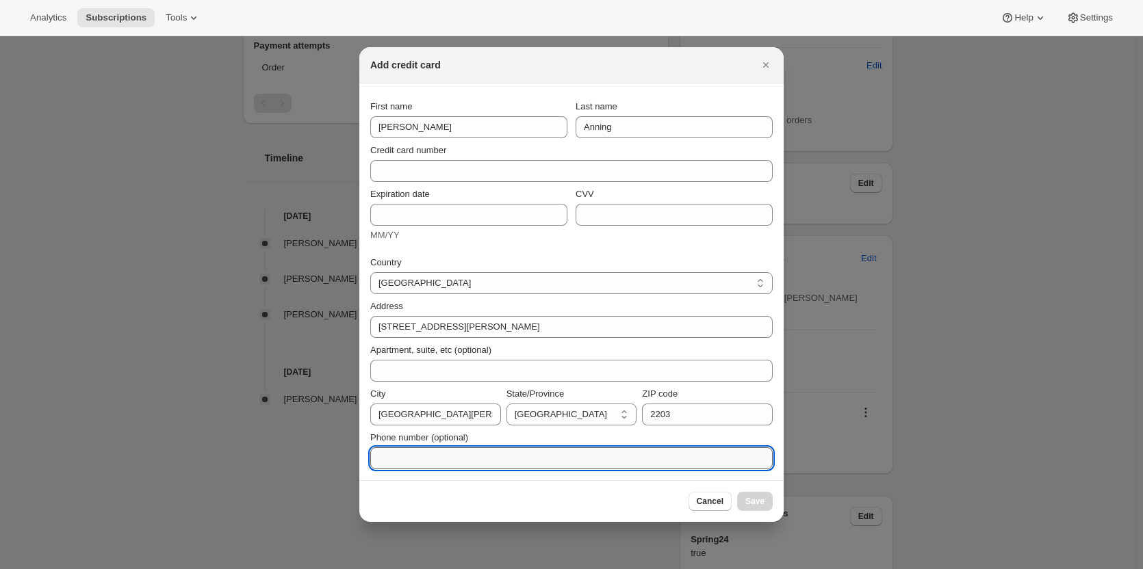
click at [453, 456] on input "Phone number (optional)" at bounding box center [571, 458] width 402 height 22
paste input "Australia +61438161621h Hill NSW, 2203 Australia +61438161621"
drag, startPoint x: 577, startPoint y: 458, endPoint x: 210, endPoint y: 421, distance: 368.7
drag, startPoint x: 381, startPoint y: 456, endPoint x: 369, endPoint y: 427, distance: 31.3
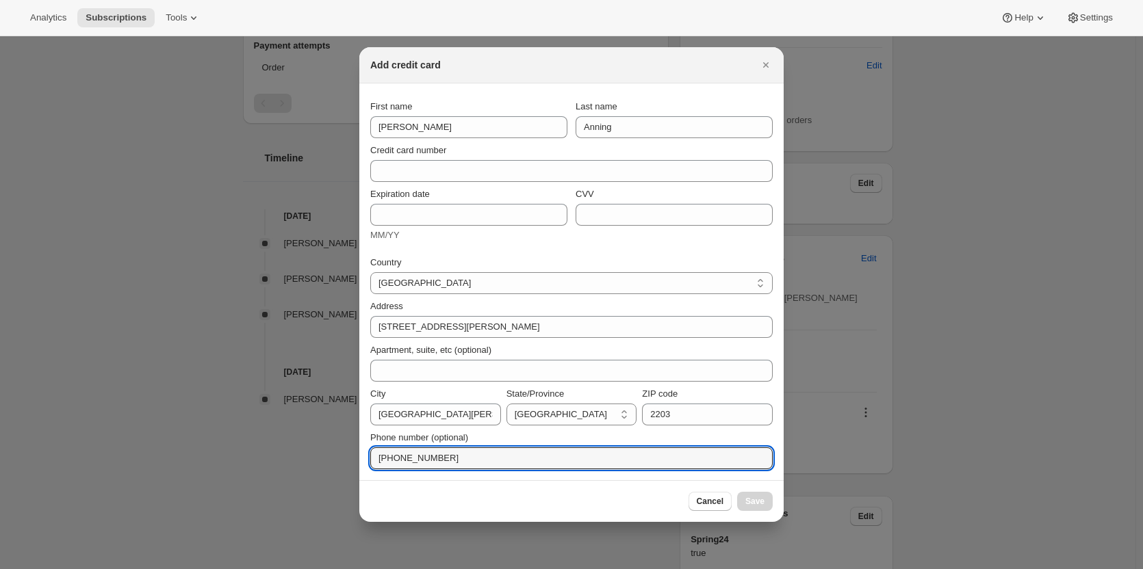
type input "+61438161621"
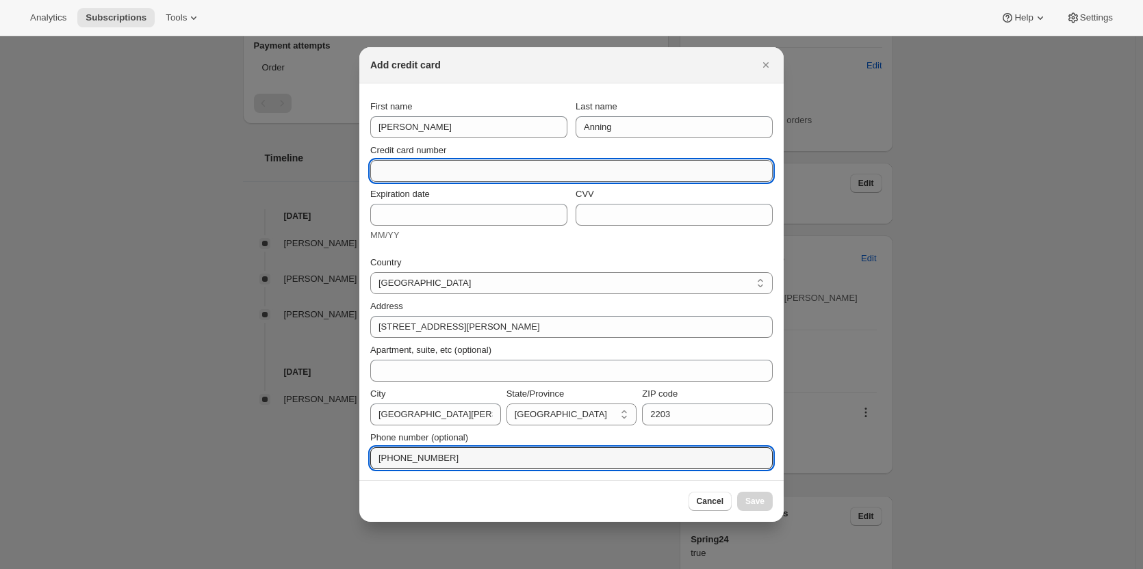
click at [392, 172] on input "Credit card number" at bounding box center [565, 171] width 391 height 22
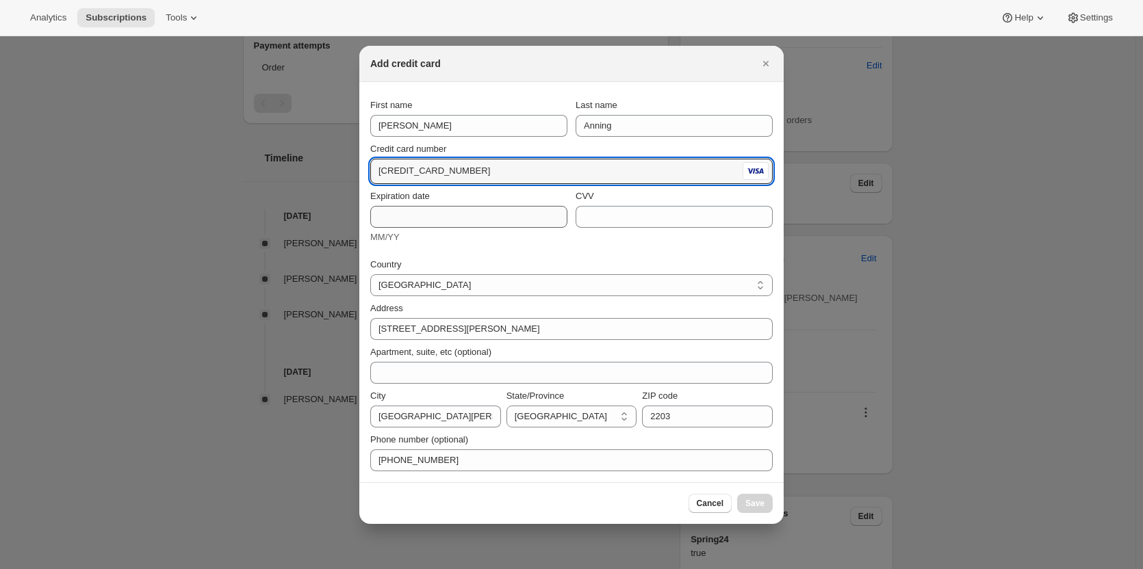
type input "4052 2152 0341 3532"
click at [415, 208] on input "Expiration date" at bounding box center [468, 217] width 197 height 22
click at [392, 163] on input "4052 2152 0341 3532" at bounding box center [554, 171] width 369 height 22
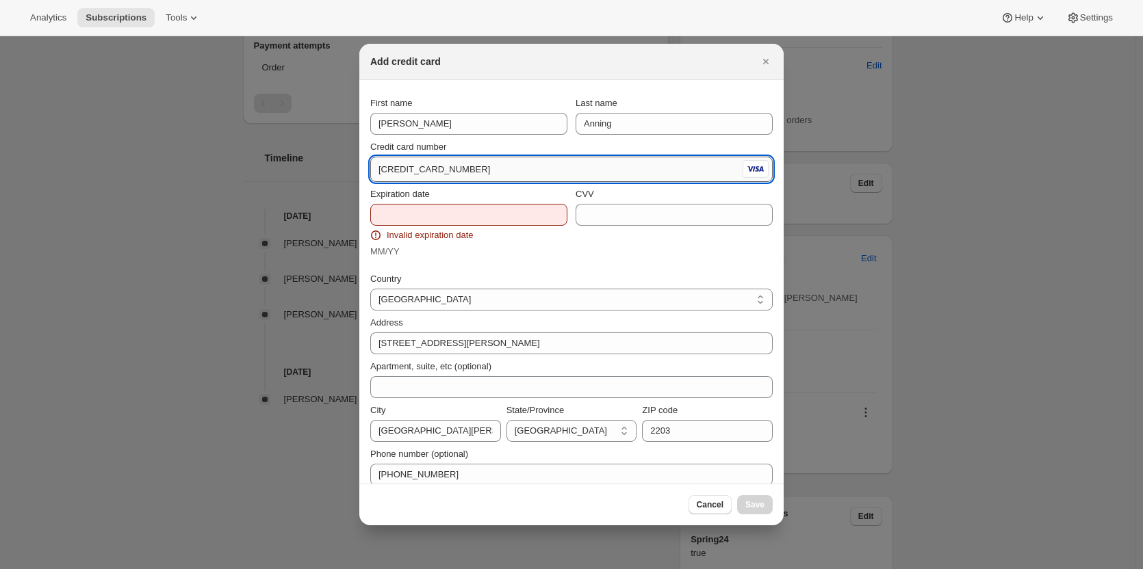
click at [398, 168] on input "4052 2152 0341 3532" at bounding box center [554, 170] width 369 height 22
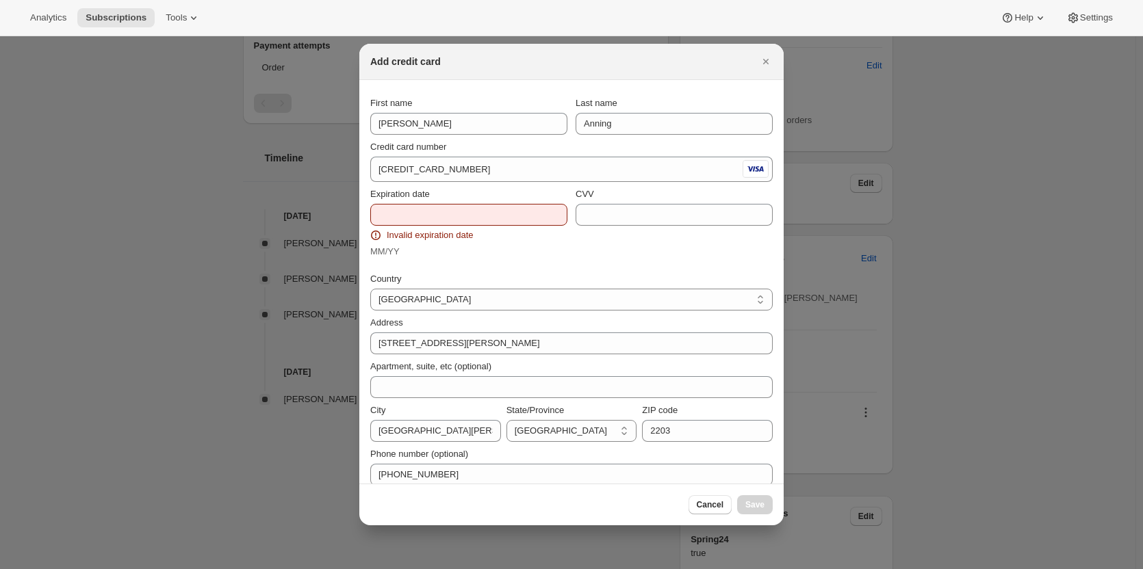
click at [393, 229] on span "Invalid expiration date" at bounding box center [430, 236] width 86 height 14
click at [389, 220] on input "Expiration date" at bounding box center [468, 215] width 197 height 22
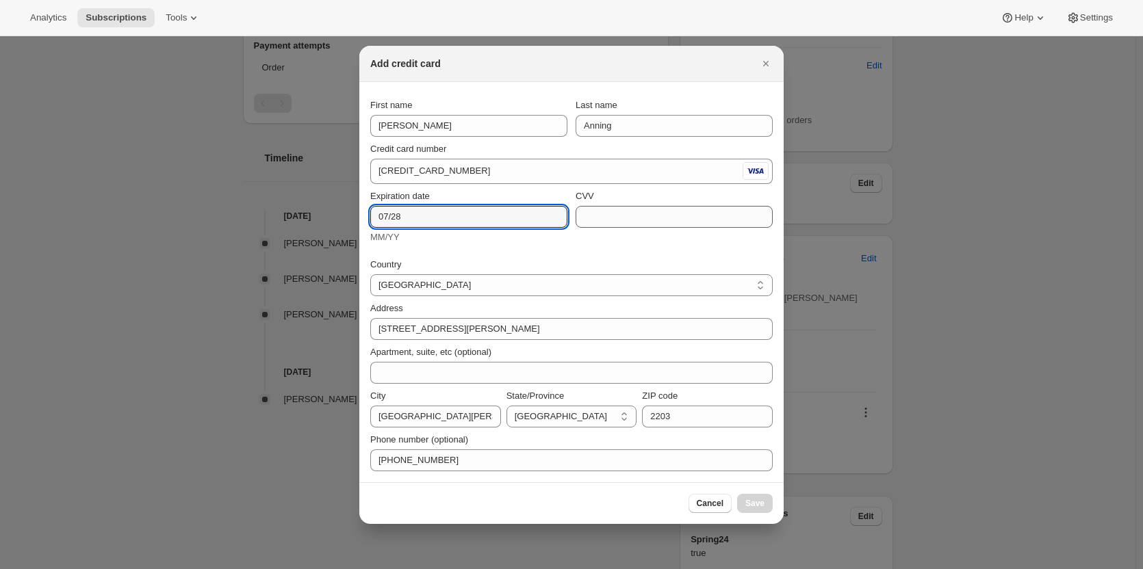
type input "07/28"
click at [634, 218] on input "CVV" at bounding box center [673, 217] width 197 height 22
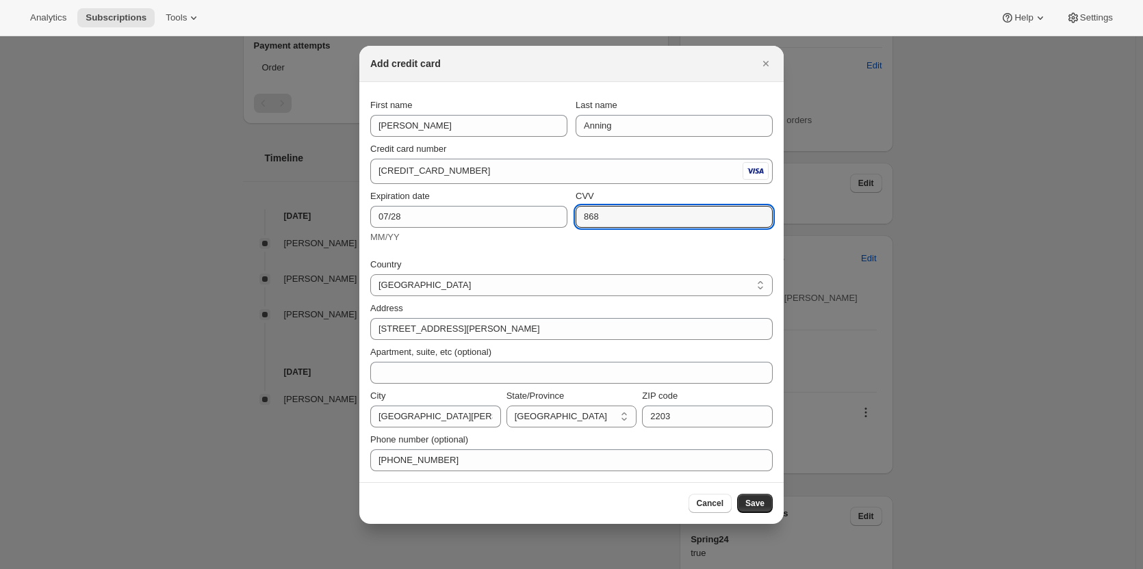
type input "868"
click at [628, 255] on div "Country Australia Austria Belgium Canada Czech Republic Denmark Finland France …" at bounding box center [571, 361] width 402 height 222
click at [751, 500] on span "Save" at bounding box center [754, 503] width 19 height 11
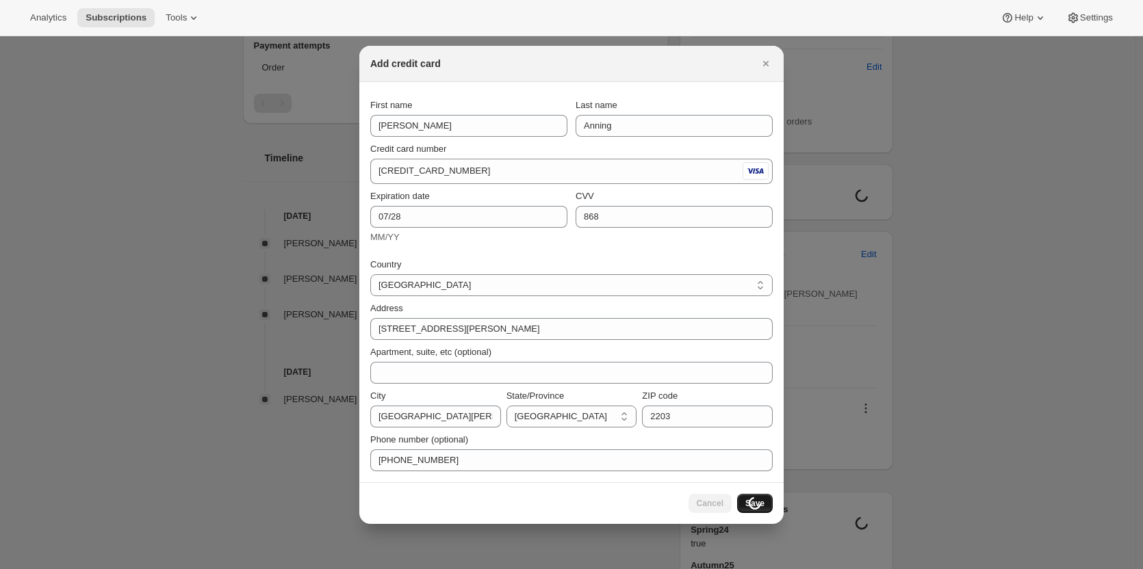
scroll to position [405, 0]
click at [757, 504] on span "Save" at bounding box center [754, 503] width 19 height 11
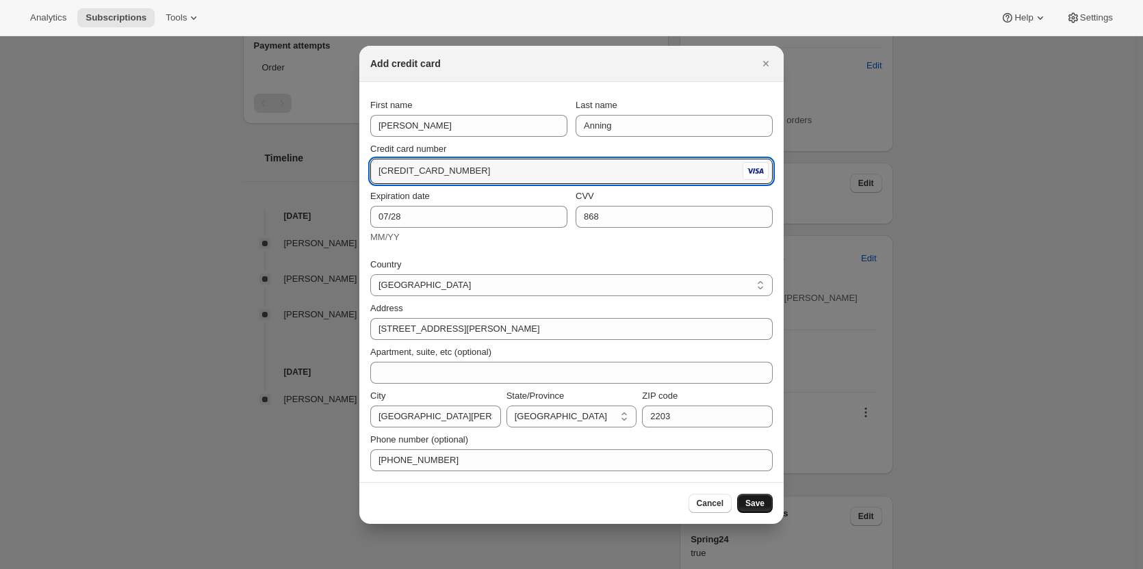
drag, startPoint x: 478, startPoint y: 170, endPoint x: 359, endPoint y: 163, distance: 119.3
click at [755, 505] on span "Save" at bounding box center [754, 503] width 19 height 11
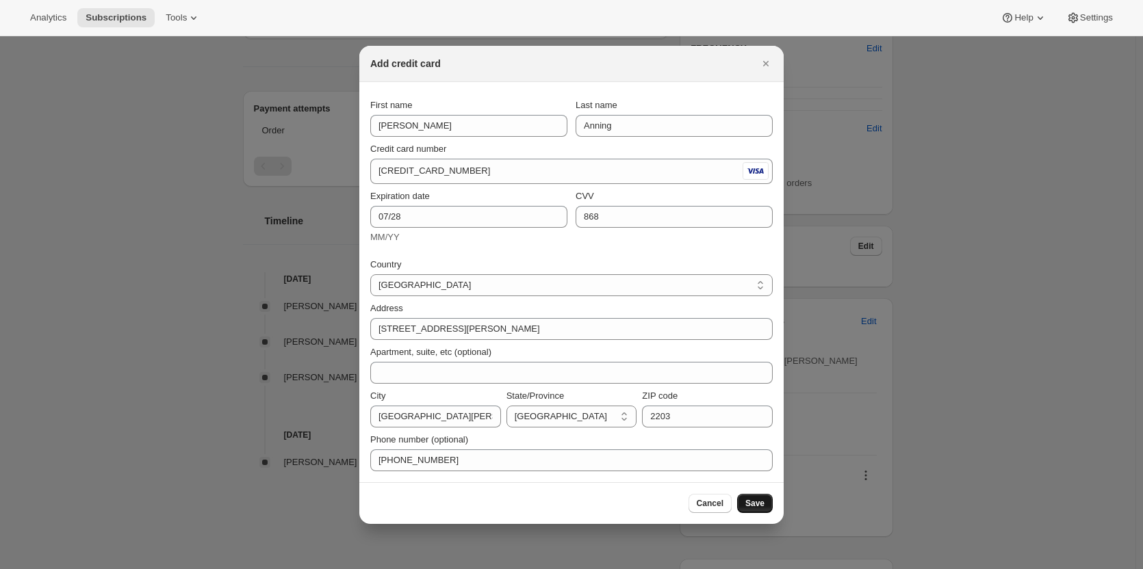
scroll to position [531, 0]
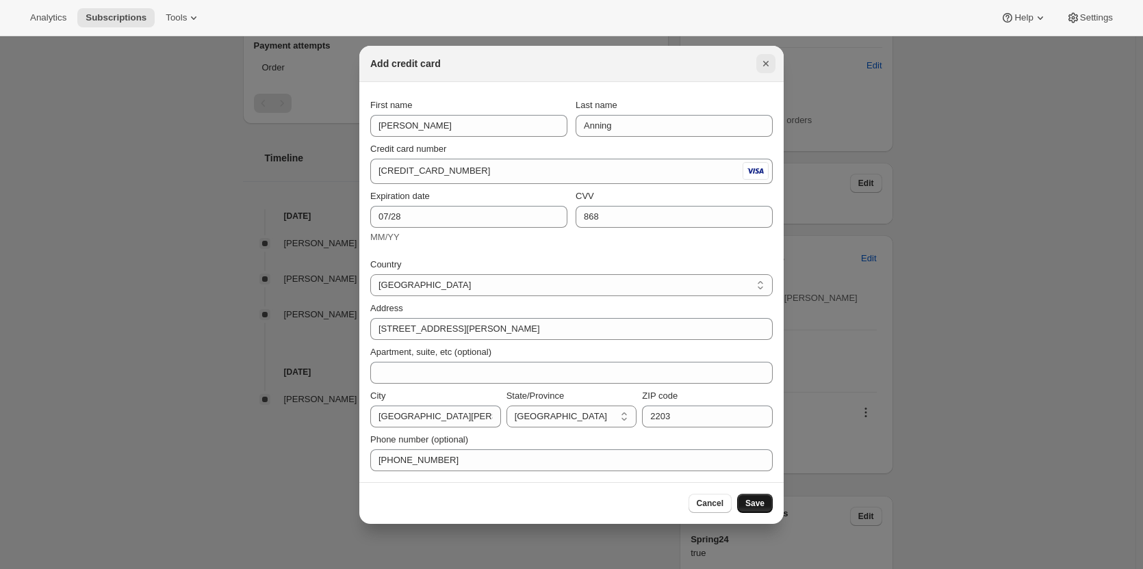
click at [760, 57] on icon "Close" at bounding box center [766, 64] width 14 height 14
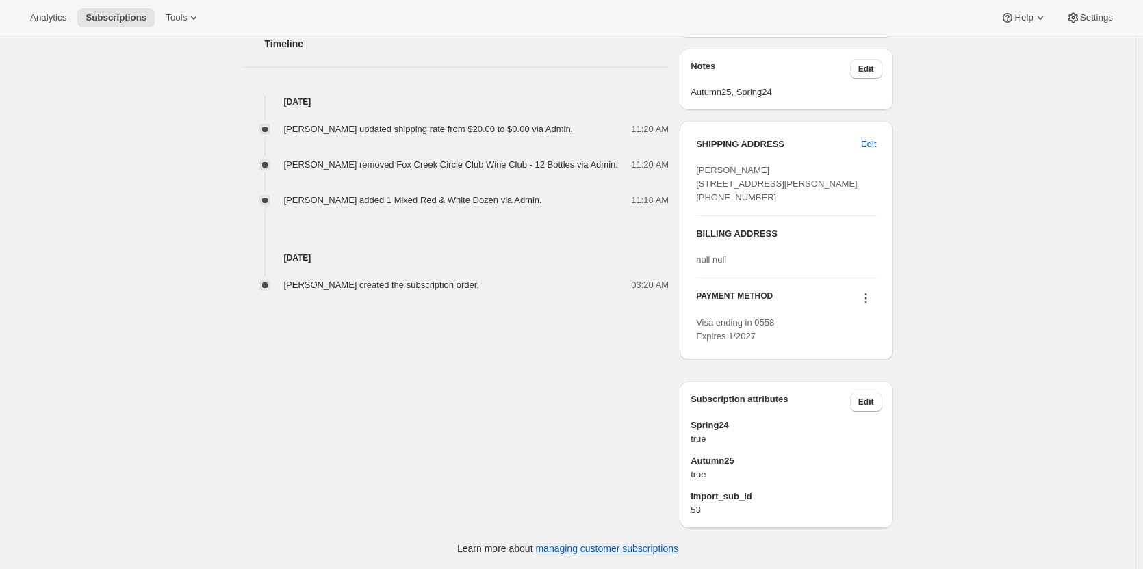
scroll to position [684, 0]
click at [867, 296] on icon at bounding box center [866, 298] width 14 height 14
click at [843, 406] on span "Add credit card" at bounding box center [850, 411] width 60 height 10
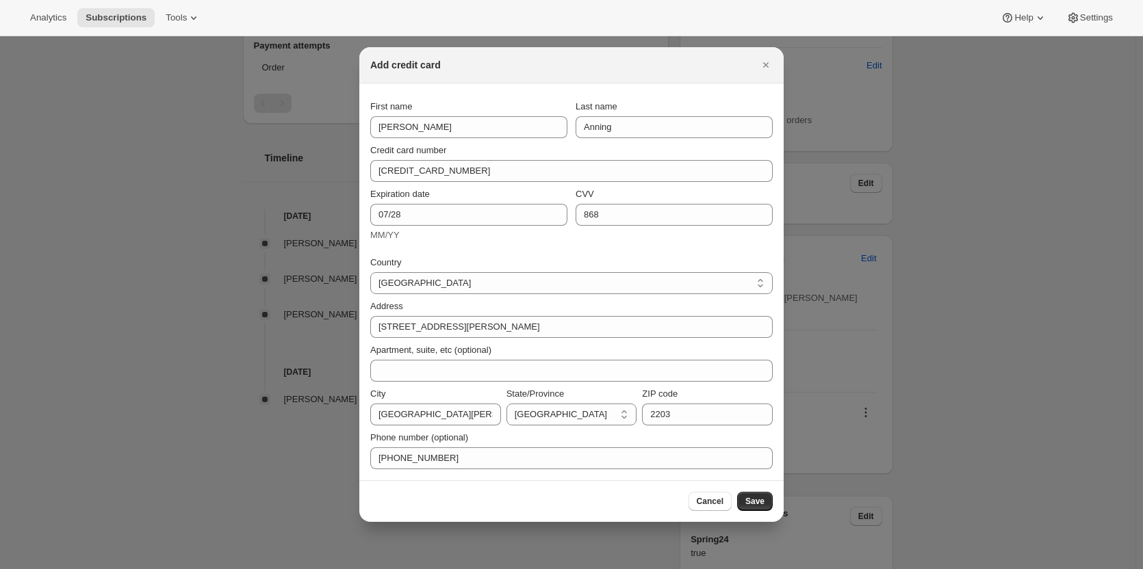
scroll to position [0, 0]
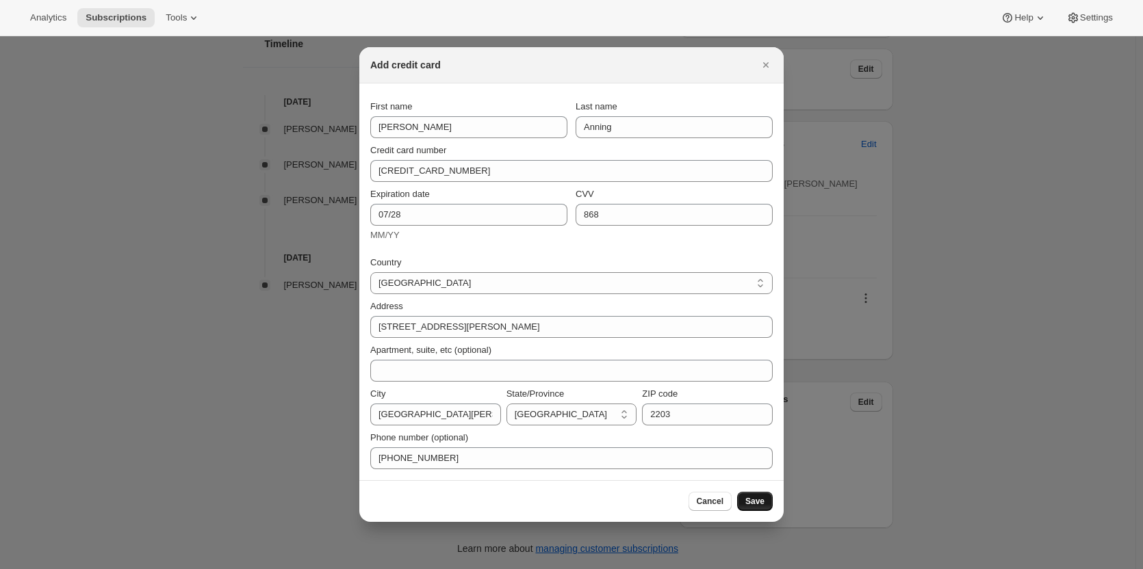
click at [757, 506] on span "Save" at bounding box center [754, 501] width 19 height 11
click at [710, 497] on span "Cancel" at bounding box center [710, 501] width 27 height 11
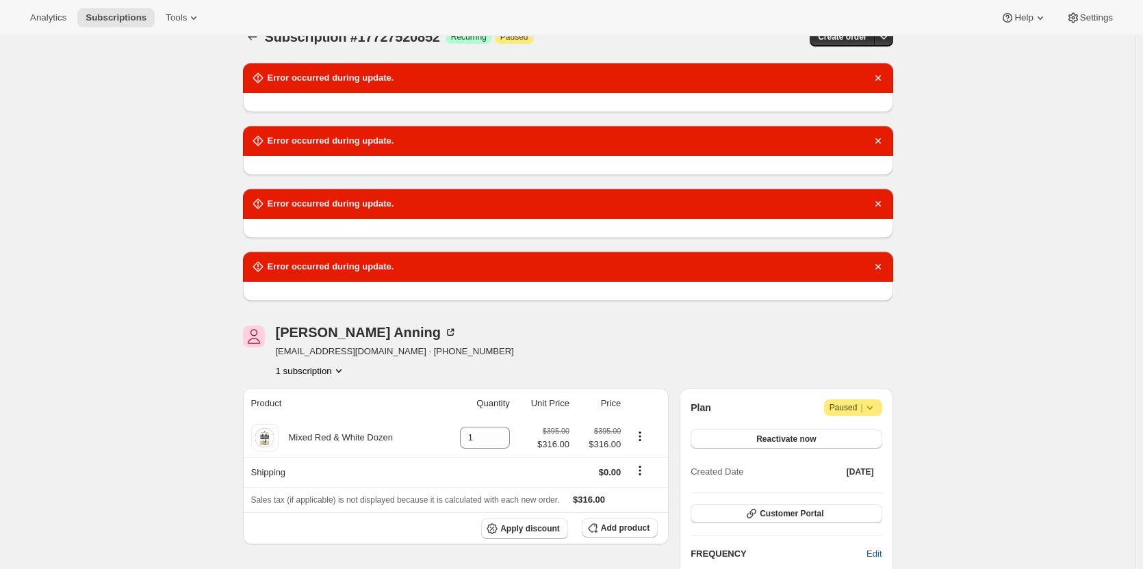
scroll to position [0, 0]
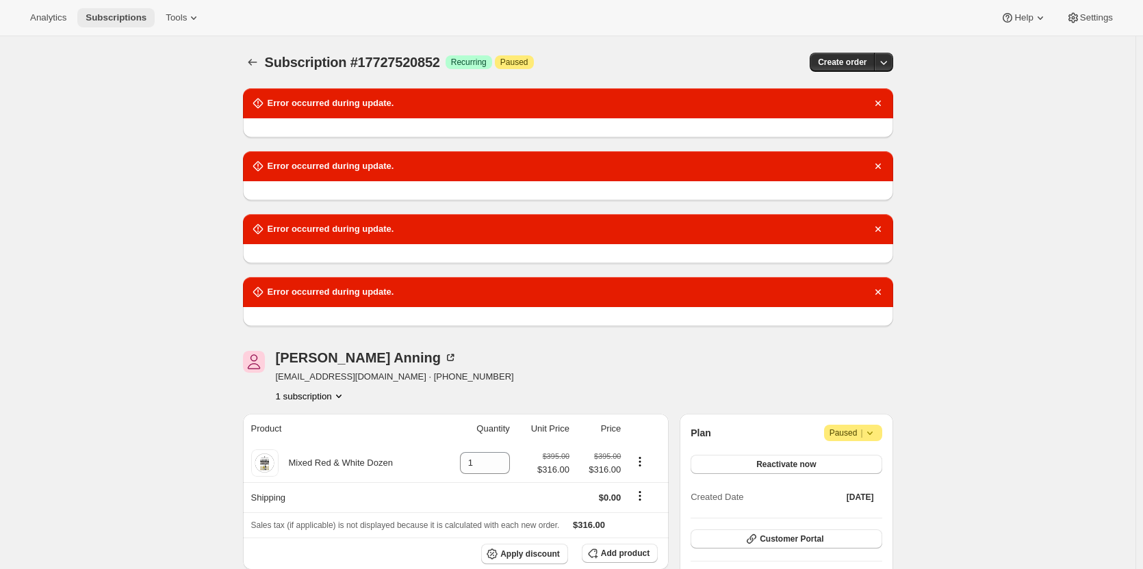
click at [108, 13] on span "Subscriptions" at bounding box center [116, 17] width 61 height 11
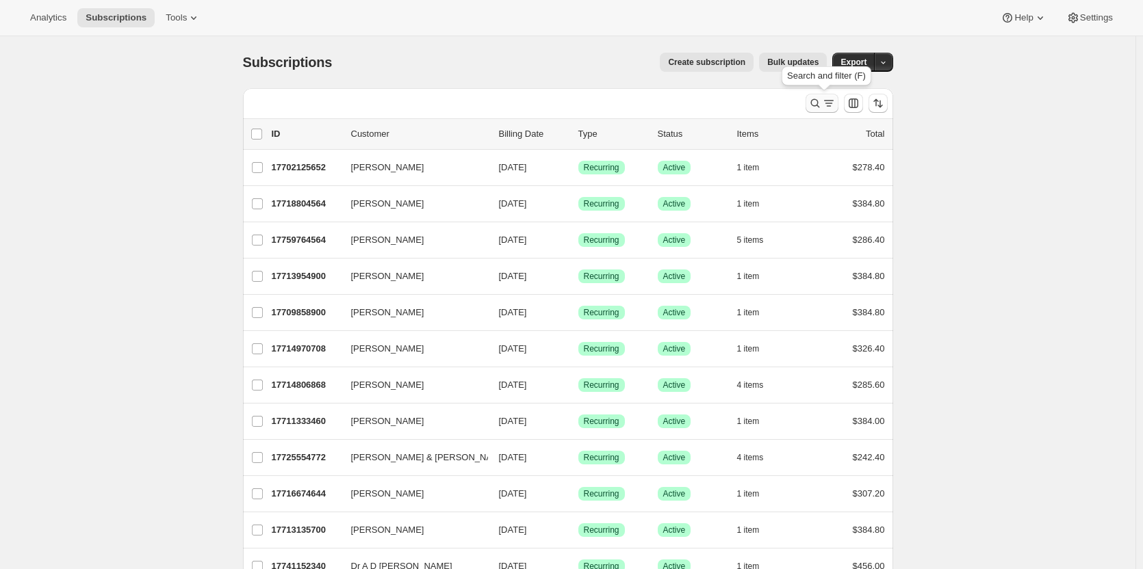
click at [819, 99] on icon "Search and filter results" at bounding box center [815, 103] width 14 height 14
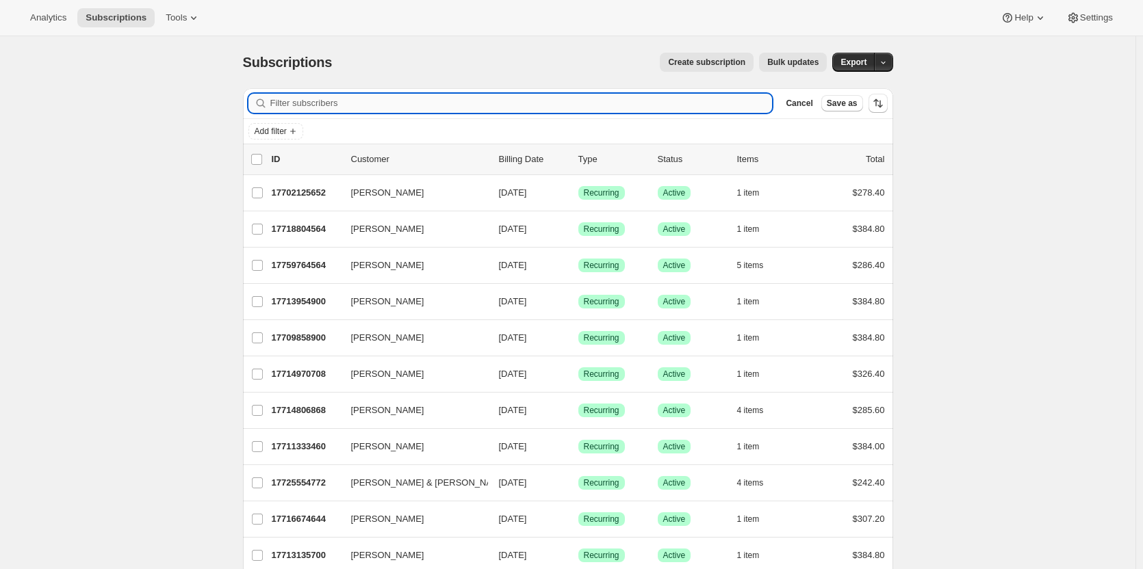
click at [292, 105] on input "Filter subscribers" at bounding box center [521, 103] width 502 height 19
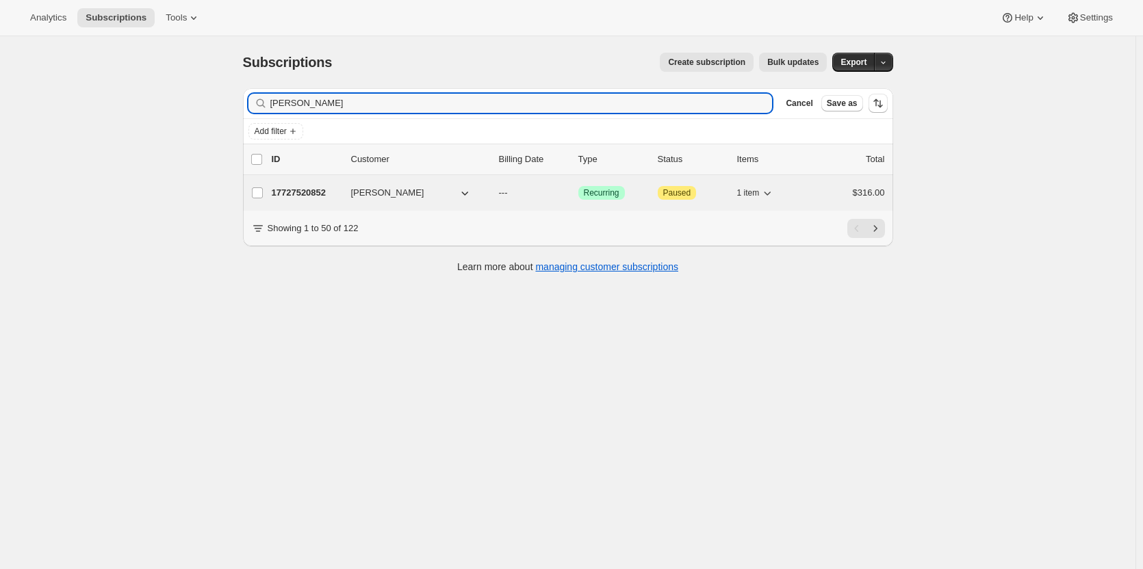
type input "john anning"
click at [293, 189] on p "17727520852" at bounding box center [306, 193] width 68 height 14
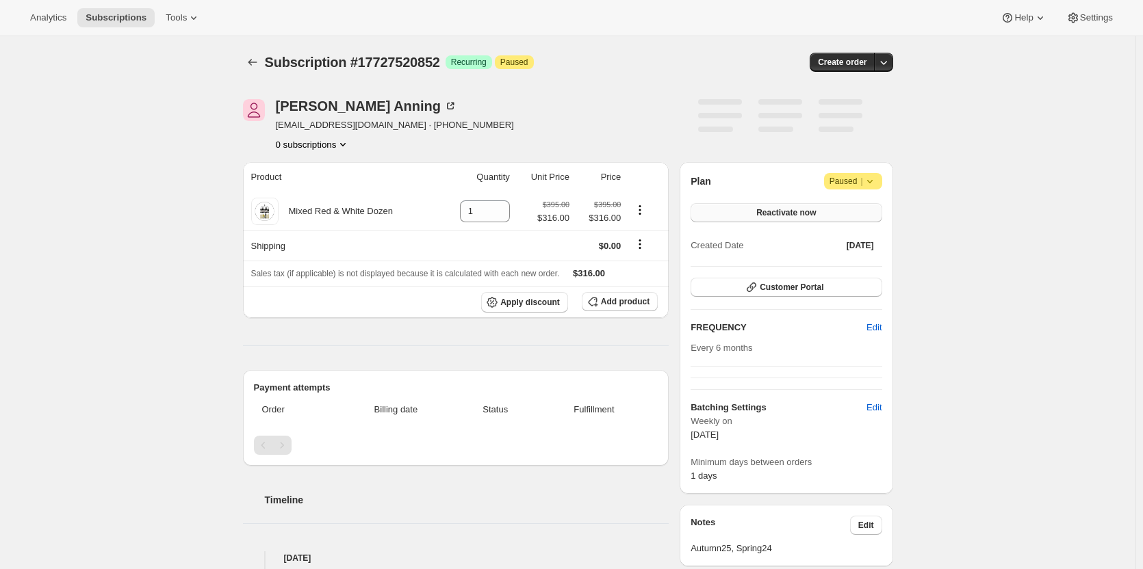
click at [778, 210] on span "Reactivate now" at bounding box center [786, 212] width 60 height 11
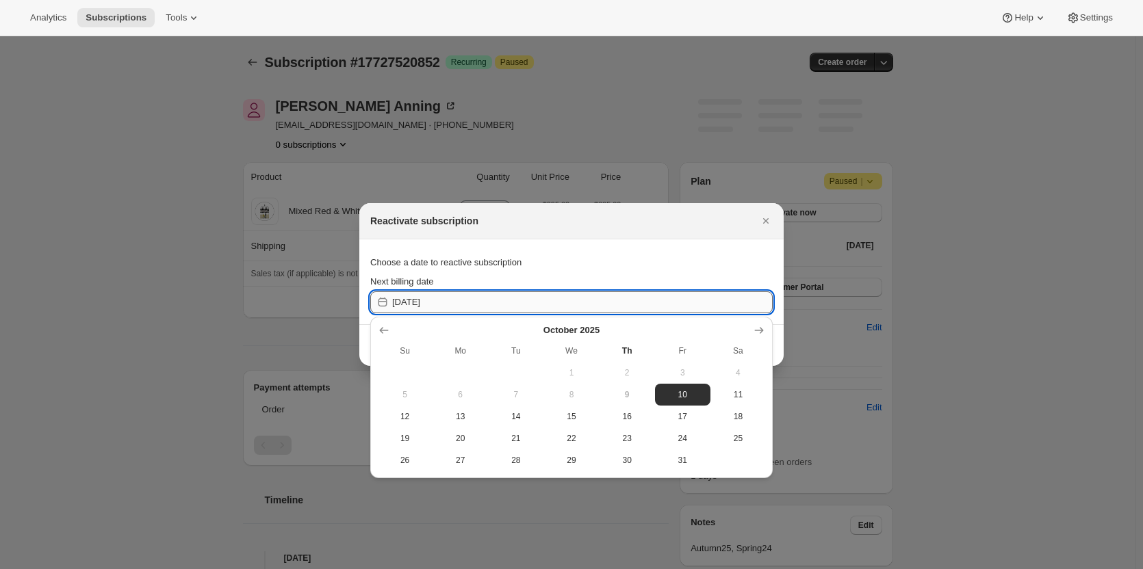
click at [498, 302] on input "[DATE]" at bounding box center [582, 302] width 380 height 22
click at [690, 393] on span "10" at bounding box center [682, 394] width 44 height 11
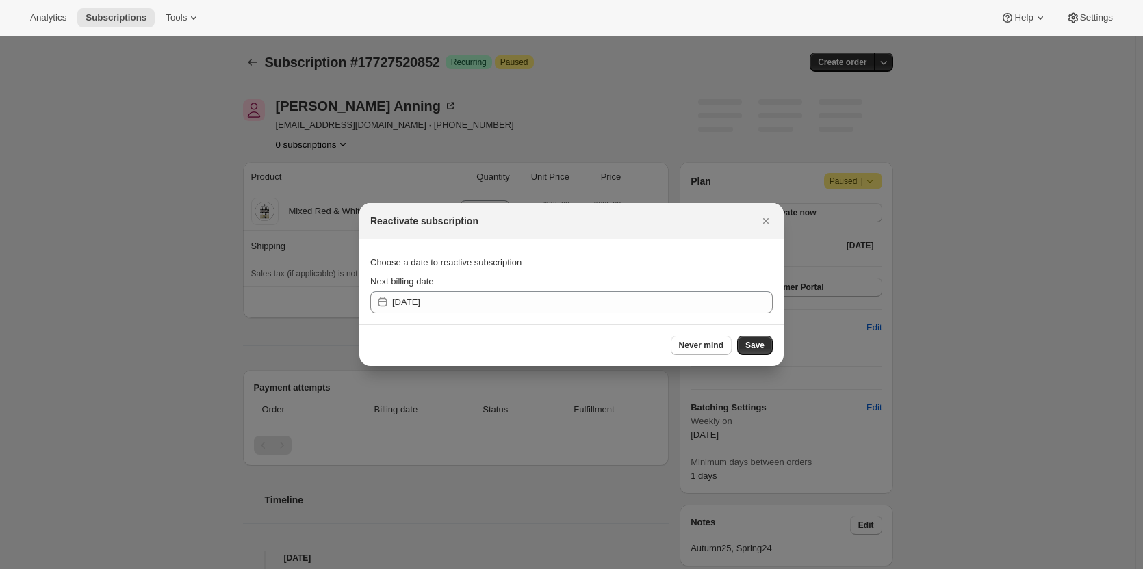
drag, startPoint x: 771, startPoint y: 343, endPoint x: 590, endPoint y: 254, distance: 201.6
click at [595, 254] on div "Reactivate subscription Choose a date to reactive subscription Next billing dat…" at bounding box center [571, 284] width 424 height 163
click at [505, 289] on div "Next billing date 2025-10-09" at bounding box center [571, 294] width 402 height 38
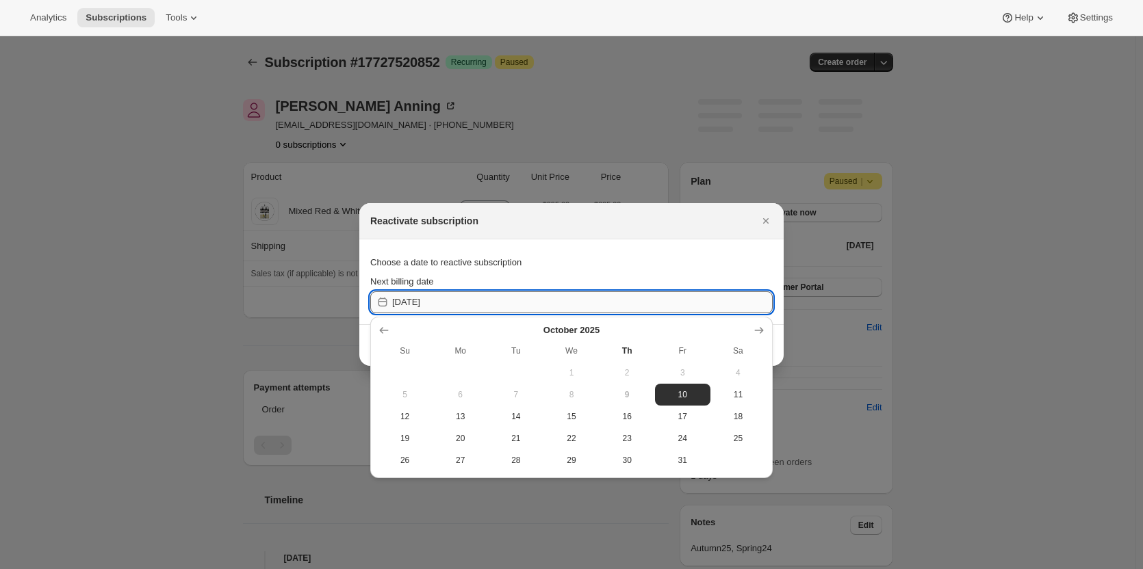
click at [485, 299] on input "[DATE]" at bounding box center [582, 302] width 380 height 22
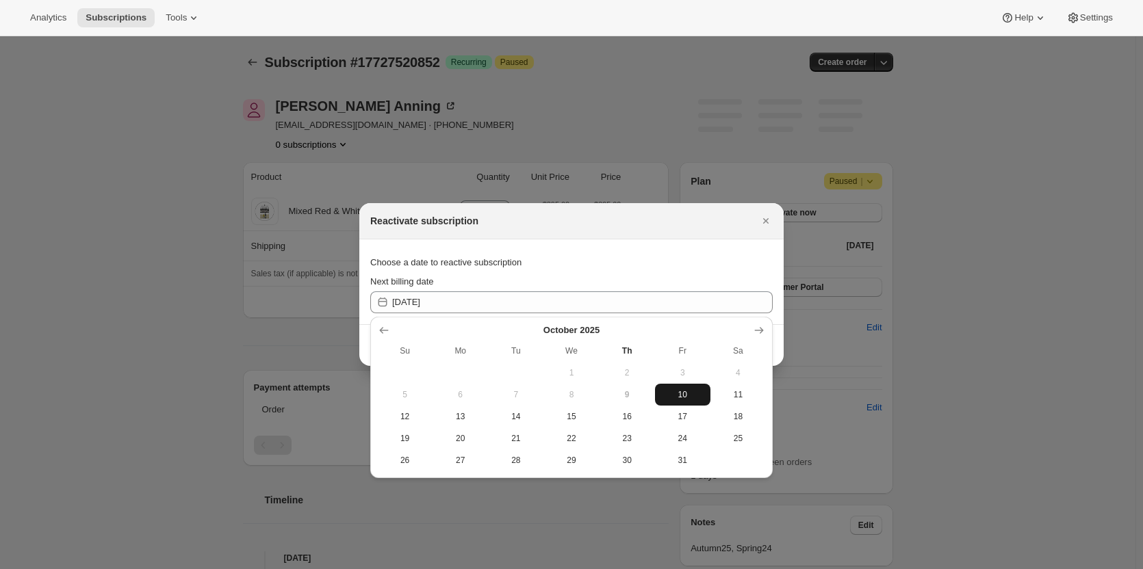
click at [691, 395] on span "10" at bounding box center [682, 394] width 44 height 11
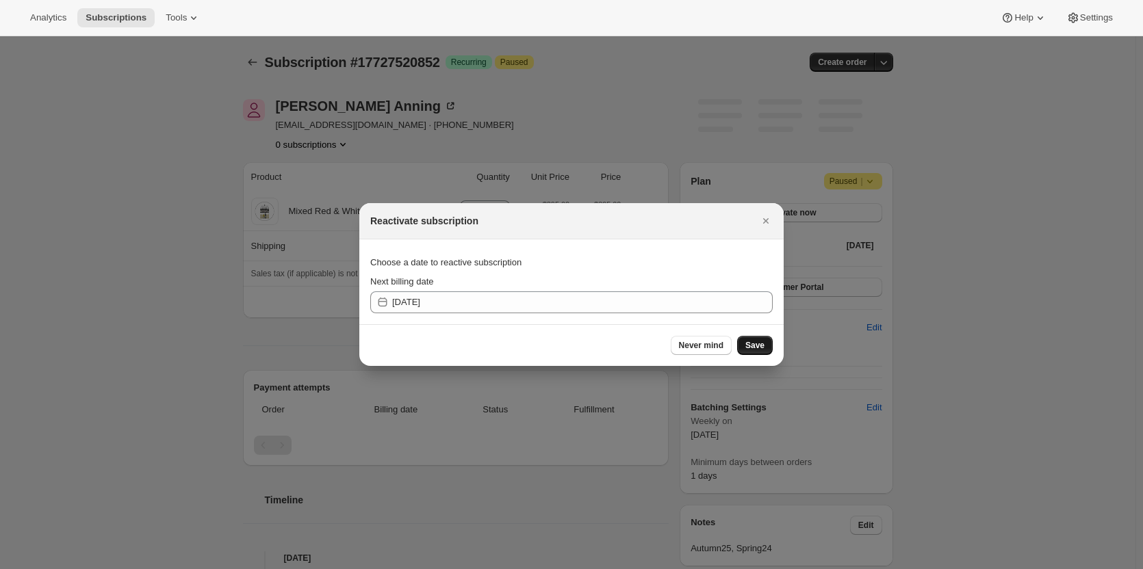
click at [755, 348] on span "Save" at bounding box center [754, 345] width 19 height 11
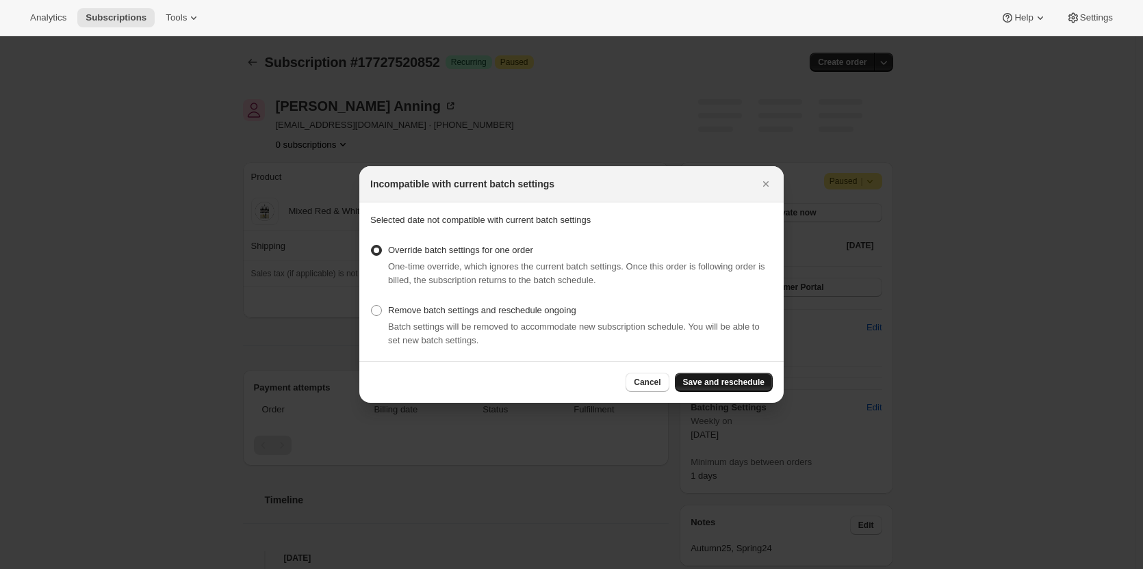
click at [744, 382] on span "Save and reschedule" at bounding box center [723, 382] width 81 height 11
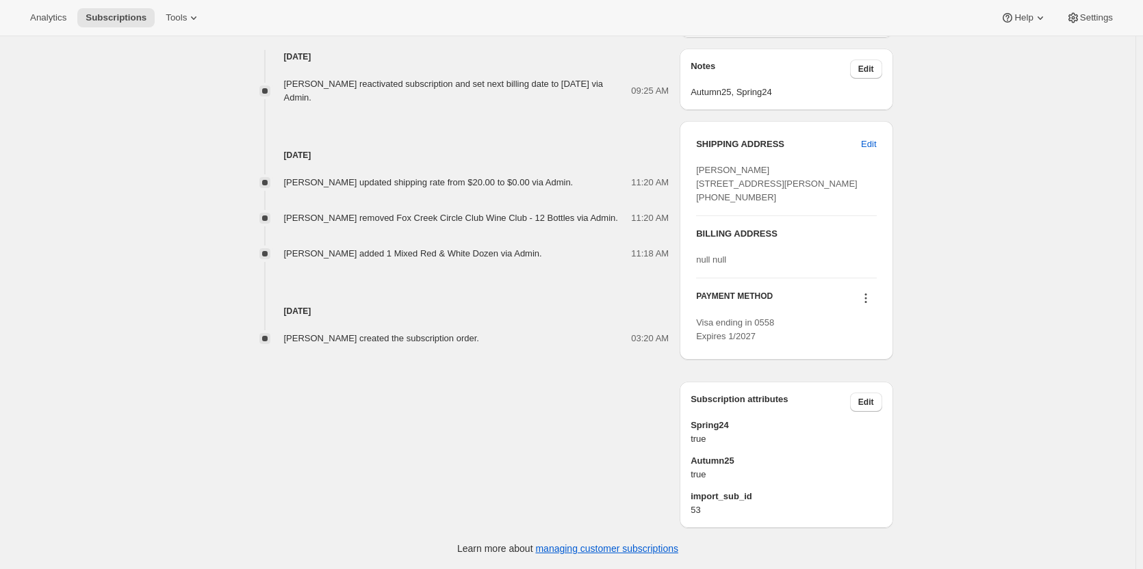
scroll to position [604, 0]
click at [866, 300] on icon at bounding box center [866, 298] width 14 height 14
click at [842, 406] on span "Add credit card" at bounding box center [850, 411] width 60 height 10
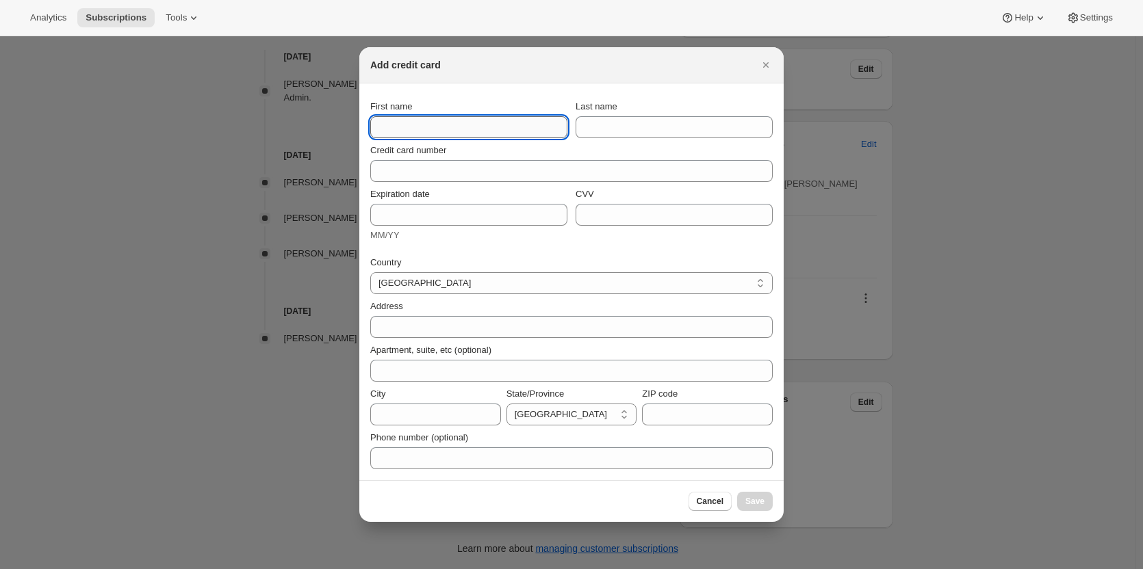
click at [425, 122] on input "First name" at bounding box center [468, 127] width 197 height 22
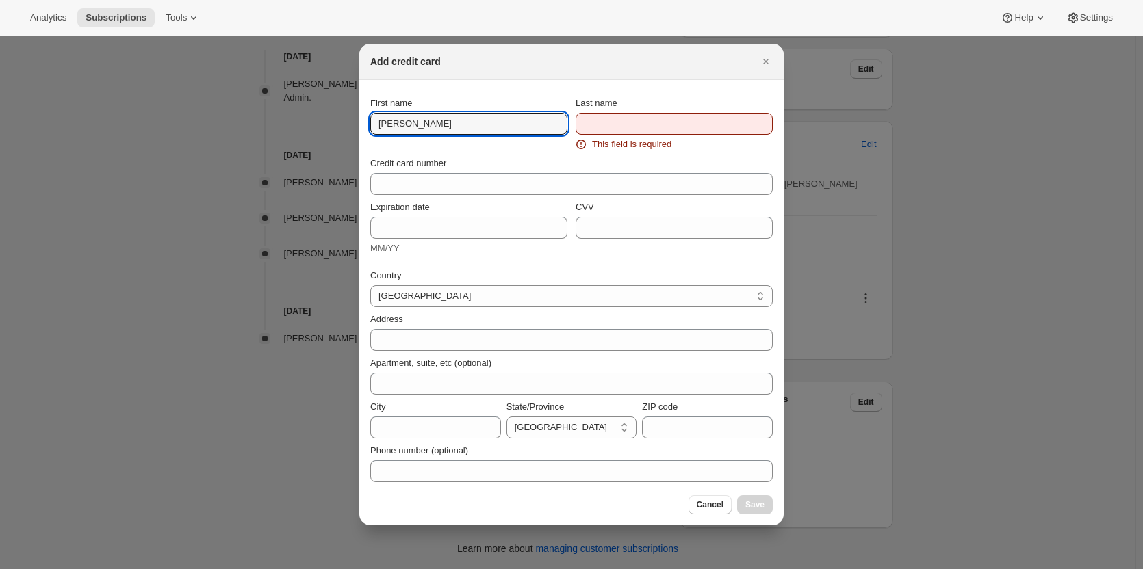
drag, startPoint x: 428, startPoint y: 121, endPoint x: 335, endPoint y: 112, distance: 93.5
click at [335, 569] on div "Add credit card First name JOhn Last name This field is required Credit card nu…" at bounding box center [571, 569] width 1143 height 0
paste input "4052 2152 0341 3532"
drag, startPoint x: 504, startPoint y: 122, endPoint x: 263, endPoint y: 118, distance: 240.2
click at [263, 569] on div "Add credit card First name 4052 2152 0341 3532 Last name This field is required…" at bounding box center [571, 569] width 1143 height 0
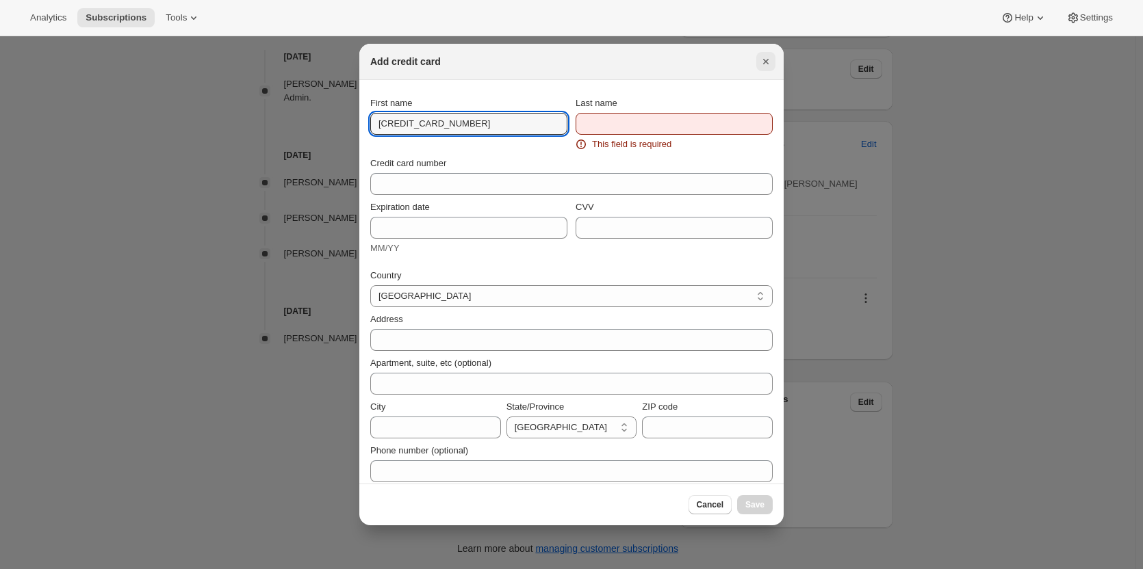
type input "4052 2152 0341 3532"
click at [763, 56] on icon "Close" at bounding box center [766, 62] width 14 height 14
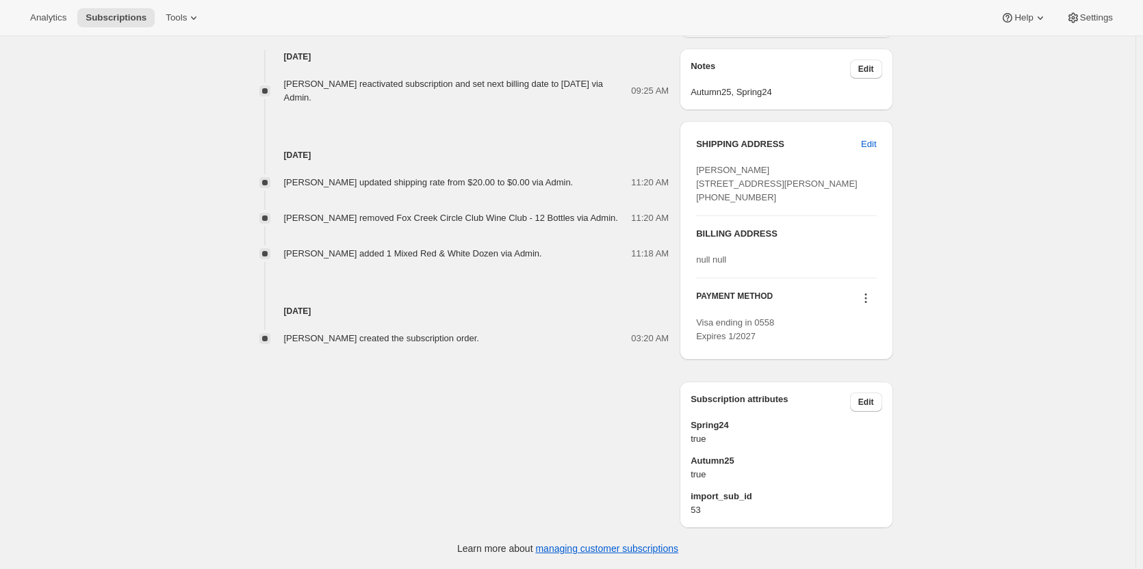
drag, startPoint x: 757, startPoint y: 181, endPoint x: 694, endPoint y: 131, distance: 79.9
click at [694, 131] on div "SHIPPING ADDRESS Edit John Anning 35 Herbert Street Dulwich Hill NSW, 2203 Aust…" at bounding box center [785, 240] width 213 height 239
copy span "John Anning 35 Herbert Street Dulwich Hill NSW, 2203 Australia +61438161621"
click at [880, 301] on div "SHIPPING ADDRESS Edit John Anning 35 Herbert Street Dulwich Hill NSW, 2203 Aust…" at bounding box center [785, 240] width 213 height 239
click at [868, 298] on icon at bounding box center [866, 298] width 14 height 14
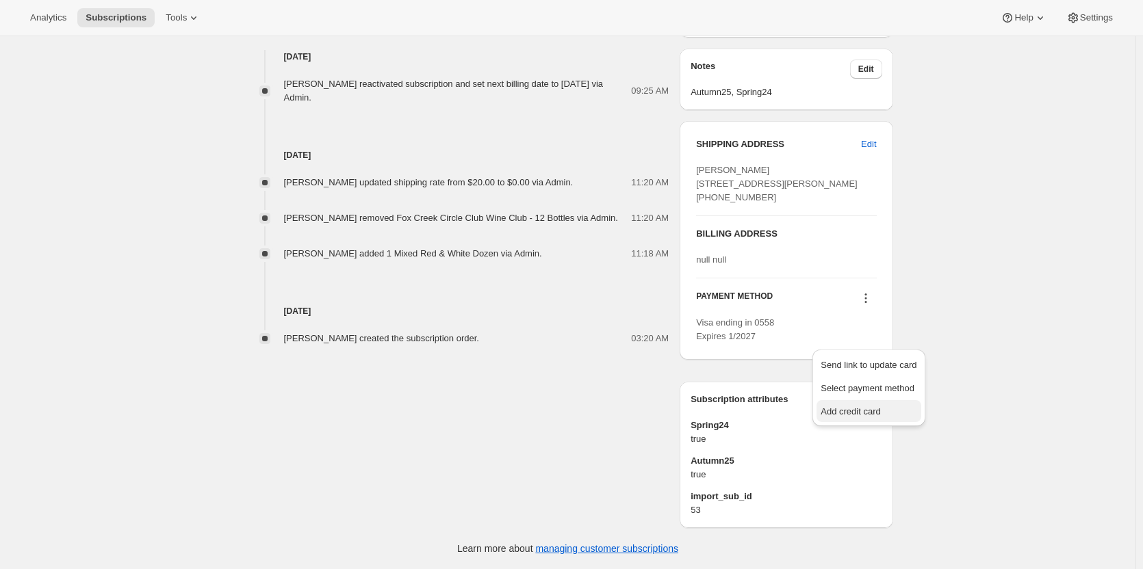
click at [859, 400] on button "Add credit card" at bounding box center [868, 411] width 104 height 22
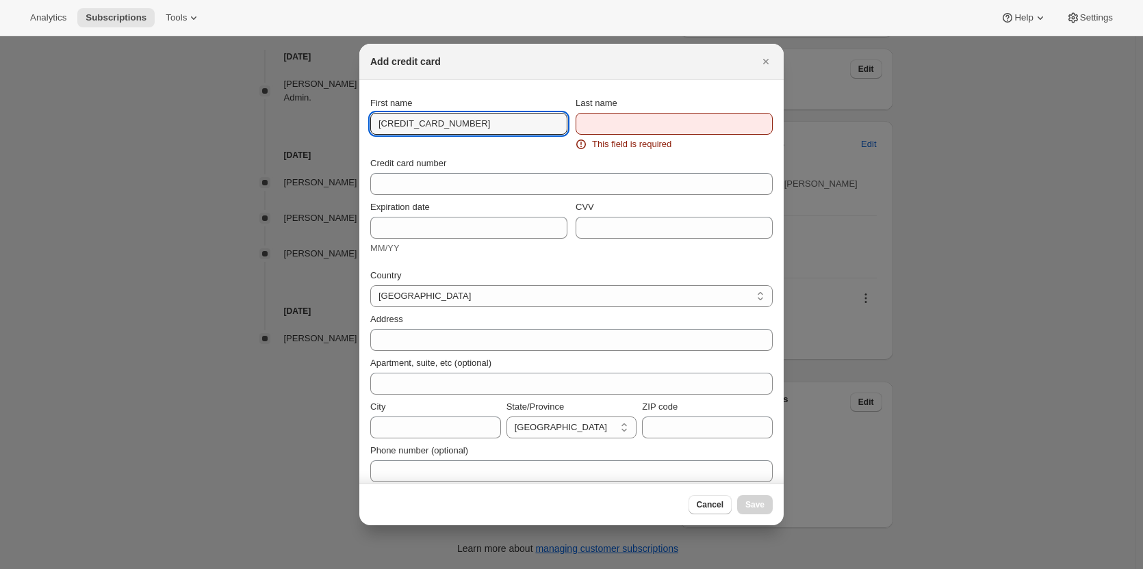
drag, startPoint x: 495, startPoint y: 124, endPoint x: 266, endPoint y: 86, distance: 232.3
click at [270, 569] on div "Add credit card First name 4052 2152 0341 3532 Last name This field is required…" at bounding box center [571, 569] width 1143 height 0
type input "K"
paste input "John Anning 35 Herbert Street Dulwich Hill NSW, 2203 Australia +61438161621"
drag, startPoint x: 407, startPoint y: 124, endPoint x: 225, endPoint y: 73, distance: 189.1
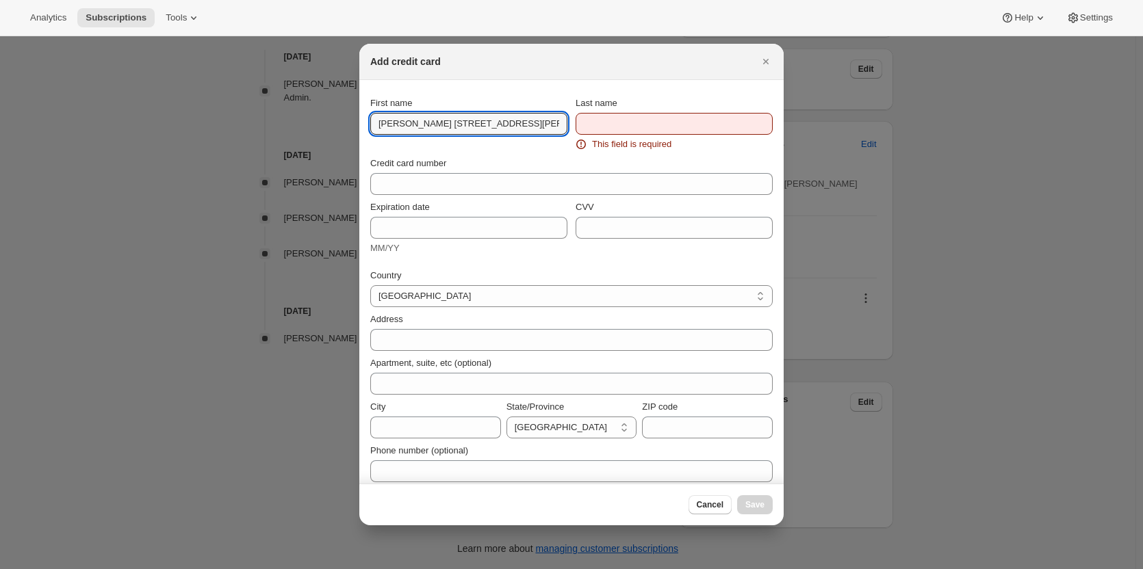
click at [233, 569] on div "Add credit card First name John Anning 35 Herbert Street Dulwich Hill NSW, 2203…" at bounding box center [571, 569] width 1143 height 0
click at [439, 114] on input "John Anning 35 Herbert Street Dulwich Hill NSW, 2203 Australia +61438161621" at bounding box center [468, 124] width 197 height 22
drag, startPoint x: 398, startPoint y: 125, endPoint x: 680, endPoint y: 133, distance: 282.7
click at [680, 133] on div "First name John Anning 35 Herbert Street Dulwich Hill NSW, 2203 Australia +6143…" at bounding box center [571, 123] width 402 height 55
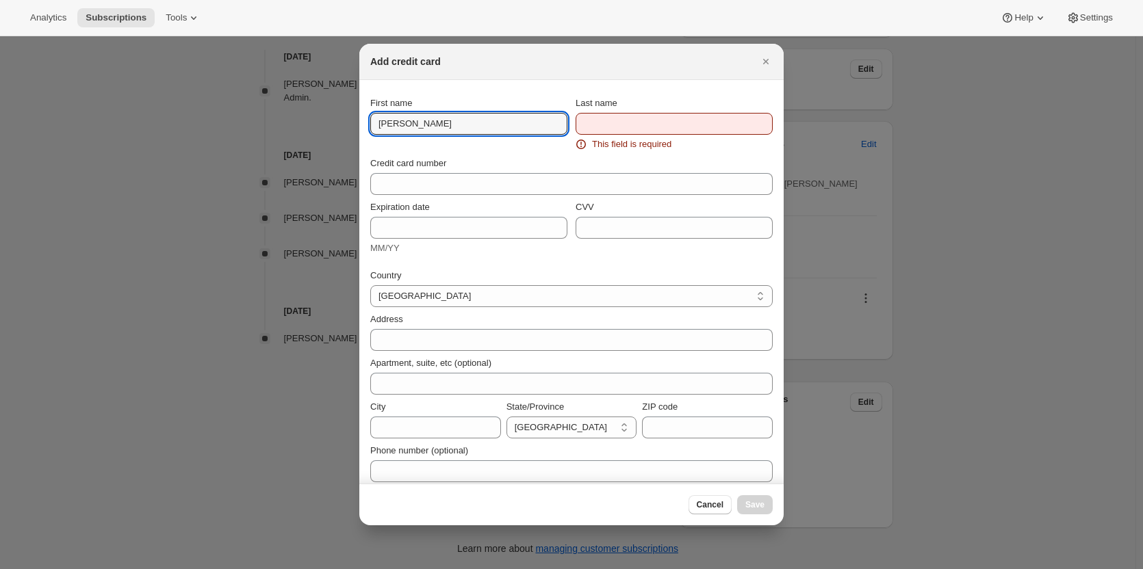
scroll to position [0, 0]
type input "John"
click at [623, 131] on input "Last name" at bounding box center [673, 124] width 197 height 22
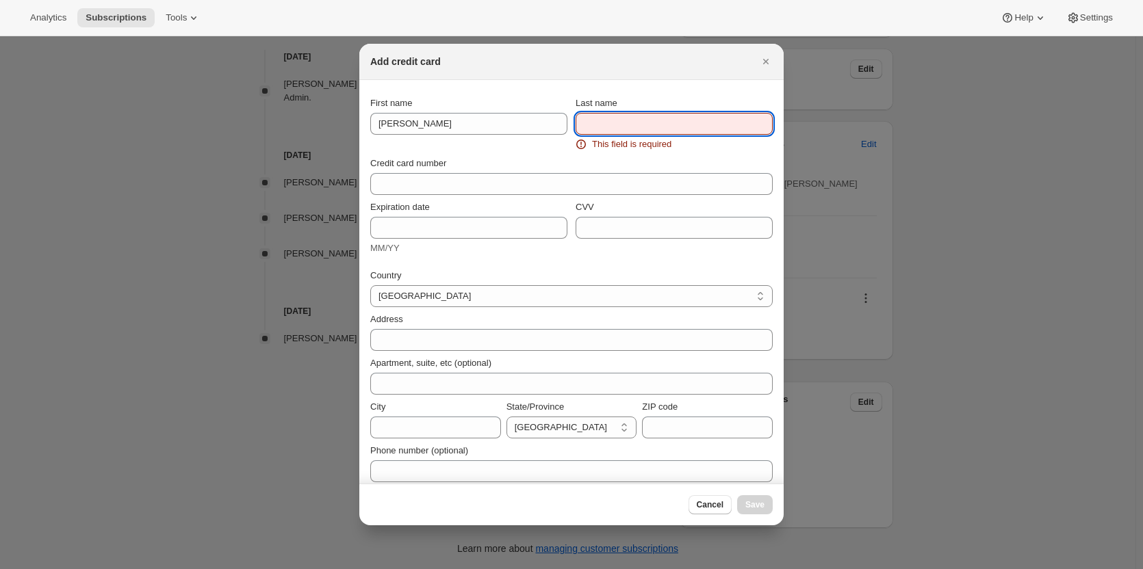
paste input "Anning 35 Herbert Street Dulwich Hill NSW, 2203 Australia +61438161621"
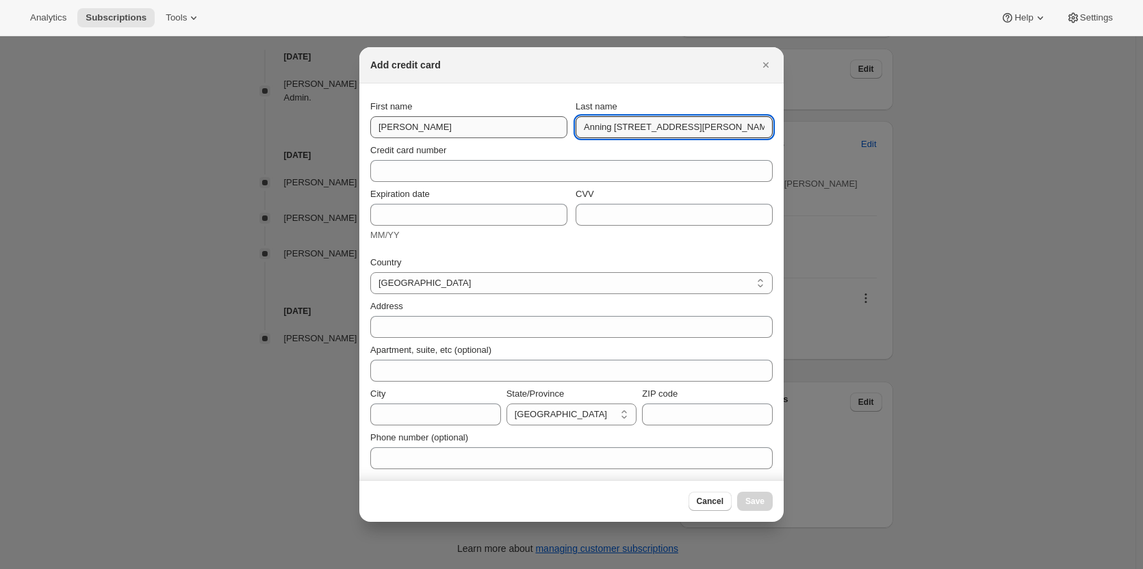
drag, startPoint x: 675, startPoint y: 120, endPoint x: 386, endPoint y: 123, distance: 288.8
click at [385, 123] on div "First name John Last name Anning 35 Herbert Street Dulwich Hill NSW, 2203 Austr…" at bounding box center [571, 119] width 402 height 38
click at [609, 127] on input "Anning 35 Herbert Street Dulwich Hill NSW, 2203 Australia +61438161621" at bounding box center [673, 127] width 197 height 22
click at [620, 125] on input "Anning 35 Herbert Street Dulwich Hill NSW, 2203 Australia +61438161621" at bounding box center [673, 127] width 197 height 22
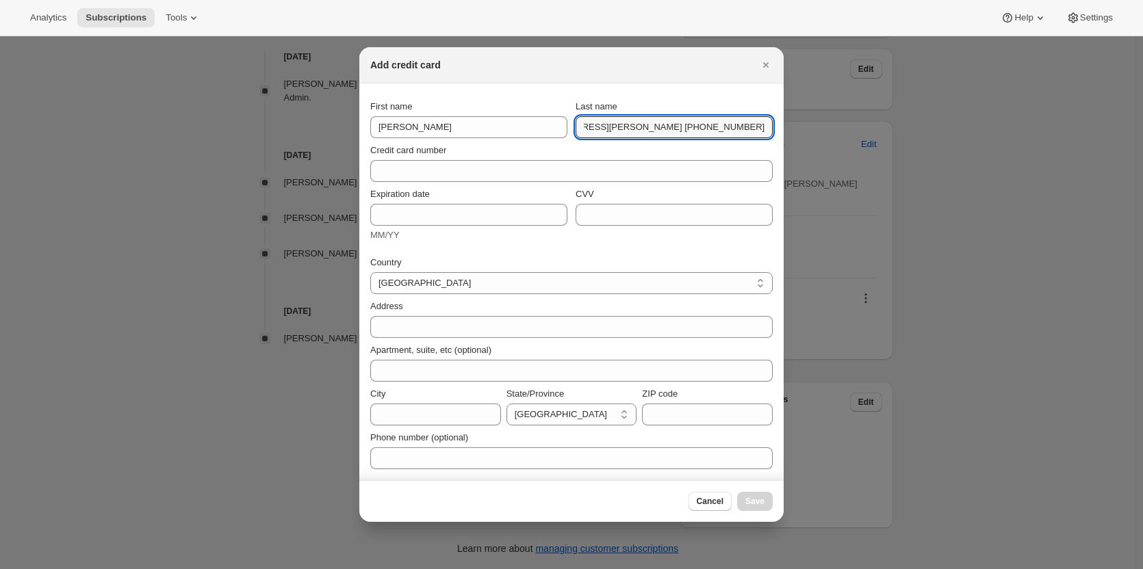
drag, startPoint x: 616, startPoint y: 129, endPoint x: 863, endPoint y: 130, distance: 247.7
click at [863, 569] on div "Add credit card First name John Last name Anning 35 Herbert Street Dulwich Hill…" at bounding box center [571, 569] width 1143 height 0
type input "Anning"
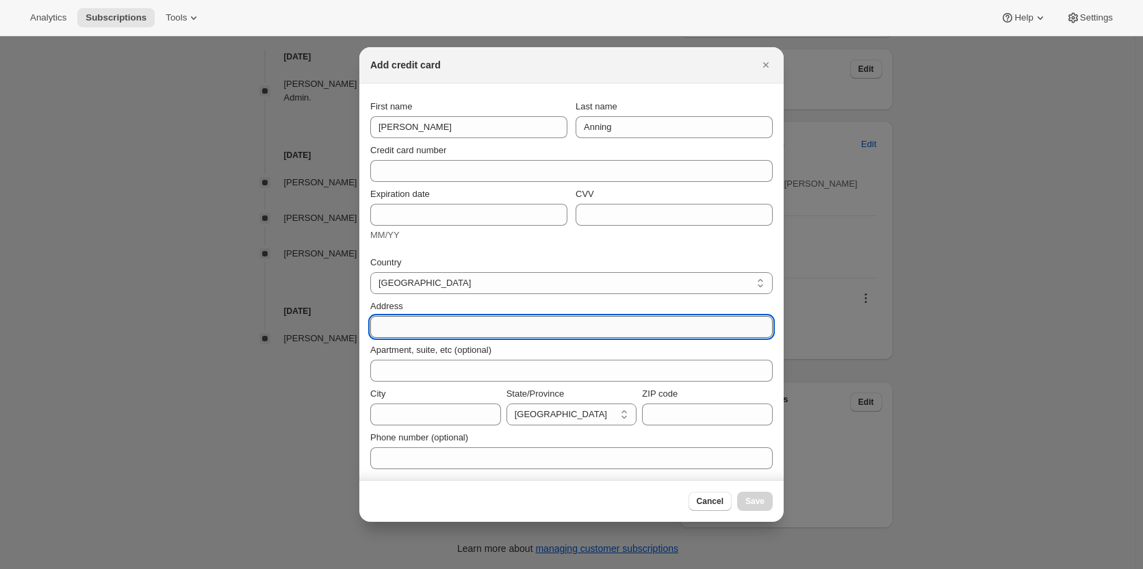
click at [406, 330] on input "Address" at bounding box center [571, 327] width 402 height 22
paste input "35 Herbert Street Dulwich Hill NSW, 2203 Australia +61438161621"
drag, startPoint x: 418, startPoint y: 327, endPoint x: 329, endPoint y: 307, distance: 91.1
click at [329, 569] on div "Add credit card First name John Last name Anning Credit card number Expiration …" at bounding box center [571, 569] width 1143 height 0
drag, startPoint x: 507, startPoint y: 324, endPoint x: 466, endPoint y: 327, distance: 41.1
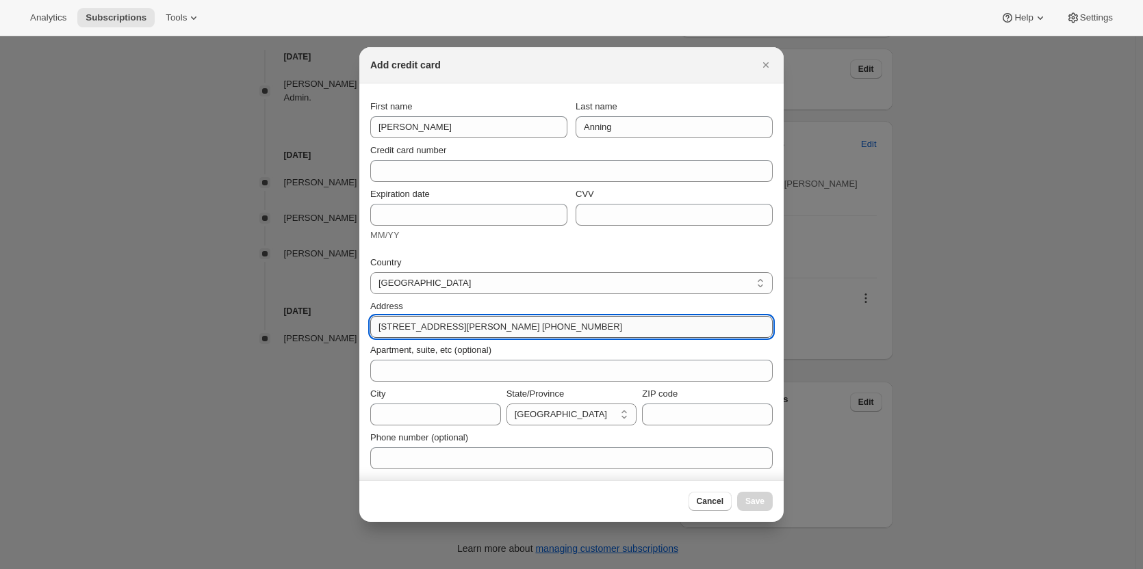
click at [506, 324] on input "35 Herbert Street Dulwich Hill NSW, 2203 Australia +61438161621" at bounding box center [571, 327] width 402 height 22
drag, startPoint x: 447, startPoint y: 326, endPoint x: 675, endPoint y: 331, distance: 227.9
click at [677, 328] on input "35 Herbert Street Dulwich Hill NSW, 2203 Australia +61438161621" at bounding box center [571, 327] width 402 height 22
type input "35 Herbert Street"
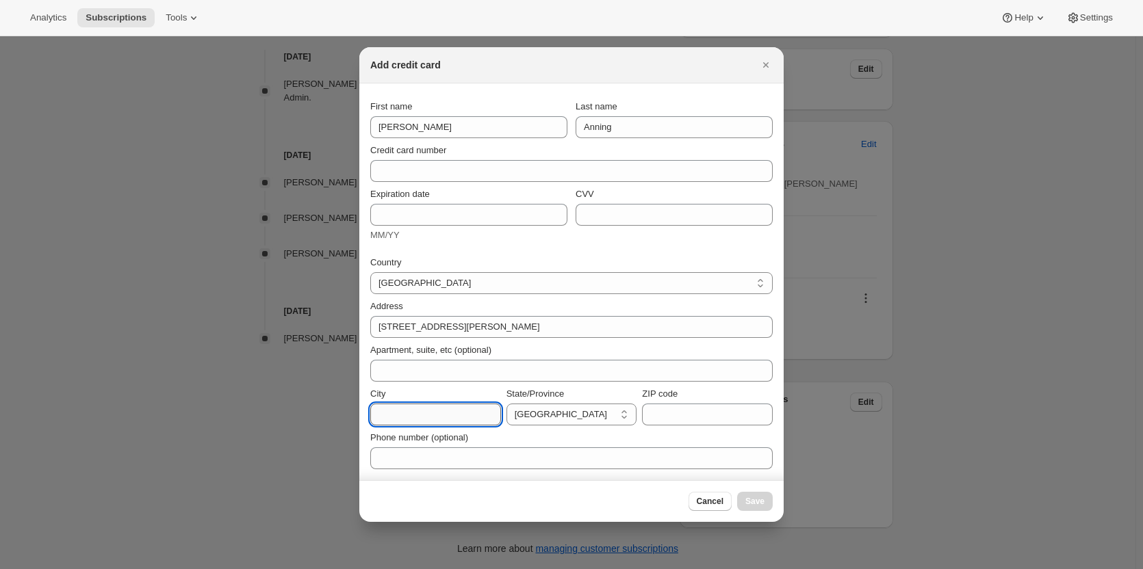
click at [410, 410] on input "City" at bounding box center [435, 415] width 131 height 22
paste input "Dulwich Hill NSW, 2203 Australia +61438161621"
drag, startPoint x: 300, startPoint y: 413, endPoint x: 266, endPoint y: 403, distance: 35.5
click at [267, 569] on div "Add credit card First name John Last name Anning Credit card number Expiration …" at bounding box center [571, 569] width 1143 height 0
click at [421, 411] on input "Dulwich Hill NSW, 2203 Australia +61438161621" at bounding box center [435, 415] width 131 height 22
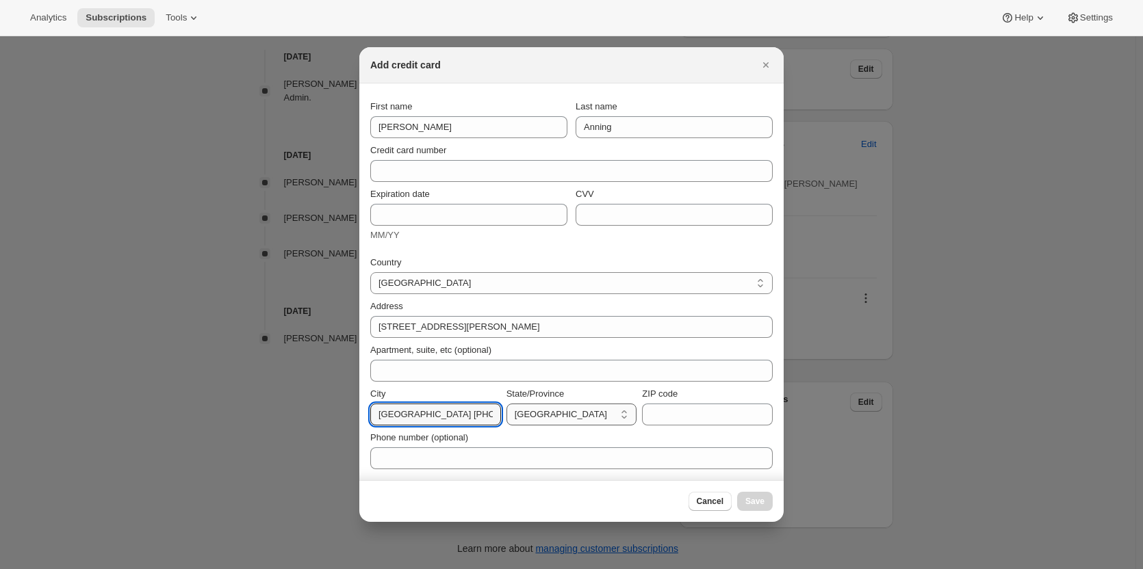
scroll to position [0, 75]
drag, startPoint x: 426, startPoint y: 415, endPoint x: 582, endPoint y: 421, distance: 156.8
click at [582, 421] on div "City Dulwich Hill NSW, 2203 Australia +61438161621 State/Province Australian Ca…" at bounding box center [571, 406] width 402 height 38
type input "Dulwich Hill"
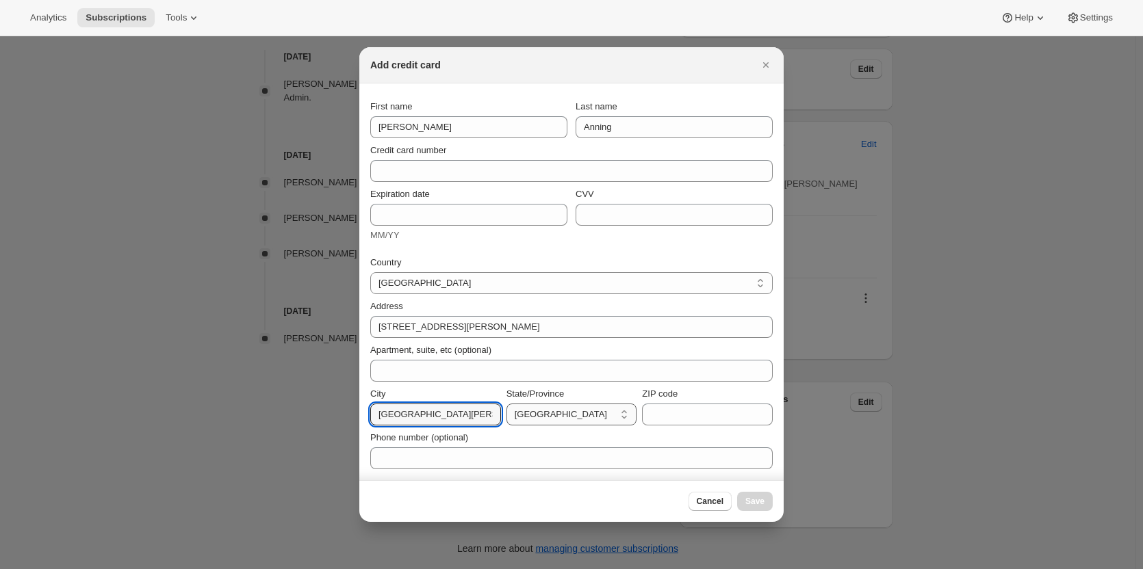
click at [584, 408] on select "Australian Capital Territory New South Wales Northern Territory Queensland Sout…" at bounding box center [571, 415] width 131 height 22
select select "NSW"
click at [506, 404] on select "Australian Capital Territory New South Wales Northern Territory Queensland Sout…" at bounding box center [571, 415] width 131 height 22
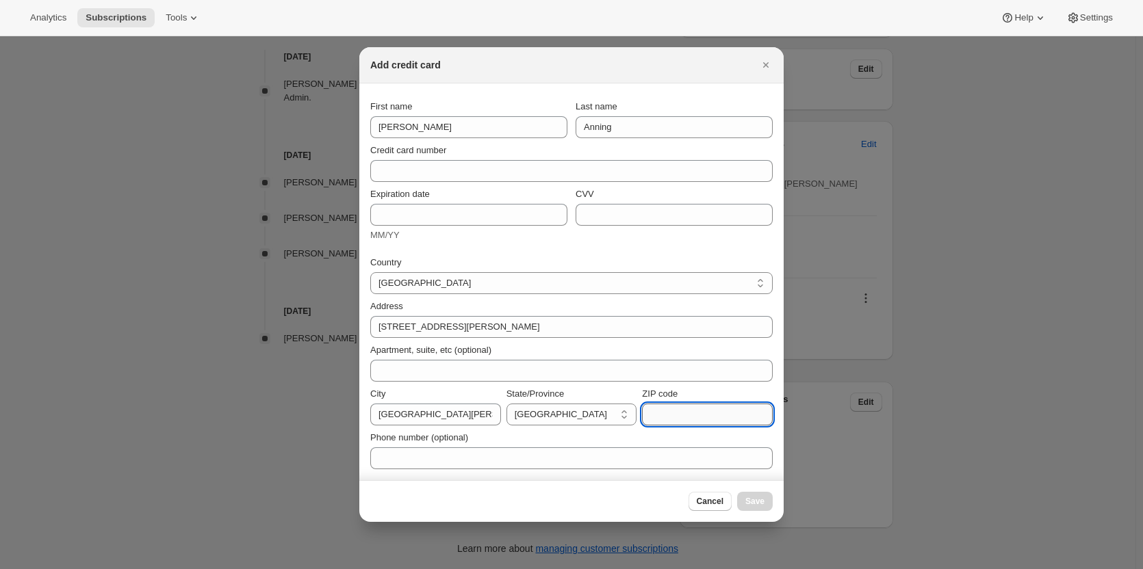
click at [664, 417] on input "ZIP code" at bounding box center [707, 415] width 131 height 22
paste input "NSW, 2203 Australia +61438161621"
drag, startPoint x: 683, startPoint y: 415, endPoint x: 474, endPoint y: 398, distance: 209.3
click at [474, 398] on div "City Dulwich Hill State/Province Australian Capital Territory New South Wales N…" at bounding box center [571, 406] width 402 height 38
click at [666, 418] on input "NSW, 2203 Australia +61438161621" at bounding box center [707, 415] width 131 height 22
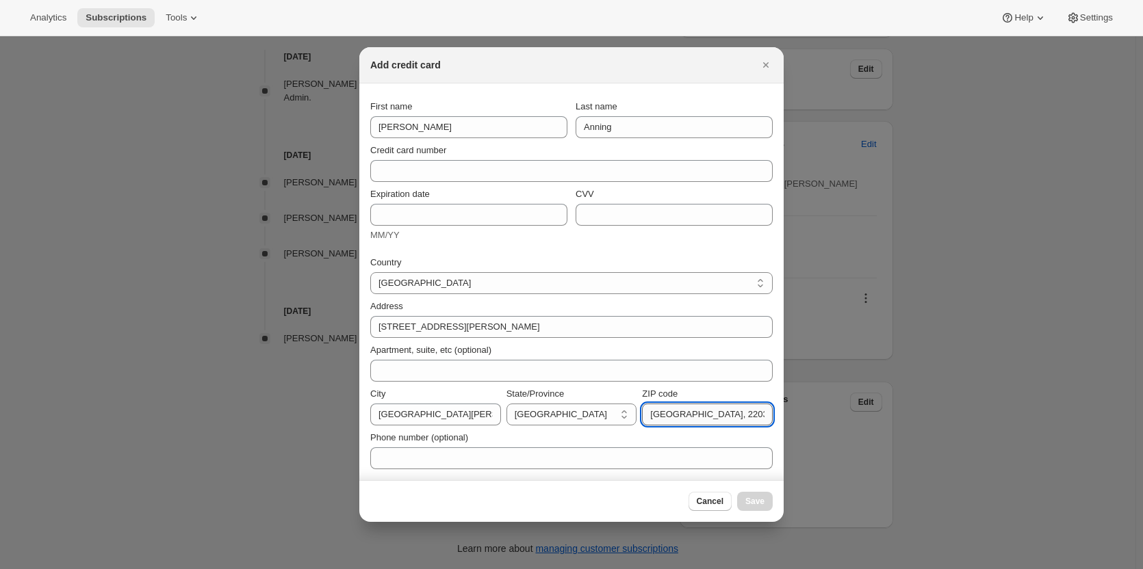
click at [675, 417] on input "NSW, 2203 Australia +61438161621" at bounding box center [707, 415] width 131 height 22
drag, startPoint x: 675, startPoint y: 415, endPoint x: 639, endPoint y: 409, distance: 36.7
click at [641, 410] on div "City Dulwich Hill State/Province Australian Capital Territory New South Wales N…" at bounding box center [571, 406] width 402 height 38
drag, startPoint x: 668, startPoint y: 413, endPoint x: 859, endPoint y: 415, distance: 190.2
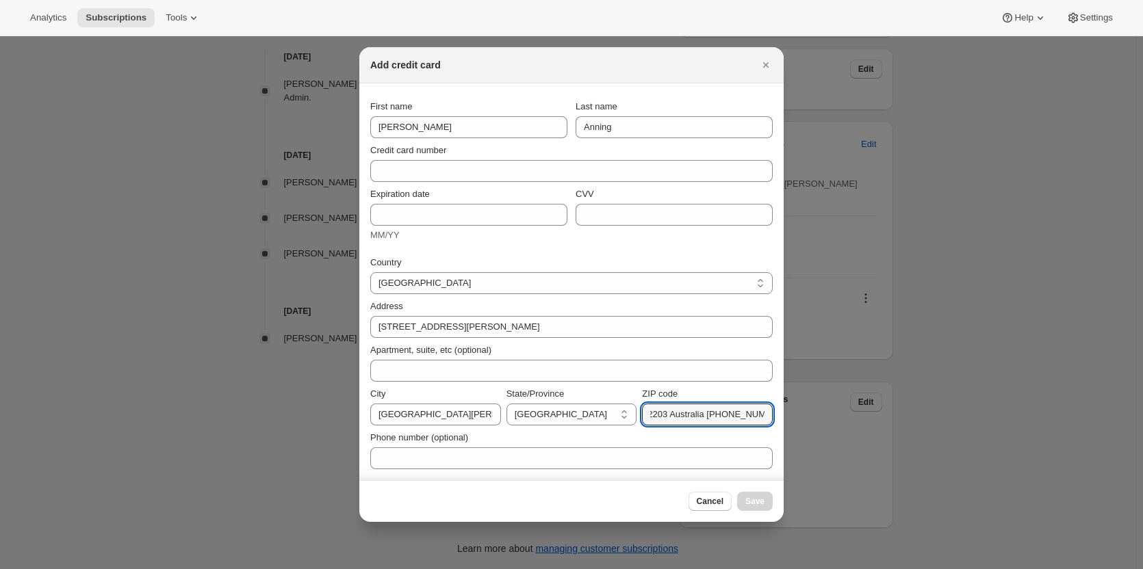
click at [859, 569] on div "Add credit card First name John Last name Anning Credit card number Expiration …" at bounding box center [571, 569] width 1143 height 0
type input "2203"
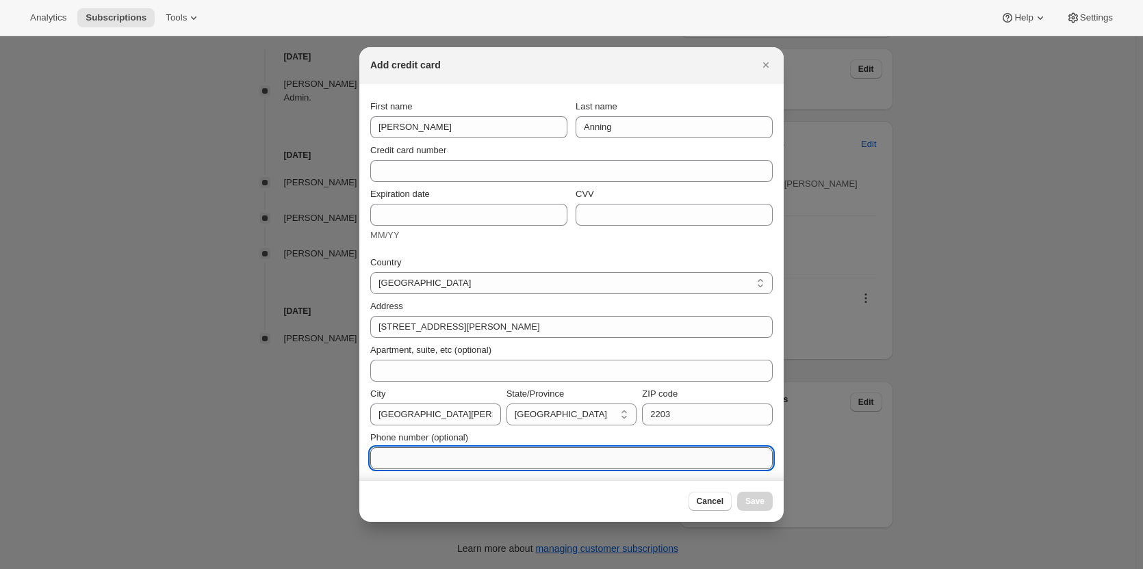
click at [571, 469] on input "Phone number (optional)" at bounding box center [571, 458] width 402 height 22
paste input "Australia +61438161621"
drag, startPoint x: 418, startPoint y: 460, endPoint x: 303, endPoint y: 387, distance: 135.9
click at [295, 569] on div "Add credit card First name John Last name Anning Credit card number Expiration …" at bounding box center [571, 569] width 1143 height 0
type input "+61438161621"
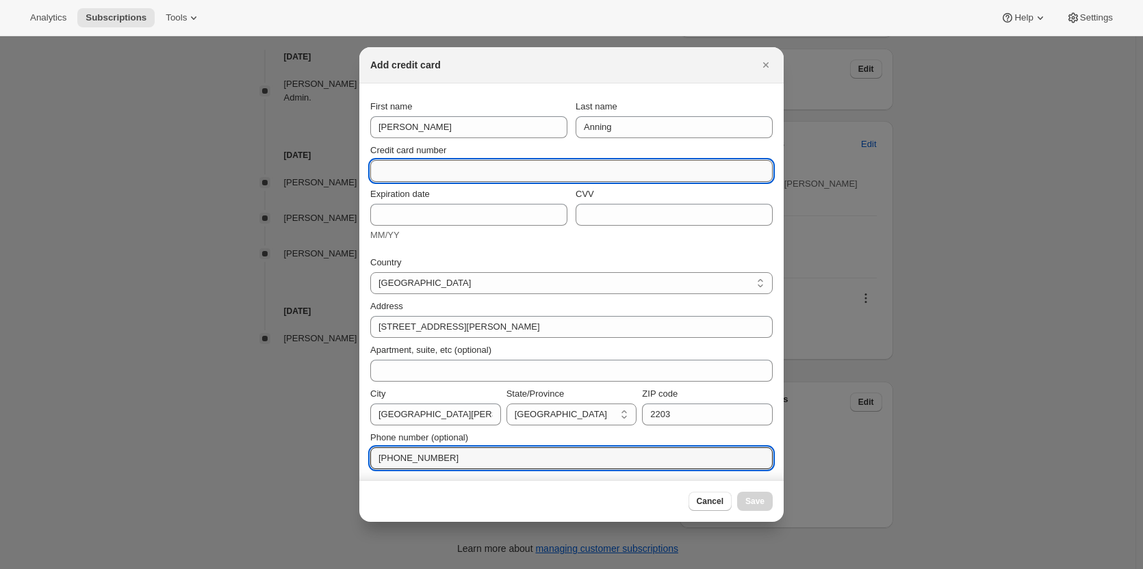
click at [417, 166] on input "Credit card number" at bounding box center [565, 171] width 391 height 22
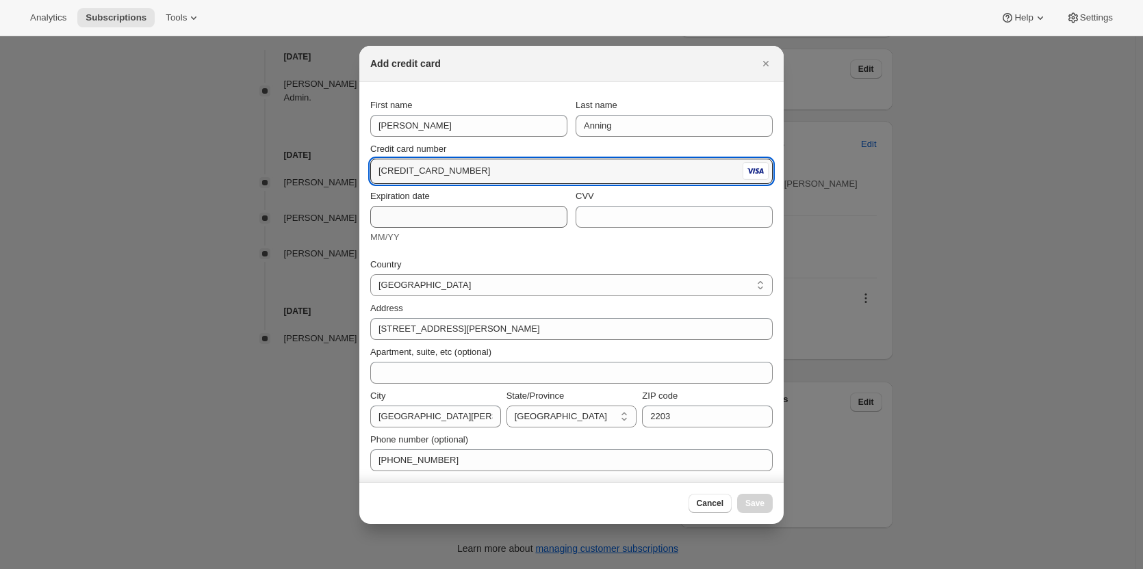
type input "4052 2152 0341 3532"
click at [416, 215] on input "Expiration date" at bounding box center [468, 217] width 197 height 22
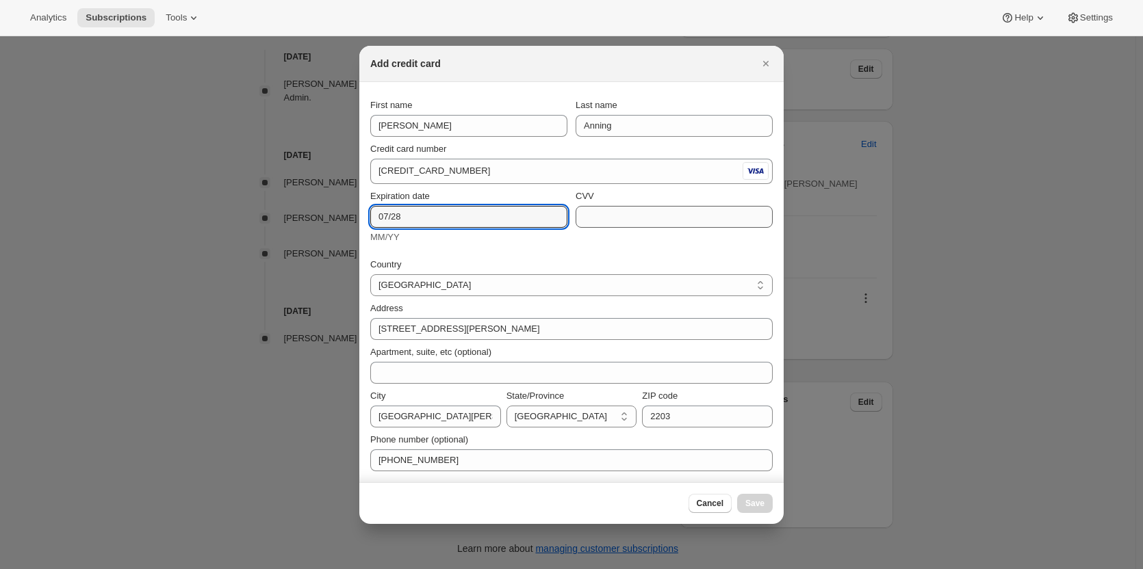
type input "07/28"
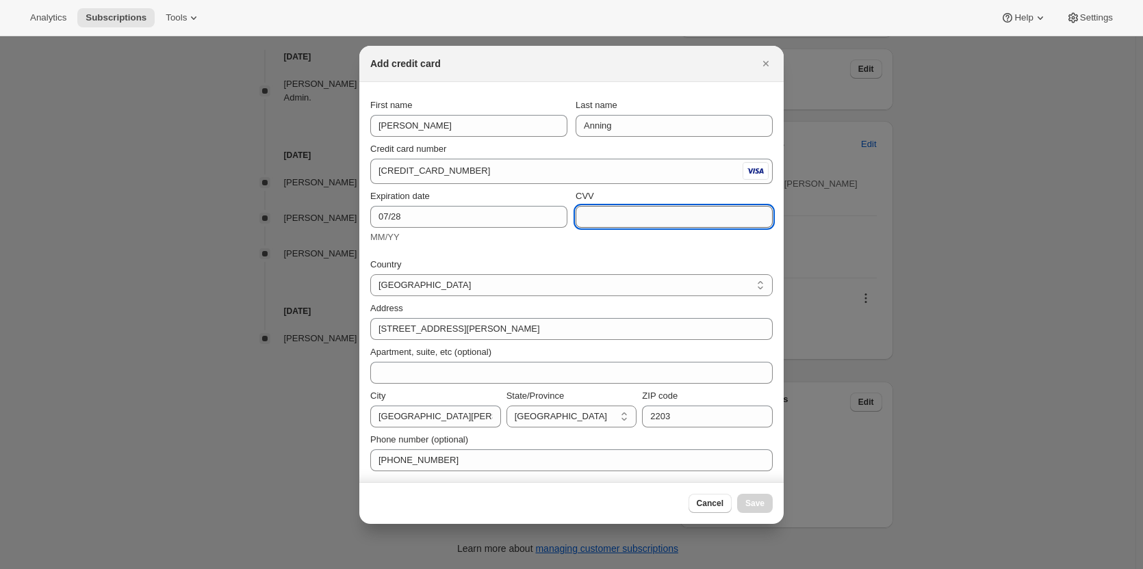
click at [620, 214] on input "CVV" at bounding box center [673, 217] width 197 height 22
type input "868"
click at [757, 502] on span "Save" at bounding box center [754, 503] width 19 height 11
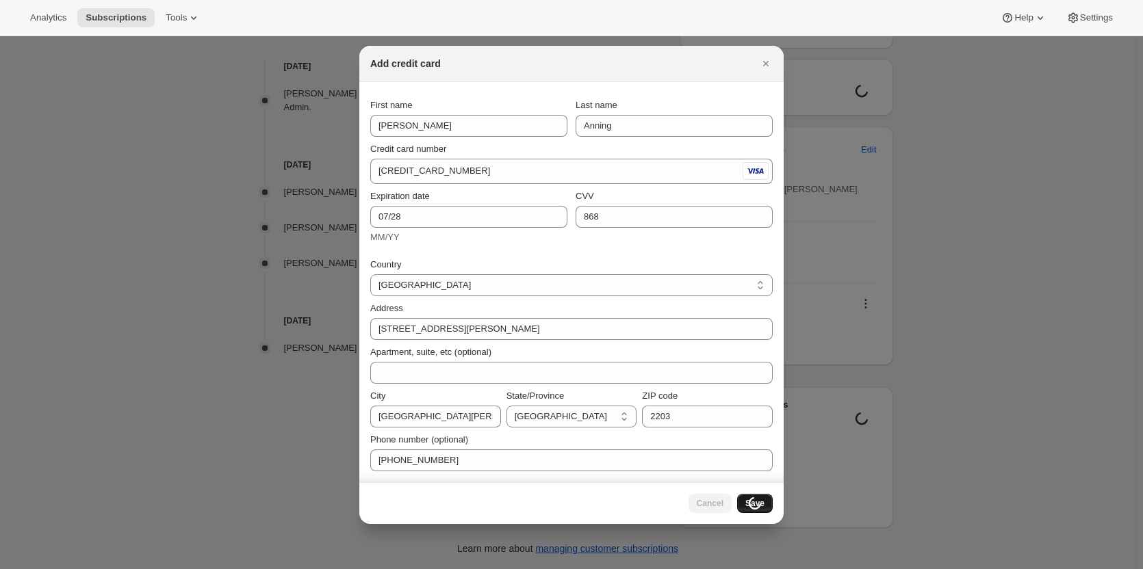
scroll to position [667, 0]
click at [770, 60] on icon "Close" at bounding box center [766, 64] width 14 height 14
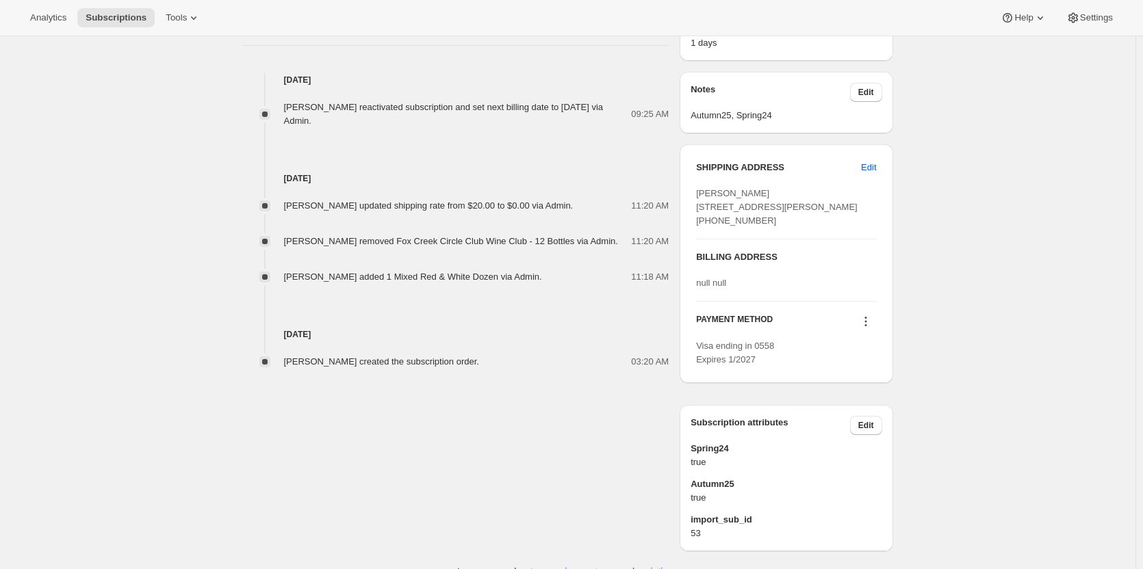
click at [866, 328] on icon at bounding box center [866, 322] width 14 height 14
click at [741, 365] on span "Visa ending in 0558 Expires 1/2027" at bounding box center [735, 353] width 78 height 24
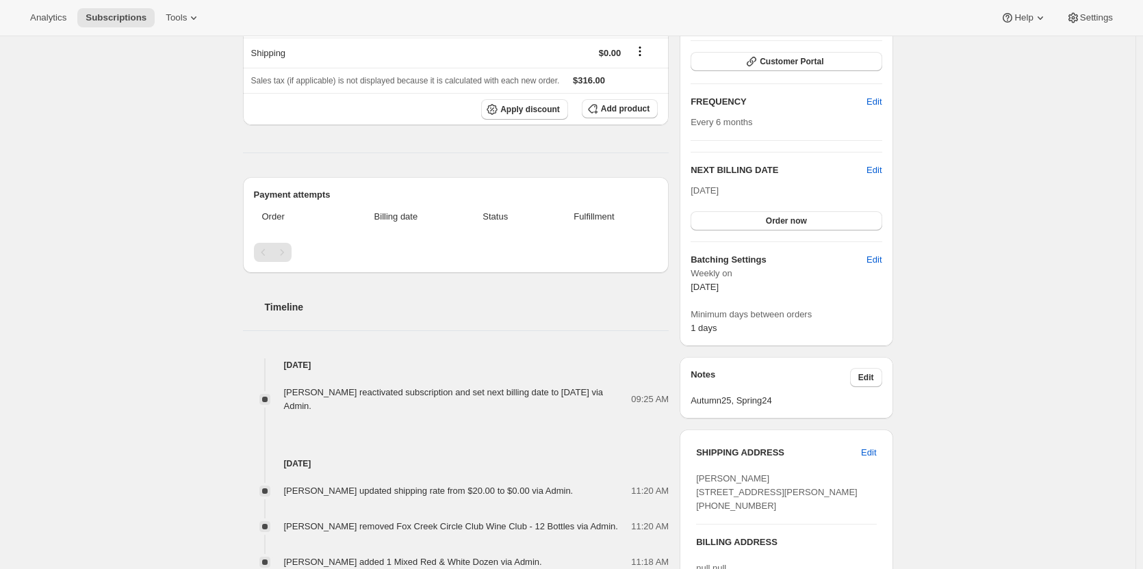
scroll to position [125, 0]
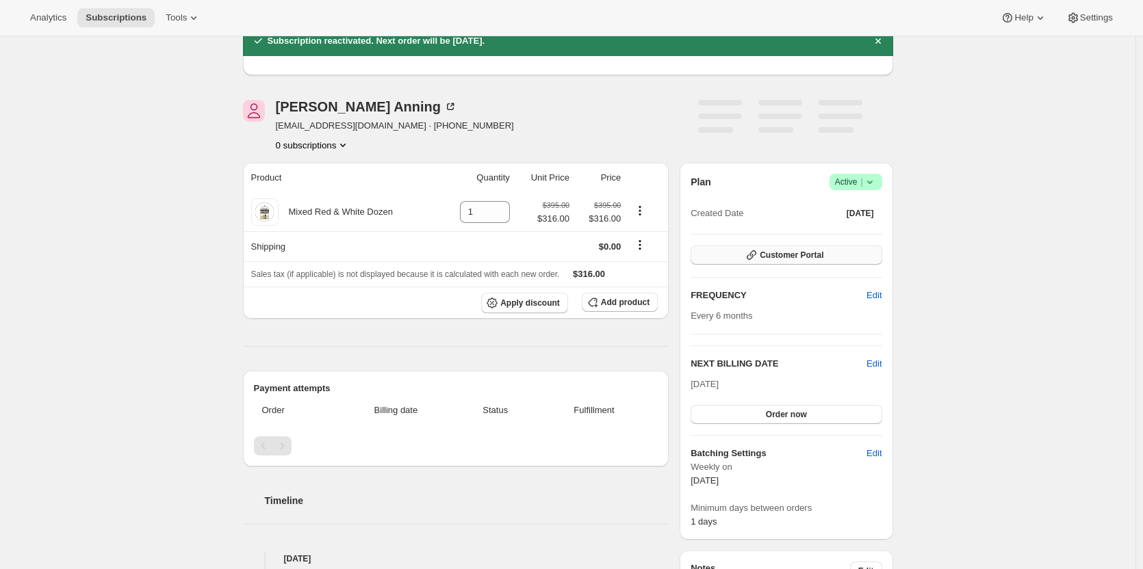
click at [782, 252] on span "Customer Portal" at bounding box center [791, 255] width 64 height 11
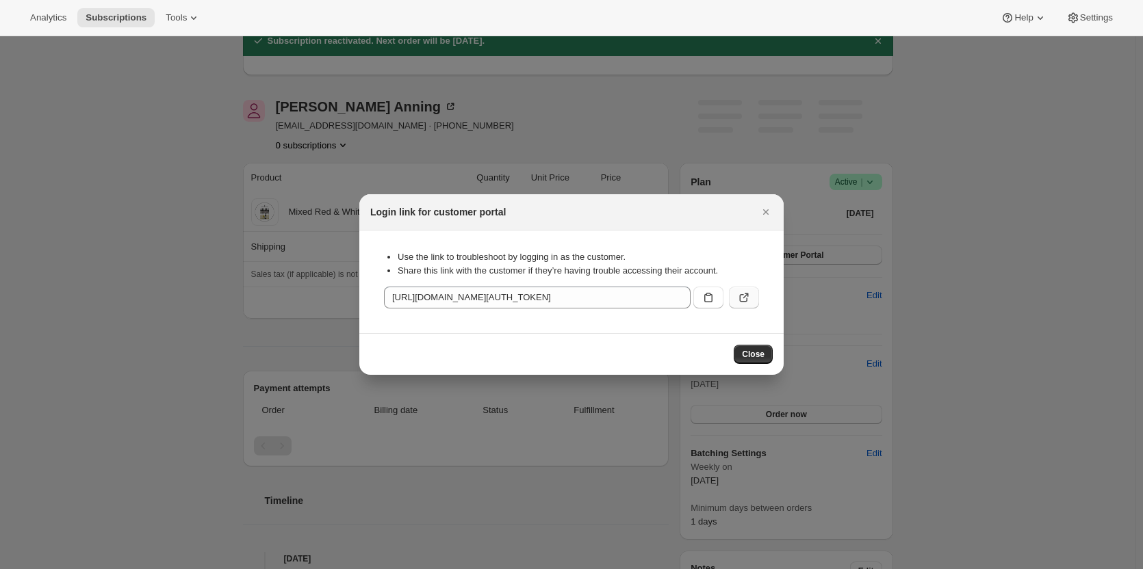
click at [737, 291] on button ":r1s9:" at bounding box center [744, 298] width 30 height 22
click at [761, 213] on icon "Close" at bounding box center [766, 212] width 14 height 14
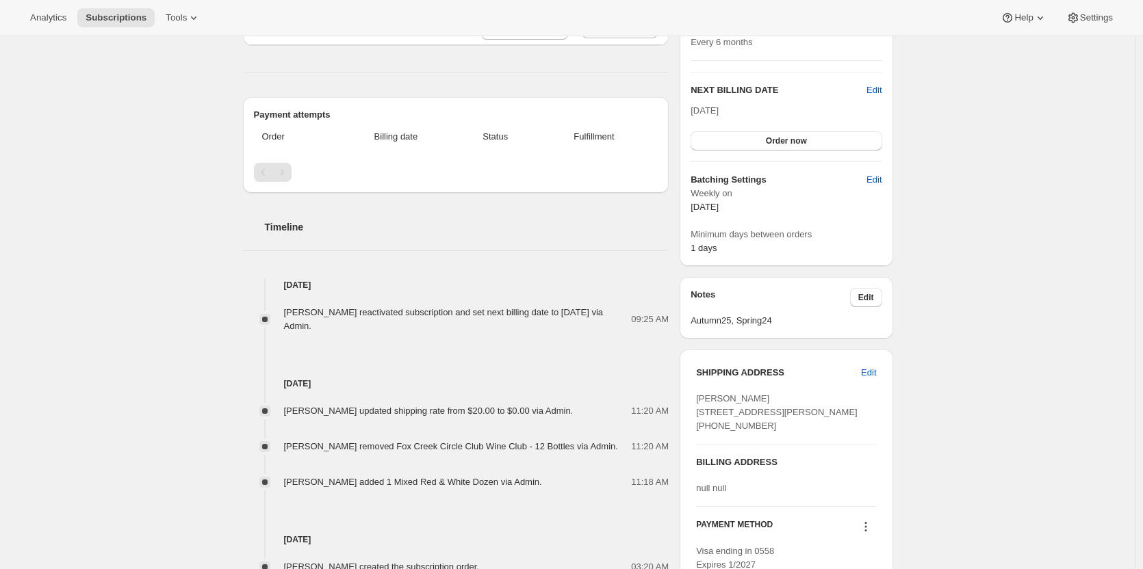
scroll to position [536, 0]
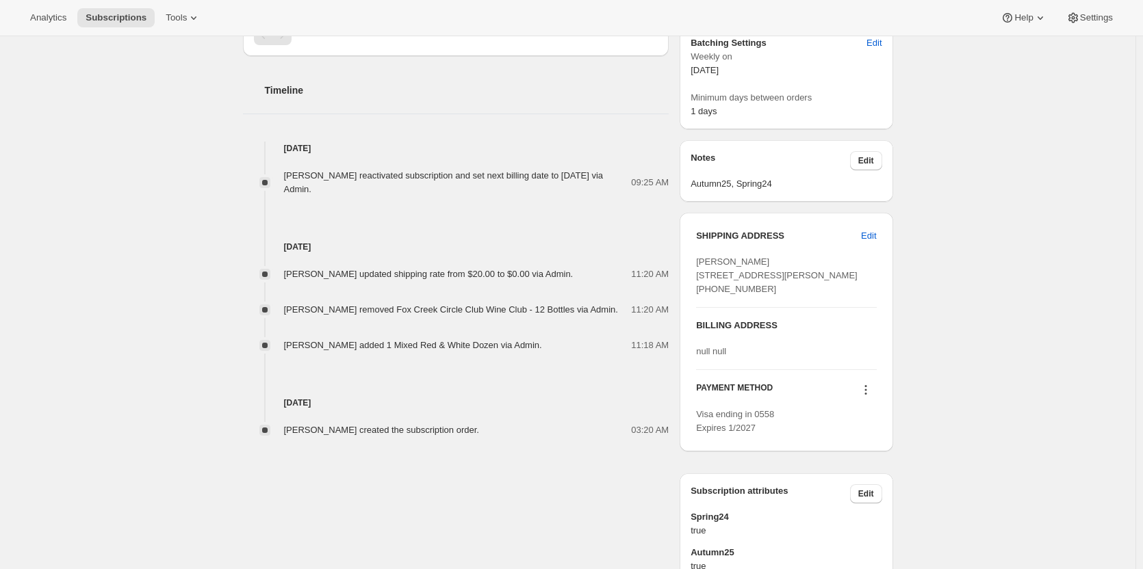
click at [864, 397] on icon at bounding box center [866, 390] width 14 height 14
click at [848, 502] on span "Add credit card" at bounding box center [850, 503] width 60 height 10
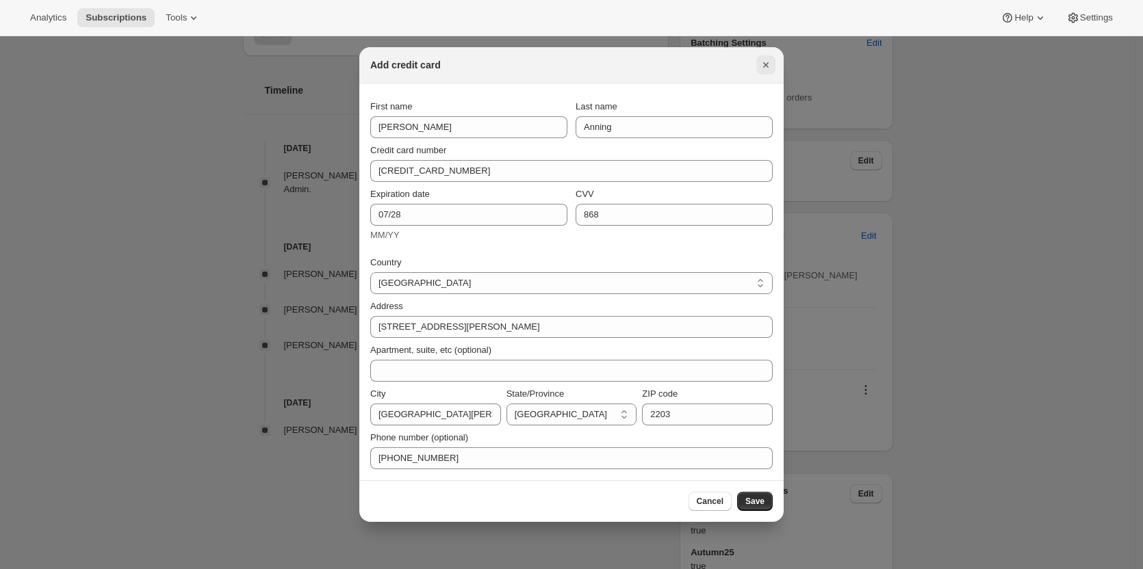
click at [757, 63] on button "Close" at bounding box center [765, 64] width 19 height 19
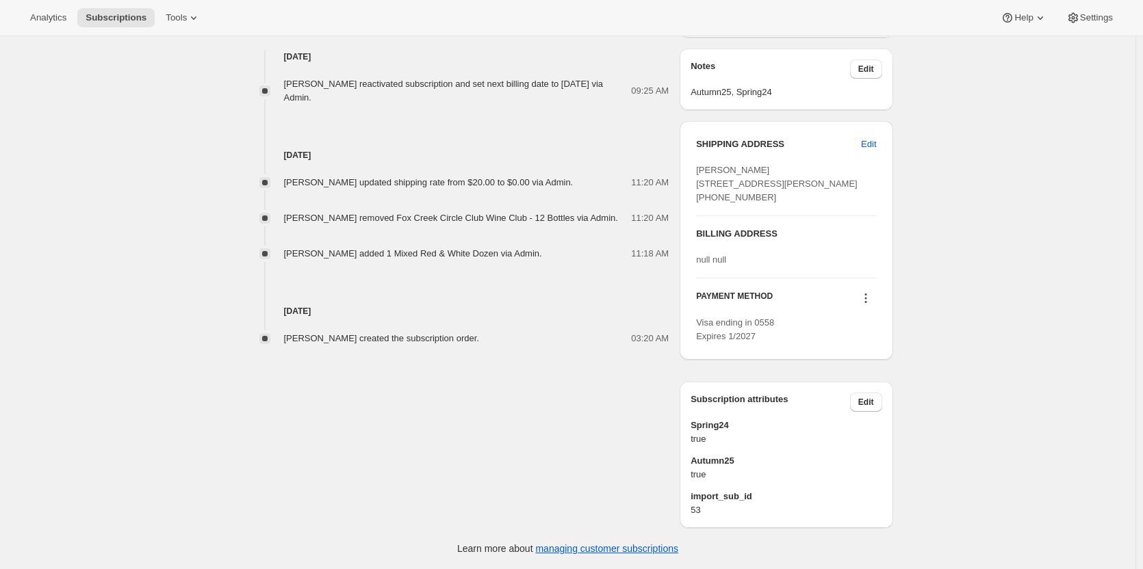
scroll to position [667, 0]
click at [876, 138] on span "Edit" at bounding box center [868, 145] width 15 height 14
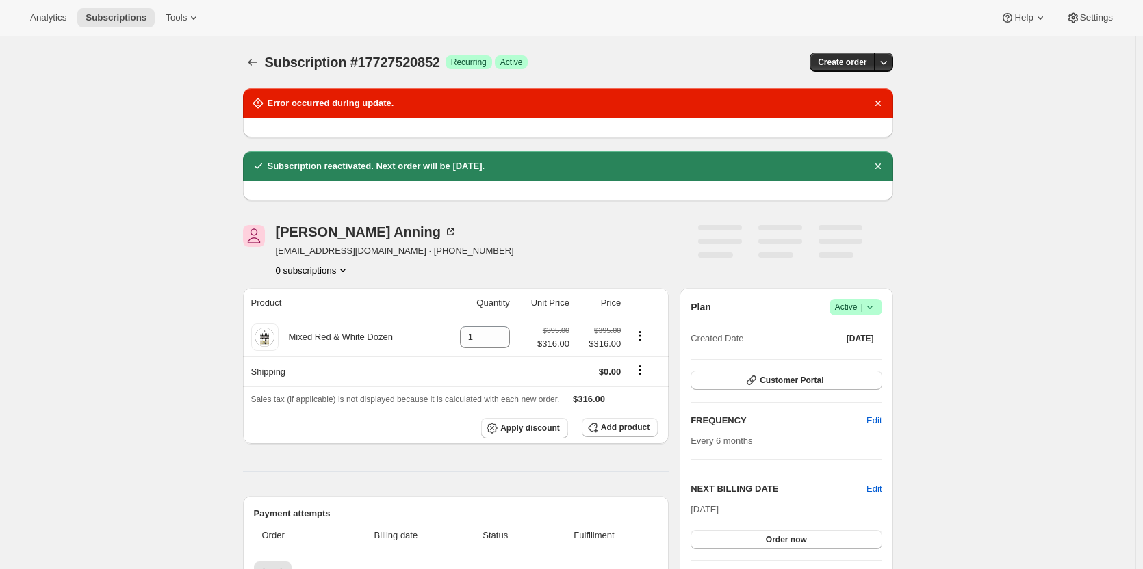
select select "NSW"
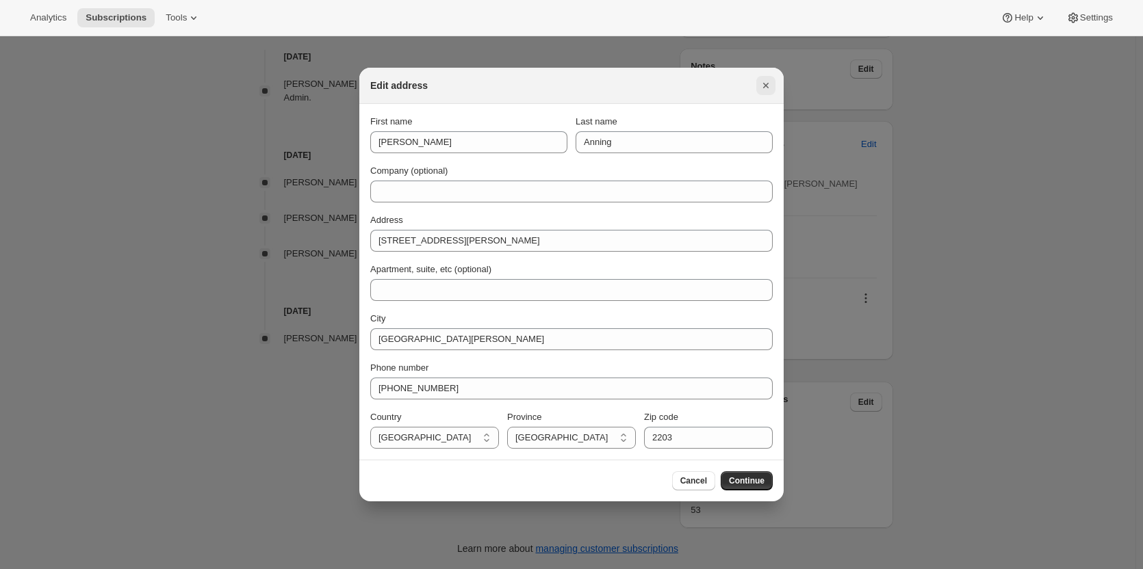
click at [764, 78] on button "Close" at bounding box center [765, 85] width 19 height 19
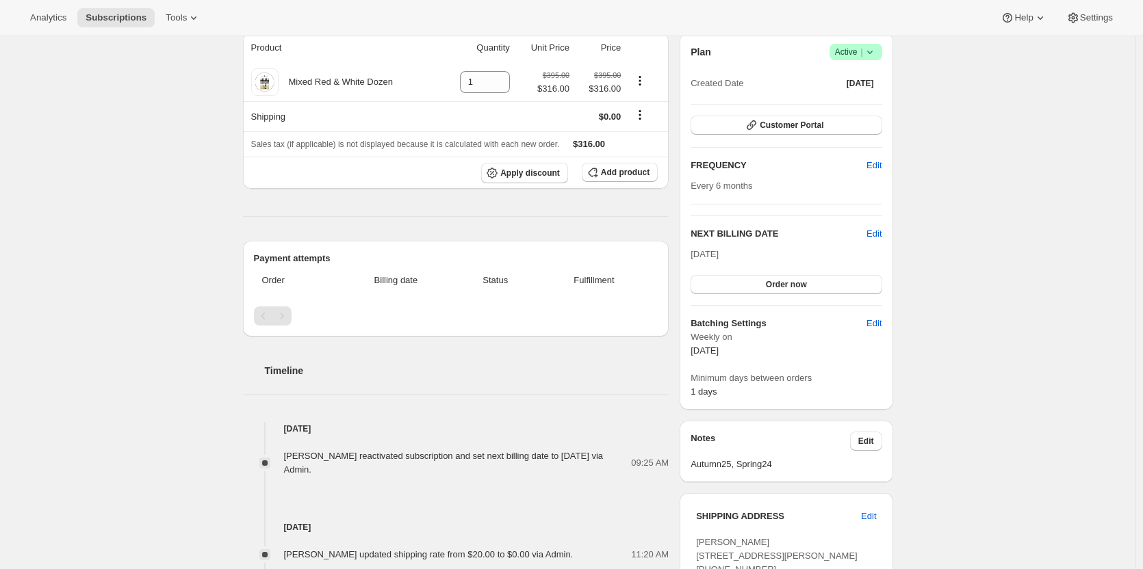
scroll to position [188, 0]
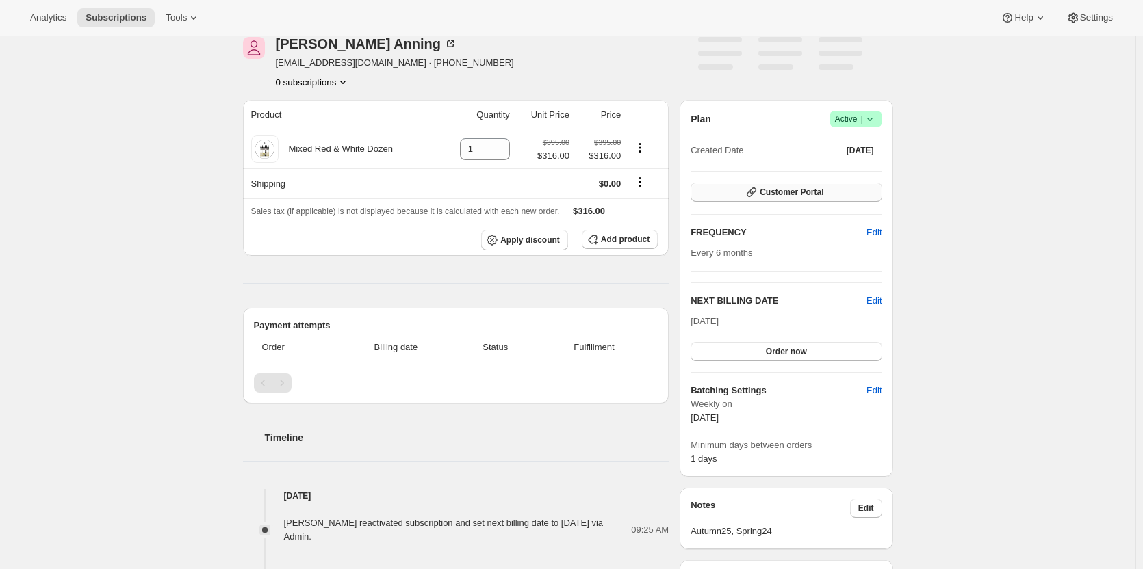
click at [792, 193] on span "Customer Portal" at bounding box center [791, 192] width 64 height 11
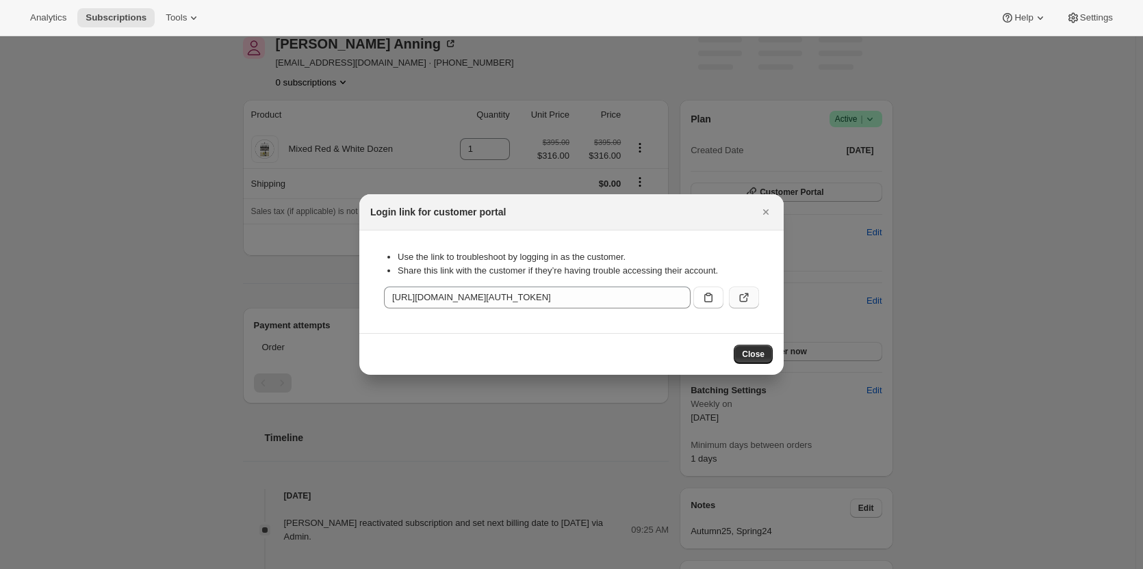
click at [746, 298] on icon ":r1s9:" at bounding box center [744, 298] width 14 height 14
click at [763, 211] on icon "Close" at bounding box center [766, 212] width 14 height 14
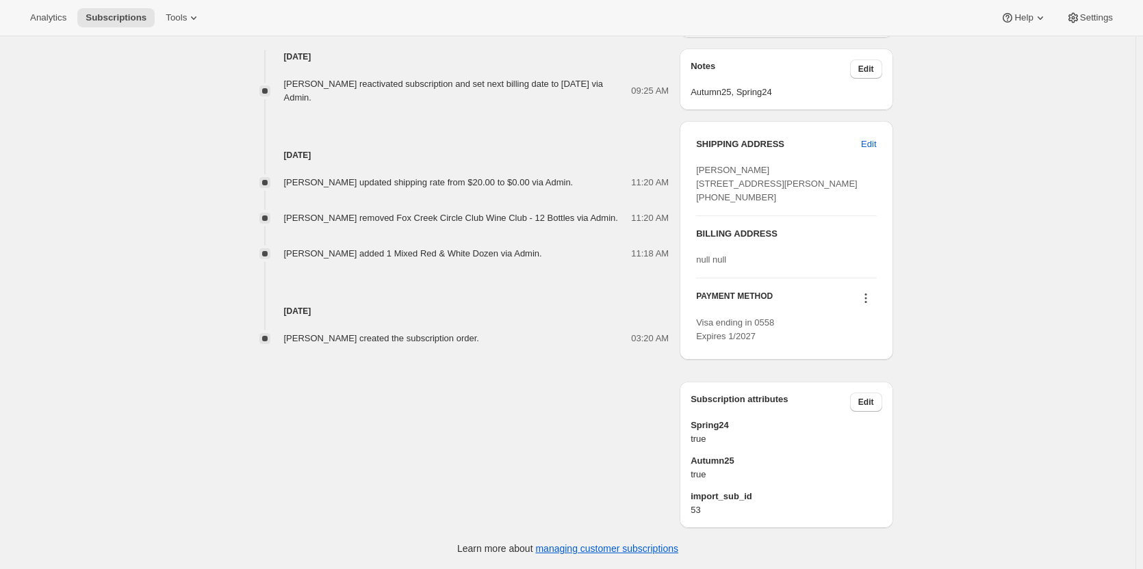
scroll to position [667, 0]
click at [870, 300] on icon at bounding box center [866, 298] width 14 height 14
click at [833, 383] on span "Select payment method" at bounding box center [867, 388] width 94 height 10
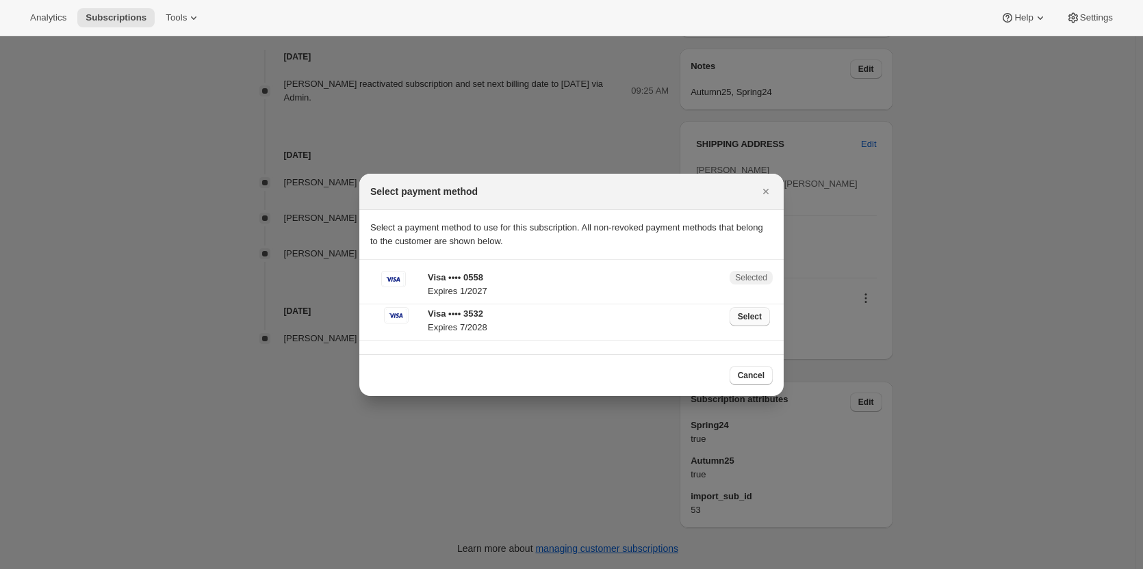
click at [745, 317] on span "Select" at bounding box center [750, 316] width 24 height 11
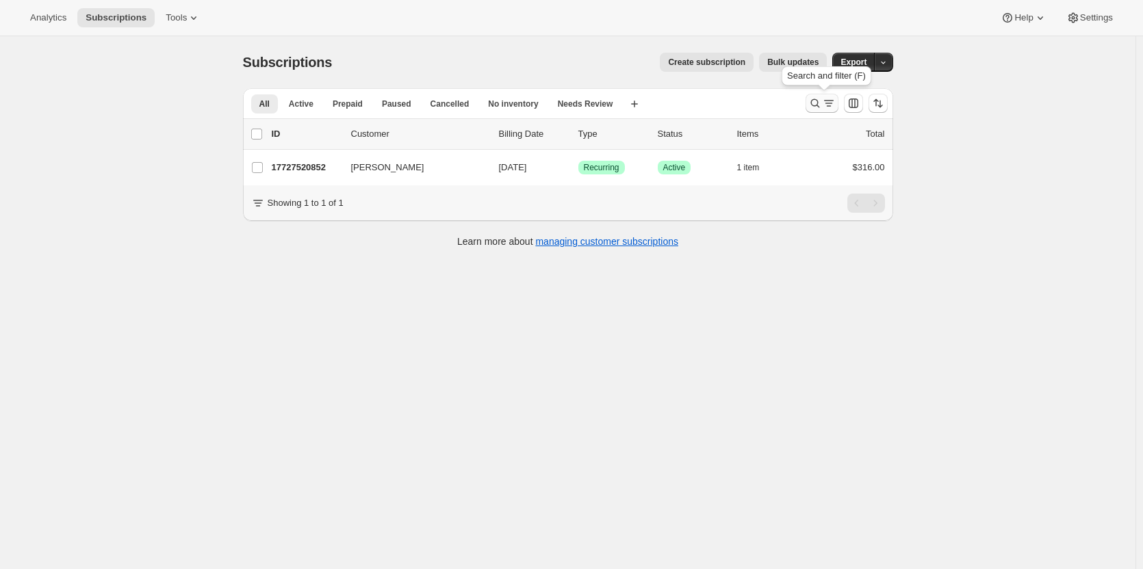
click at [816, 101] on icon "Search and filter results" at bounding box center [815, 103] width 14 height 14
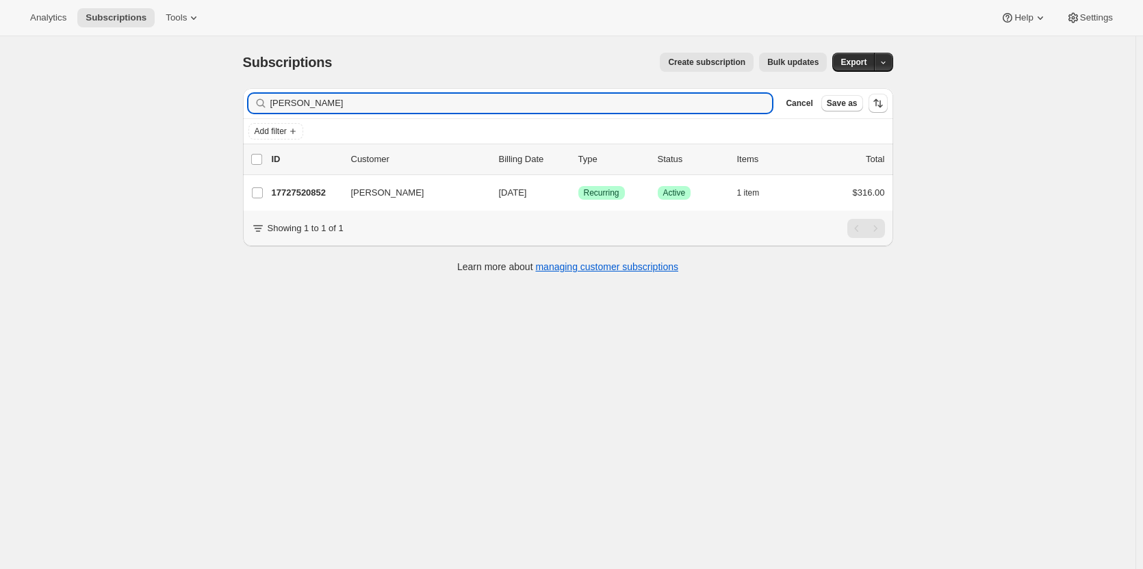
drag, startPoint x: 330, startPoint y: 107, endPoint x: 344, endPoint y: 115, distance: 16.0
click at [329, 107] on input "john anning" at bounding box center [521, 103] width 502 height 19
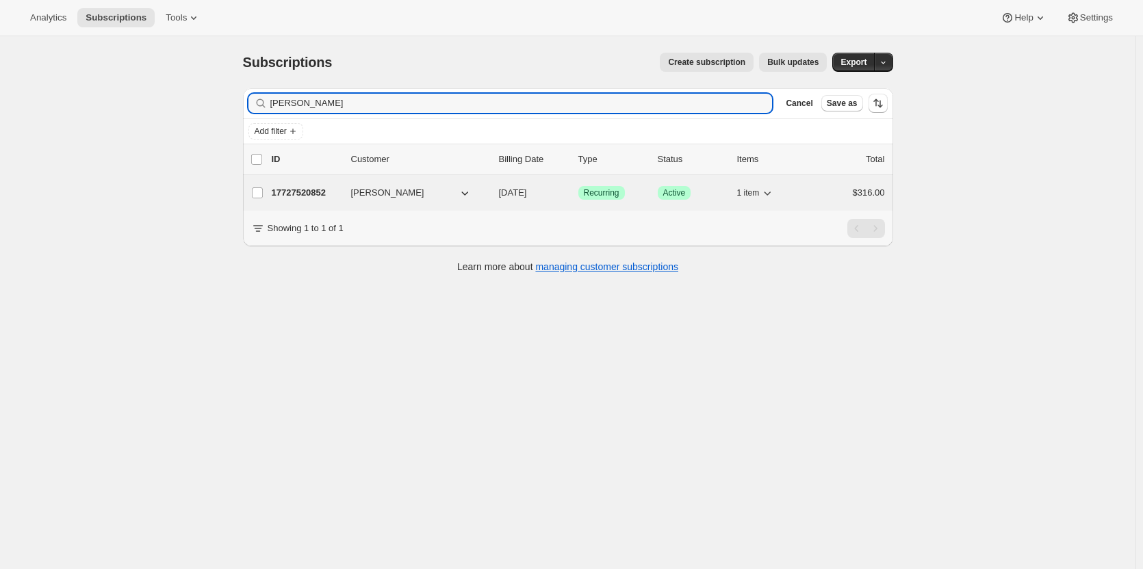
click at [297, 201] on div "17727520852 John Anning 10/09/2025 Success Recurring Success Active 1 item $316…" at bounding box center [578, 192] width 613 height 19
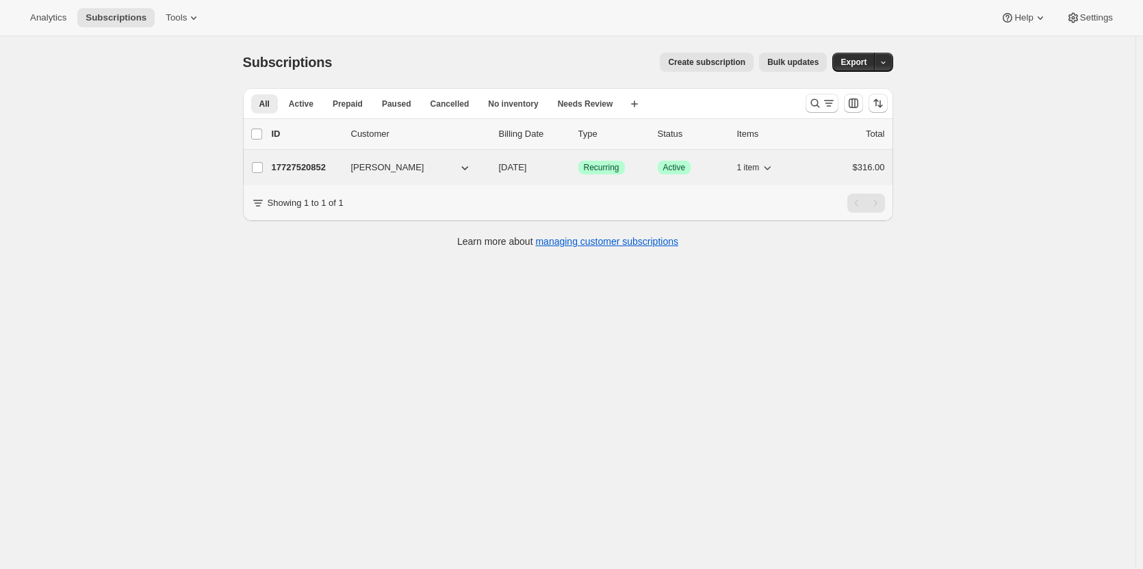
click at [295, 159] on div "17727520852 John Anning 04/07/2026 Success Recurring Success Active 1 item $316…" at bounding box center [578, 167] width 613 height 19
